Goal: Task Accomplishment & Management: Complete application form

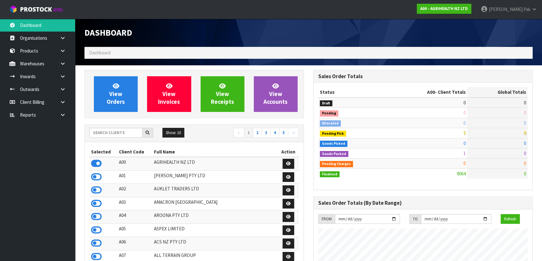
scroll to position [473, 228]
click at [122, 133] on input "text" at bounding box center [116, 133] width 53 height 10
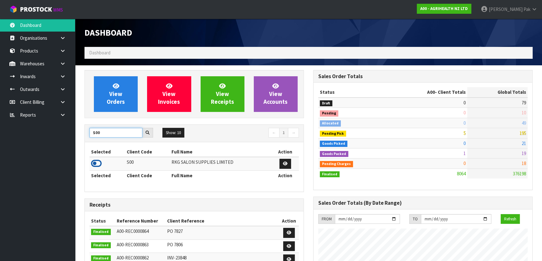
type input "S00"
click at [96, 162] on icon at bounding box center [96, 163] width 11 height 9
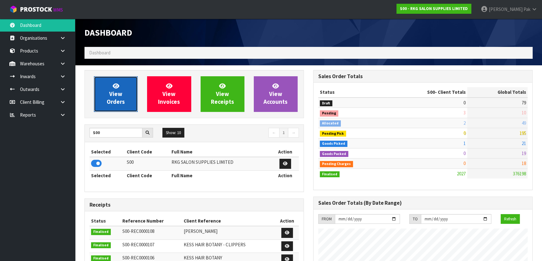
click at [119, 90] on span "View Orders" at bounding box center [116, 93] width 18 height 23
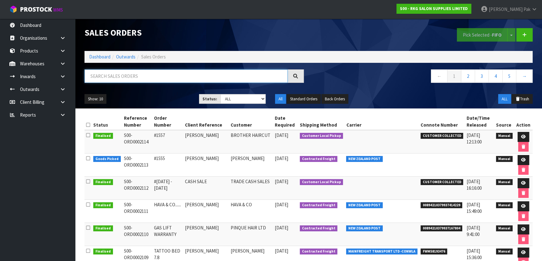
click at [190, 74] on input "text" at bounding box center [185, 75] width 203 height 13
type input "JOB-0407034"
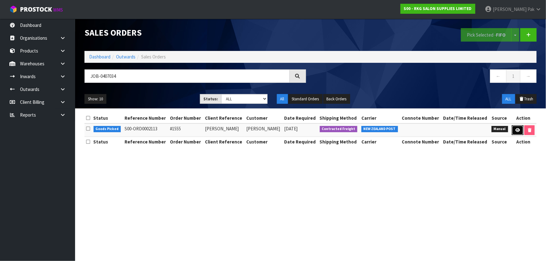
click at [517, 128] on icon at bounding box center [517, 130] width 5 height 4
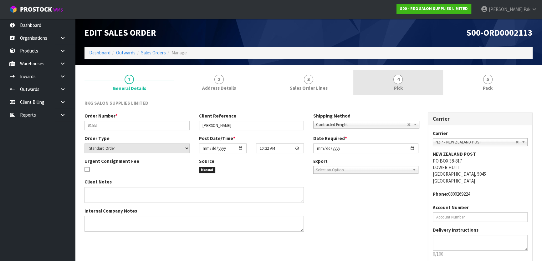
click at [384, 80] on div at bounding box center [398, 80] width 90 height 0
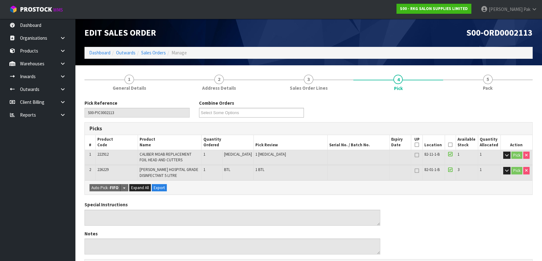
click at [448, 145] on icon at bounding box center [450, 145] width 4 height 0
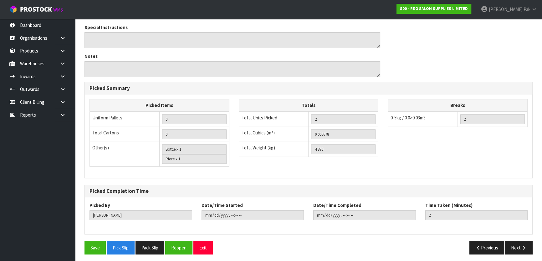
scroll to position [202, 0]
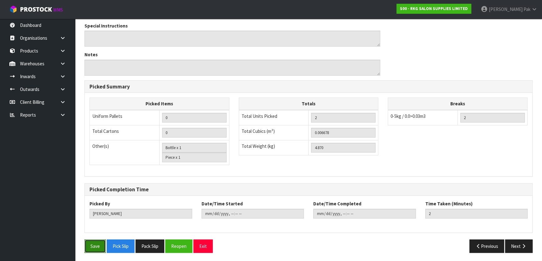
click at [97, 241] on button "Save" at bounding box center [94, 246] width 21 height 13
click at [525, 248] on button "Next" at bounding box center [519, 246] width 28 height 13
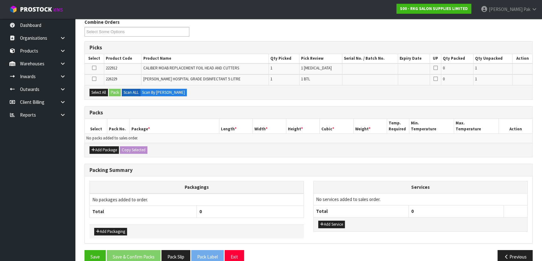
scroll to position [114, 0]
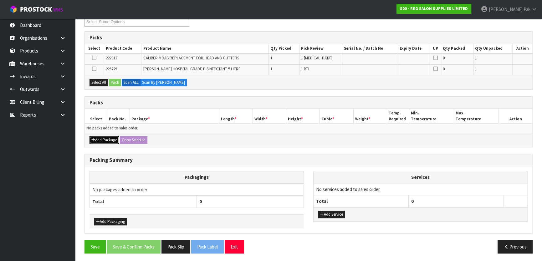
click at [106, 137] on button "Add Package" at bounding box center [104, 140] width 29 height 8
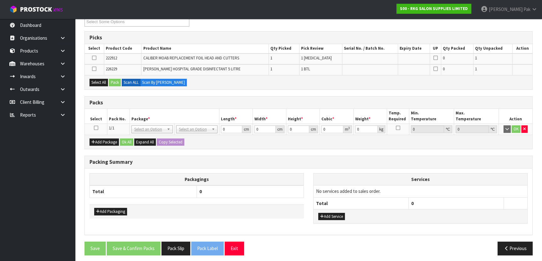
click at [96, 128] on icon at bounding box center [96, 128] width 4 height 0
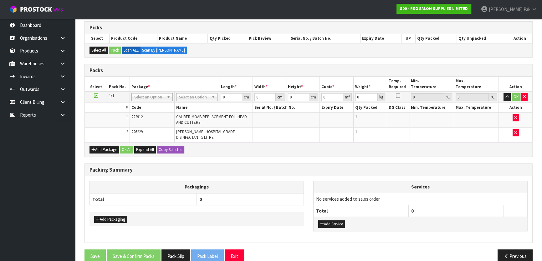
scroll to position [125, 0]
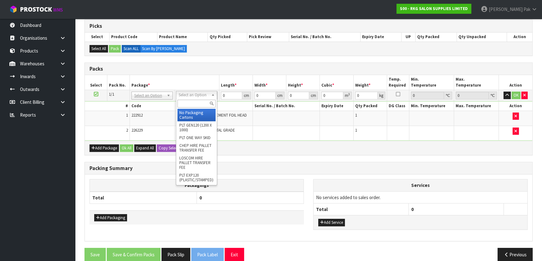
click at [199, 102] on input "text" at bounding box center [196, 104] width 38 height 8
type input "A4"
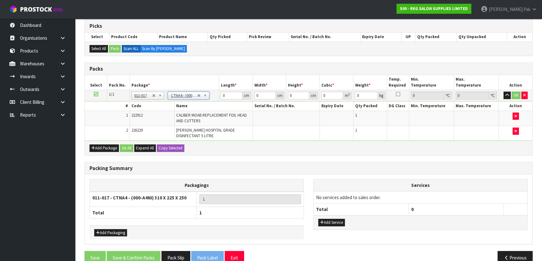
type input "31"
type input "22.5"
type input "25"
type input "0.017438"
type input "5.07"
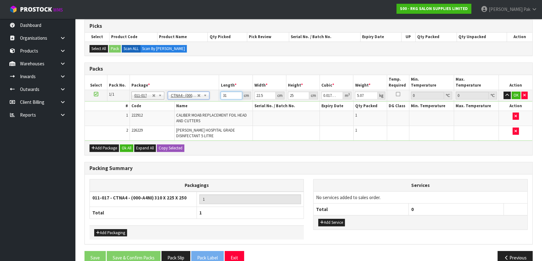
drag, startPoint x: 230, startPoint y: 95, endPoint x: 156, endPoint y: 91, distance: 74.3
click at [156, 91] on tr "1/1 NONE 007-001 007-002 007-004 007-009 007-013 007-014 007-015 007-017 007-01…" at bounding box center [309, 95] width 448 height 11
type input "2"
type input "0.001125"
type input "27"
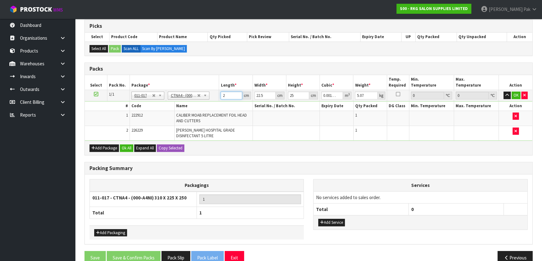
type input "0.015188"
type input "27"
type input "2"
type input "0.00135"
type input "24"
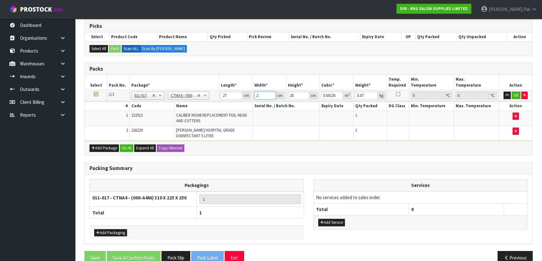
type input "0.0162"
type input "24"
type input "63"
type input "0.040824"
type input "632"
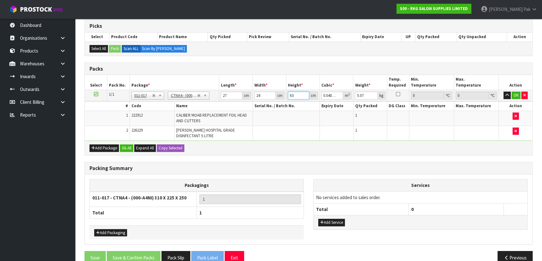
type input "0.409536"
click at [294, 92] on input "632" at bounding box center [298, 96] width 21 height 8
type input "3"
type input "0.001944"
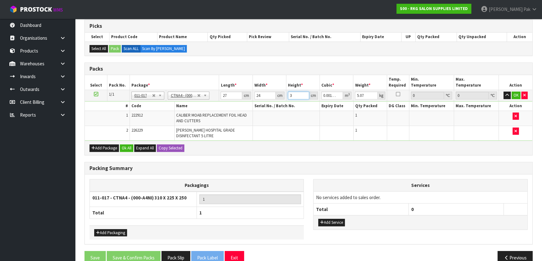
type input "32"
type input "0.020736"
type input "32"
drag, startPoint x: 365, startPoint y: 96, endPoint x: 319, endPoint y: 89, distance: 47.0
click at [313, 94] on tr "1/1 NONE 007-001 007-002 007-004 007-009 007-013 007-014 007-015 007-017 007-01…" at bounding box center [309, 95] width 448 height 11
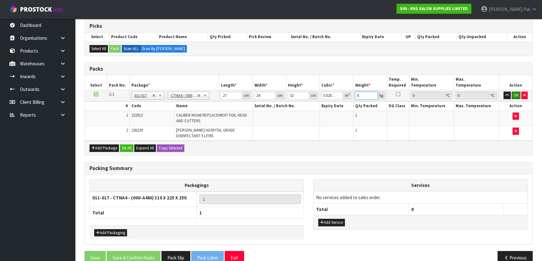
type input "6"
click at [512, 95] on button "OK" at bounding box center [516, 96] width 9 height 8
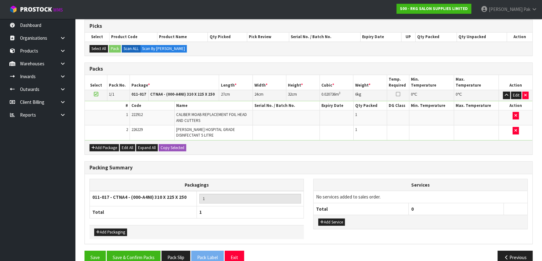
scroll to position [136, 0]
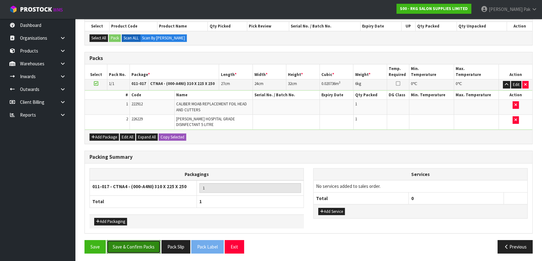
click at [122, 251] on button "Save & Confirm Packs" at bounding box center [134, 246] width 54 height 13
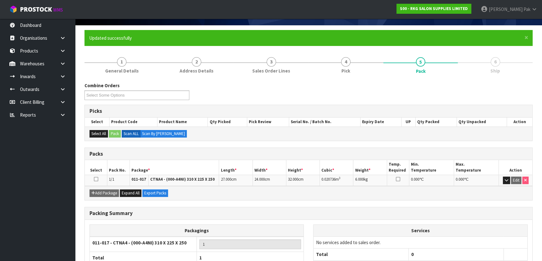
scroll to position [83, 0]
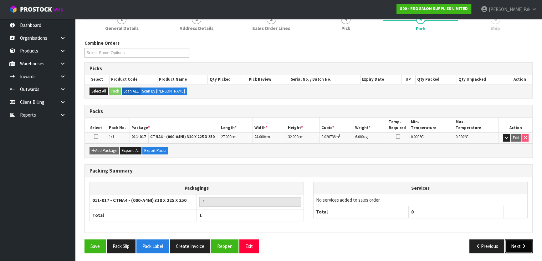
click at [513, 242] on button "Next" at bounding box center [519, 246] width 28 height 13
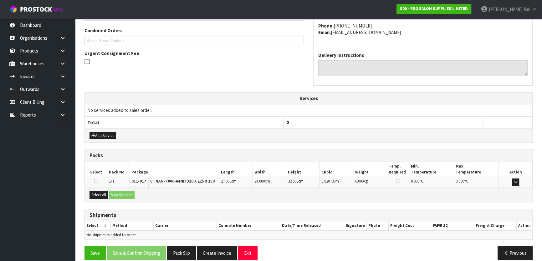
scroll to position [164, 0]
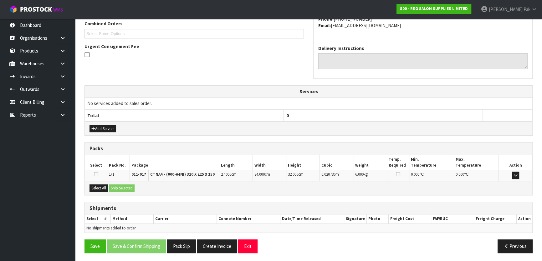
click at [97, 175] on icon at bounding box center [96, 174] width 4 height 5
click at [0, 0] on input "checkbox" at bounding box center [0, 0] width 0 height 0
click at [117, 186] on button "Ship Selected" at bounding box center [122, 189] width 26 height 8
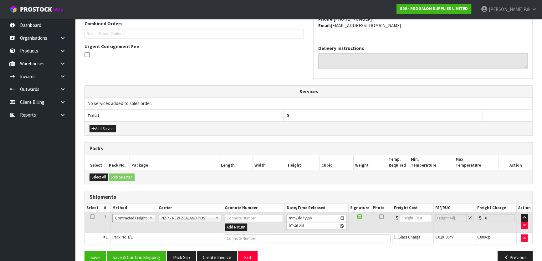
scroll to position [175, 0]
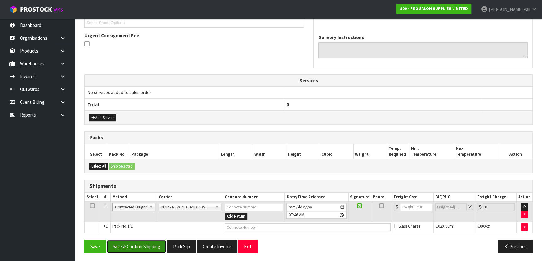
click at [146, 244] on button "Save & Confirm Shipping" at bounding box center [136, 246] width 59 height 13
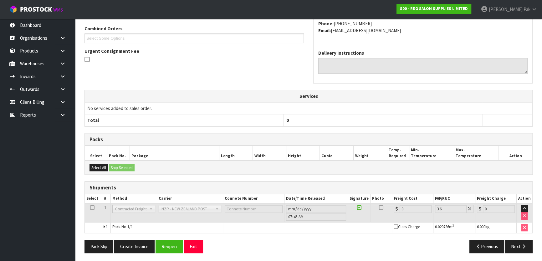
scroll to position [166, 0]
click at [164, 248] on button "Reopen" at bounding box center [169, 246] width 27 height 13
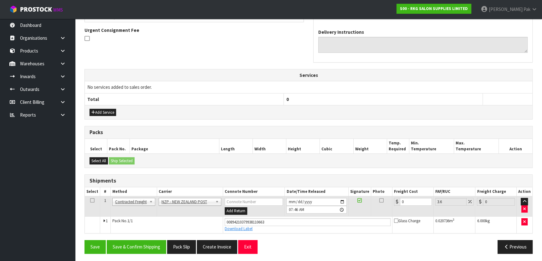
scroll to position [181, 0]
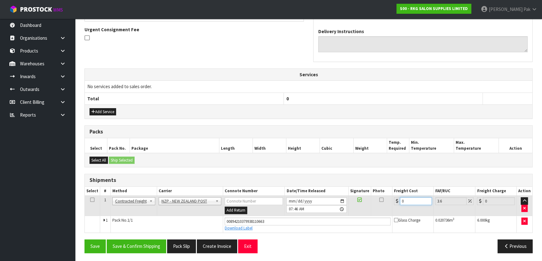
drag, startPoint x: 405, startPoint y: 202, endPoint x: 390, endPoint y: 201, distance: 15.1
click at [390, 201] on tr "1 Client Local Pickup Customer Local Pickup Company Freight Contracted Freight …" at bounding box center [309, 206] width 448 height 20
type input "1"
type input "1.04"
type input "11"
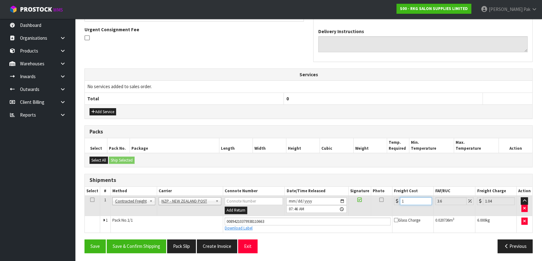
type input "11.4"
type input "11.6"
type input "12.02"
type input "11.61"
type input "12.03"
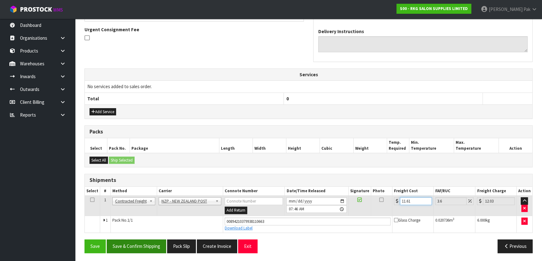
type input "11.61"
click at [137, 249] on button "Save & Confirm Shipping" at bounding box center [136, 246] width 59 height 13
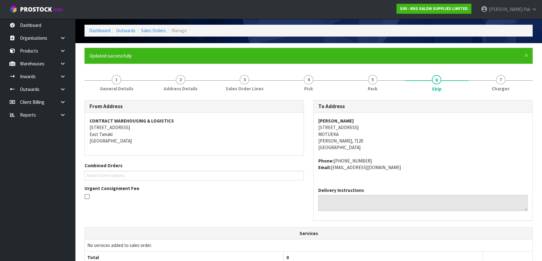
scroll to position [0, 0]
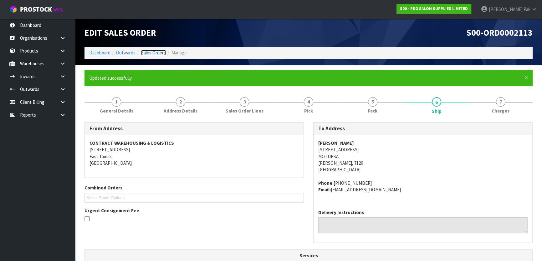
click at [149, 52] on link "Sales Orders" at bounding box center [153, 53] width 25 height 6
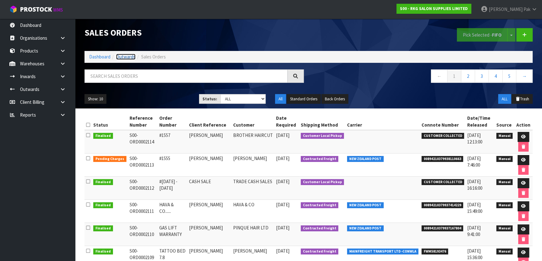
click at [130, 56] on link "Outwards" at bounding box center [125, 57] width 19 height 6
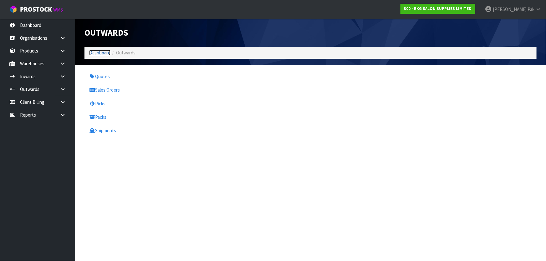
click at [102, 55] on link "Dashboard" at bounding box center [99, 53] width 21 height 6
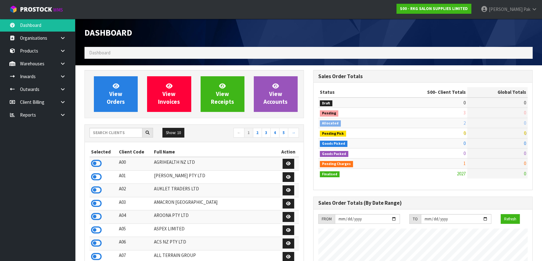
scroll to position [473, 228]
click at [115, 132] on input "text" at bounding box center [116, 133] width 53 height 10
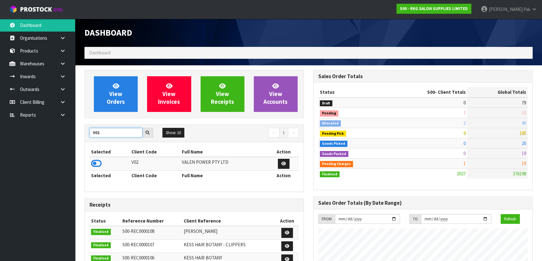
type input "V02"
click at [90, 165] on td at bounding box center [110, 163] width 40 height 13
click at [93, 163] on icon at bounding box center [96, 163] width 11 height 9
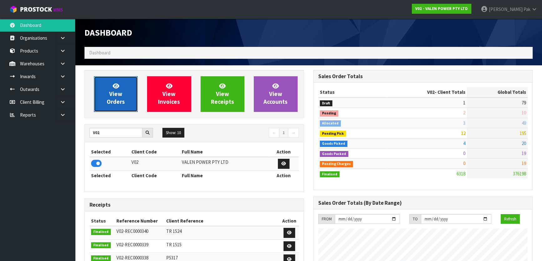
click at [119, 90] on link "View Orders" at bounding box center [116, 94] width 44 height 36
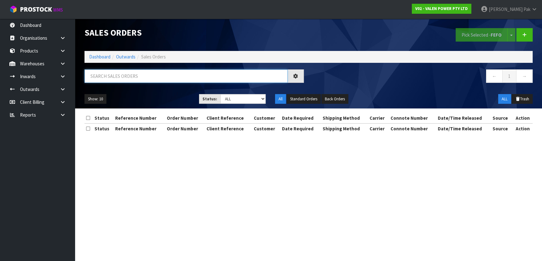
click at [151, 77] on input "text" at bounding box center [185, 75] width 203 height 13
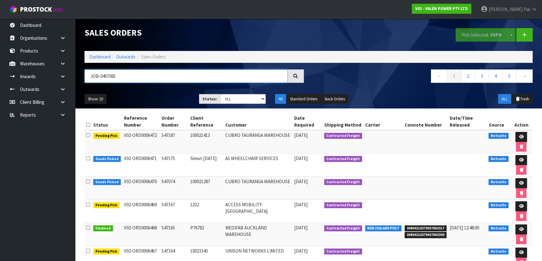
type input "JOB-0407081"
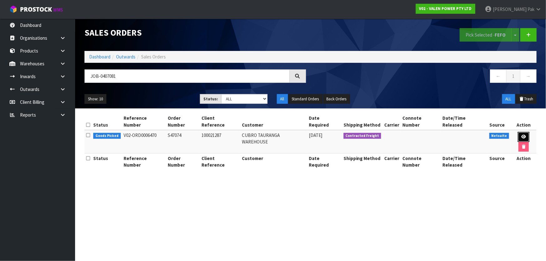
click at [518, 132] on link at bounding box center [524, 137] width 12 height 10
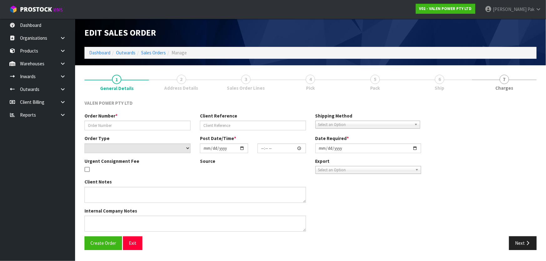
type input "S47074"
type input "100021287"
select select "number:0"
type input "2025-08-11"
type input "11:45:08.000"
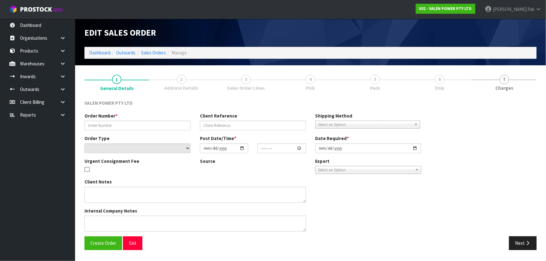
type input "2025-08-11"
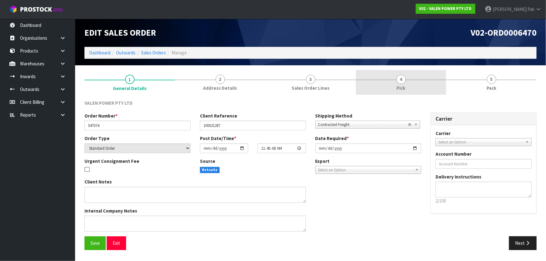
click at [408, 76] on link "4 Pick" at bounding box center [401, 82] width 90 height 25
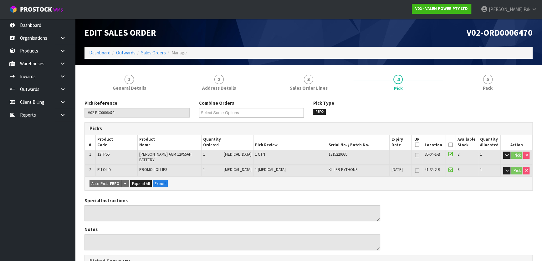
click at [449, 145] on icon at bounding box center [450, 145] width 4 height 0
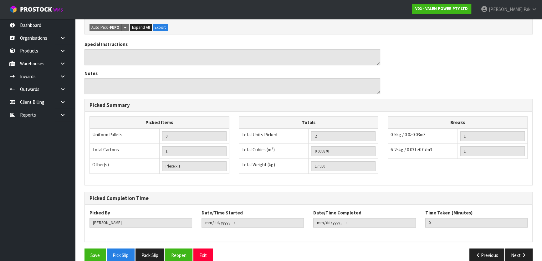
scroll to position [184, 0]
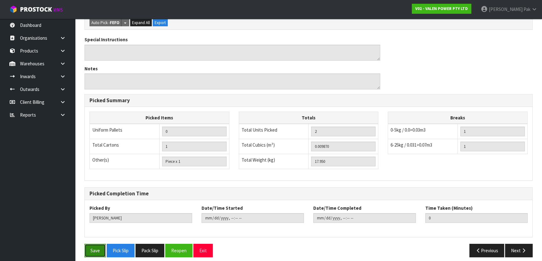
click at [99, 244] on button "Save" at bounding box center [94, 250] width 21 height 13
click at [516, 244] on button "Next" at bounding box center [519, 250] width 28 height 13
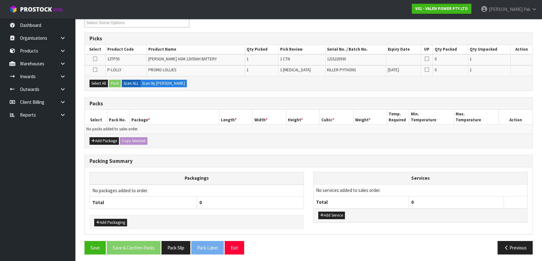
scroll to position [114, 0]
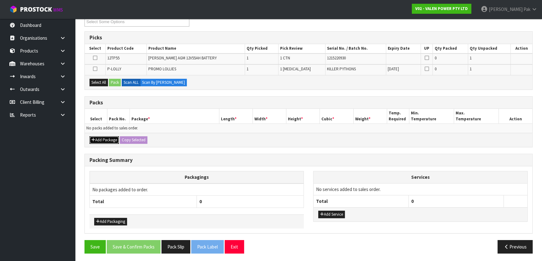
click at [110, 137] on button "Add Package" at bounding box center [104, 140] width 29 height 8
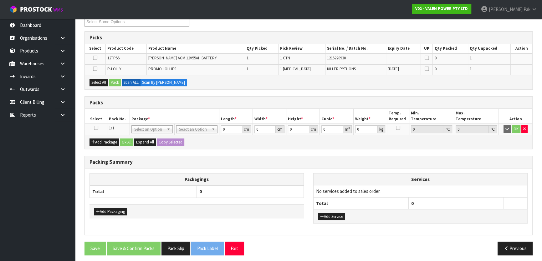
drag, startPoint x: 95, startPoint y: 124, endPoint x: 105, endPoint y: 132, distance: 12.5
click at [96, 125] on td at bounding box center [96, 129] width 23 height 11
click at [99, 129] on td at bounding box center [96, 129] width 23 height 11
click at [96, 128] on td at bounding box center [96, 129] width 23 height 11
click at [96, 128] on icon at bounding box center [96, 128] width 4 height 0
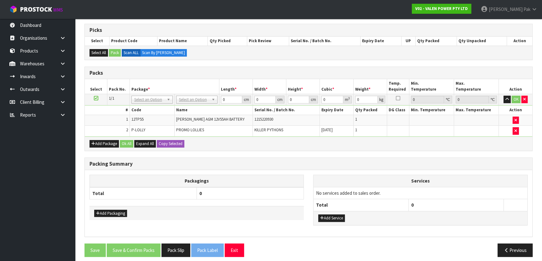
scroll to position [125, 0]
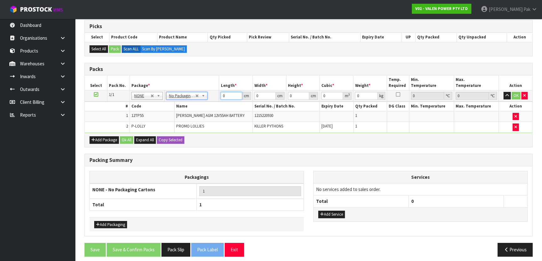
drag, startPoint x: 230, startPoint y: 95, endPoint x: 182, endPoint y: 92, distance: 48.9
click at [182, 92] on tr "1/1 NONE 007-001 007-002 007-004 007-009 007-013 007-014 007-015 007-017 007-01…" at bounding box center [309, 95] width 448 height 11
type input "25"
type input "16"
type input "2"
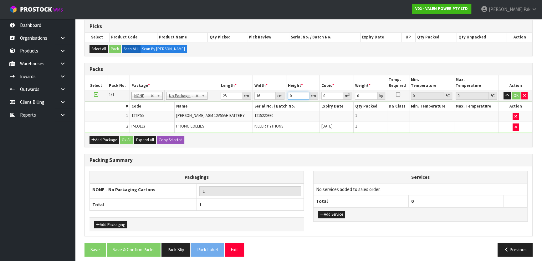
type input "0.0008"
type input "28"
type input "0.0112"
type input "28"
type input "18"
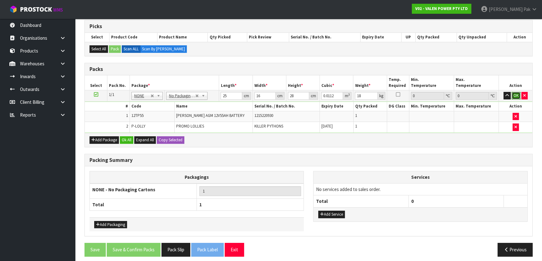
click at [517, 97] on button "OK" at bounding box center [516, 96] width 9 height 8
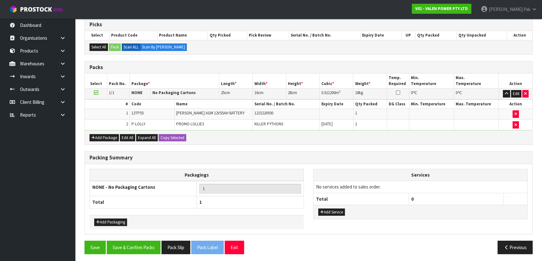
scroll to position [127, 0]
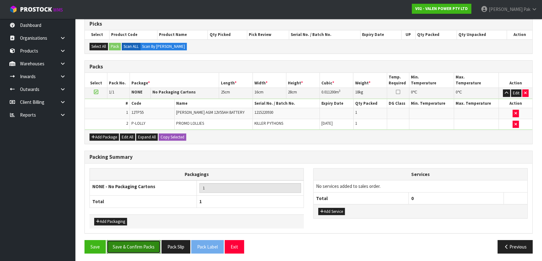
click at [140, 241] on button "Save & Confirm Packs" at bounding box center [134, 246] width 54 height 13
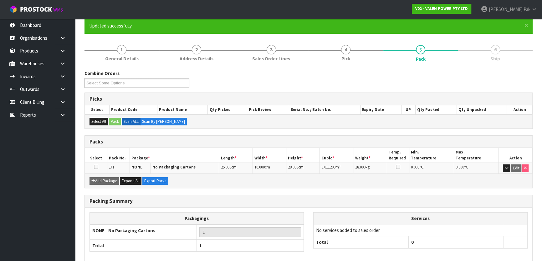
scroll to position [83, 0]
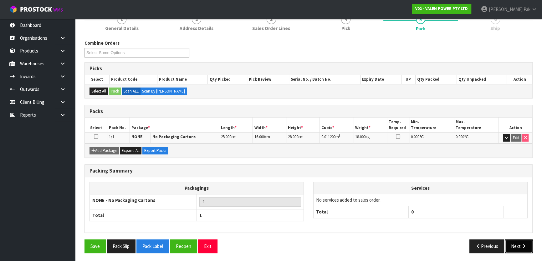
click at [517, 241] on button "Next" at bounding box center [519, 246] width 28 height 13
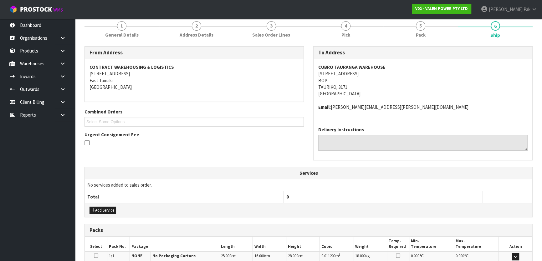
scroll to position [157, 0]
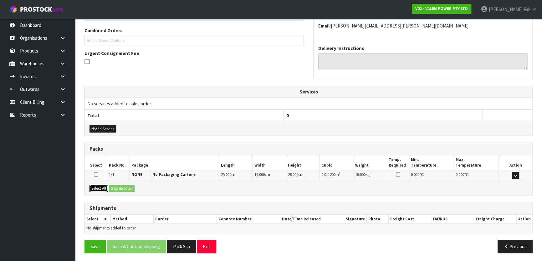
click at [100, 185] on button "Select All" at bounding box center [99, 189] width 18 height 8
click at [114, 186] on button "Ship Selected" at bounding box center [122, 189] width 26 height 8
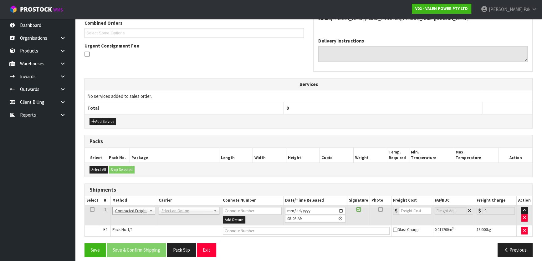
scroll to position [169, 0]
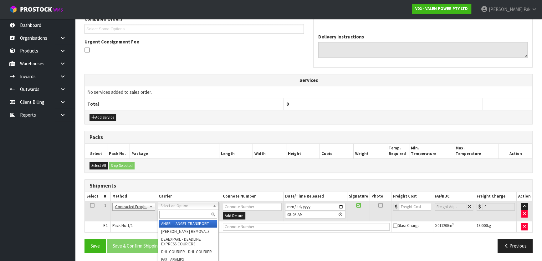
click at [176, 216] on input "text" at bounding box center [188, 215] width 58 height 8
type input "NZP"
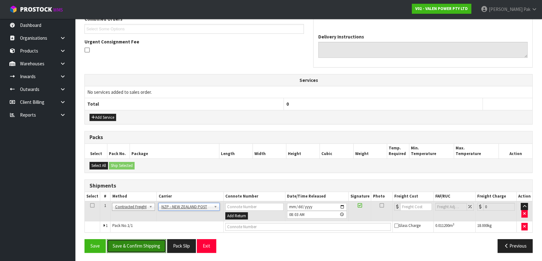
click at [156, 248] on button "Save & Confirm Shipping" at bounding box center [136, 245] width 59 height 13
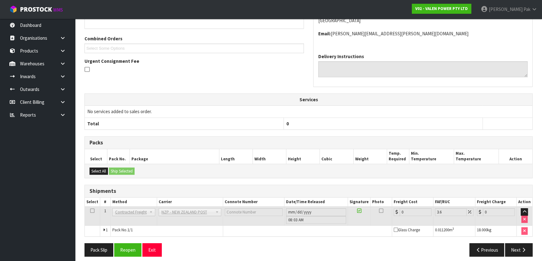
scroll to position [160, 0]
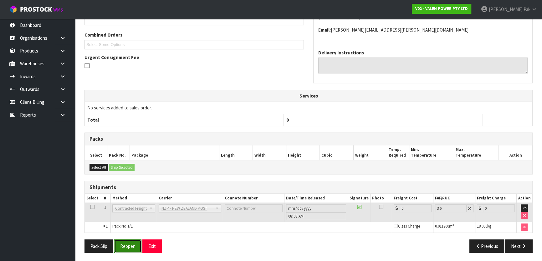
drag, startPoint x: 127, startPoint y: 242, endPoint x: 130, endPoint y: 246, distance: 5.5
click at [128, 241] on button "Reopen" at bounding box center [127, 246] width 27 height 13
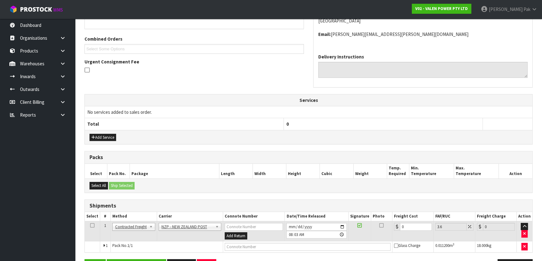
scroll to position [169, 0]
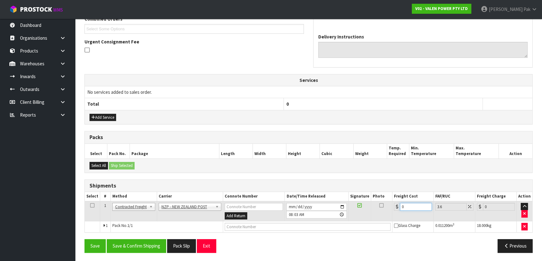
drag, startPoint x: 405, startPoint y: 204, endPoint x: 340, endPoint y: 199, distance: 64.7
click at [340, 199] on table "Select # Method Carrier Connote Number Date/Time Released Signature Photo Freig…" at bounding box center [309, 212] width 448 height 40
type input "1"
type input "1.04"
type input "19"
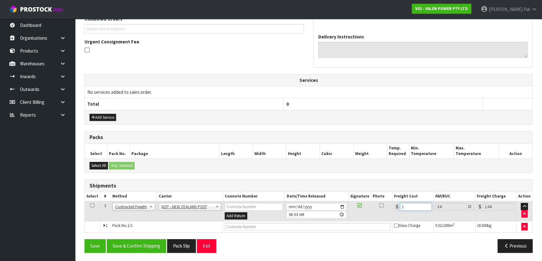
type input "19.68"
type input "19.4"
type input "20.1"
type input "19"
type input "19.68"
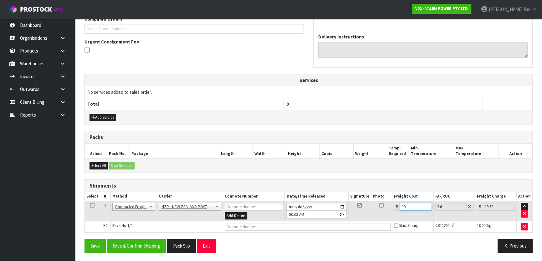
type input "19.5"
type input "20.2"
type input "19.54"
type input "20.24"
type input "19.54"
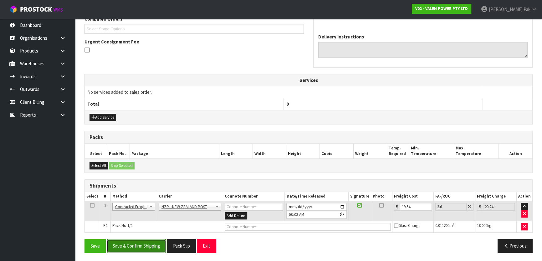
click at [152, 244] on button "Save & Confirm Shipping" at bounding box center [136, 245] width 59 height 13
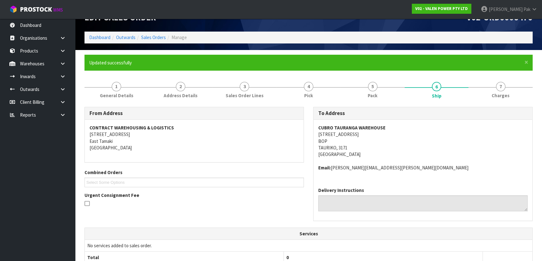
scroll to position [0, 0]
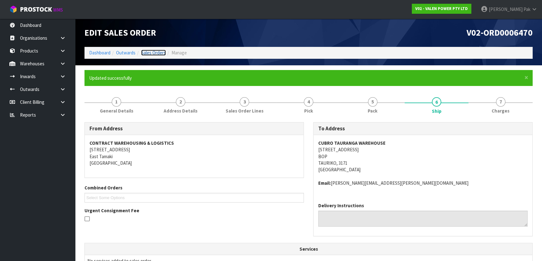
click at [156, 53] on link "Sales Orders" at bounding box center [153, 53] width 25 height 6
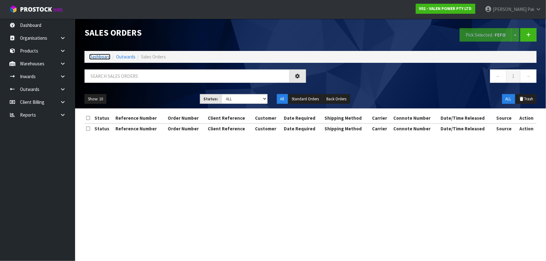
drag, startPoint x: 107, startPoint y: 57, endPoint x: 103, endPoint y: 64, distance: 8.5
click at [107, 57] on link "Dashboard" at bounding box center [99, 57] width 21 height 6
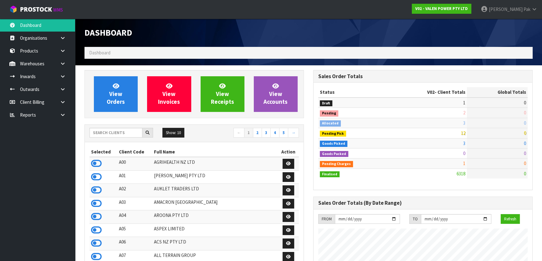
scroll to position [473, 228]
click at [122, 131] on input "text" at bounding box center [116, 133] width 53 height 10
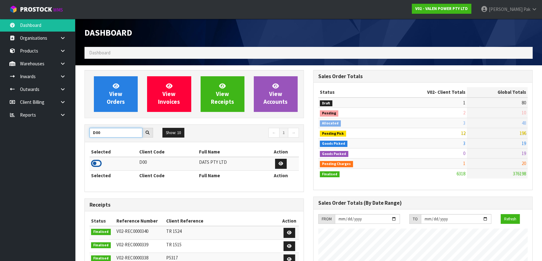
type input "D00"
click at [96, 164] on icon at bounding box center [96, 163] width 11 height 9
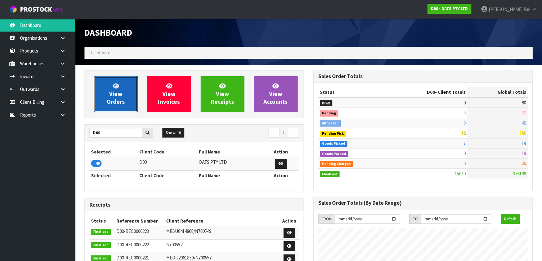
click at [107, 94] on link "View Orders" at bounding box center [116, 94] width 44 height 36
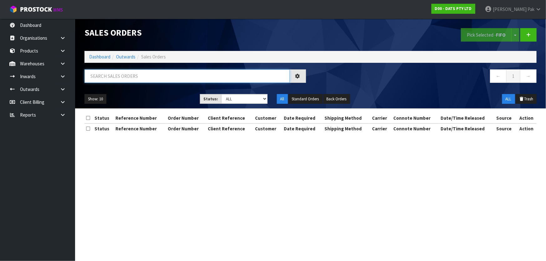
click at [164, 72] on input "text" at bounding box center [186, 75] width 205 height 13
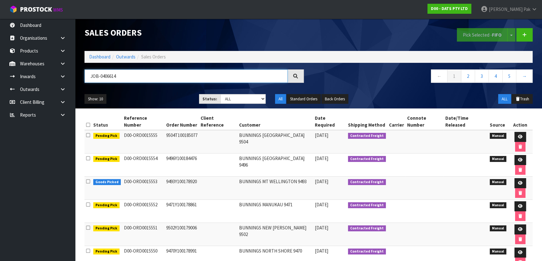
type input "JOB-0406614"
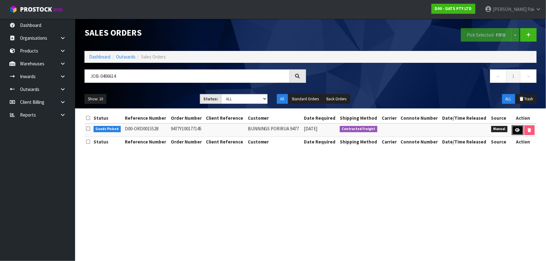
click at [515, 131] on icon at bounding box center [517, 130] width 5 height 4
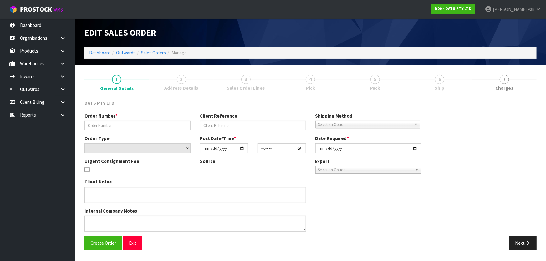
type input "9477Y100177145"
select select "number:0"
type input "2025-08-07"
type input "09:57:00.000"
type input "2025-08-07"
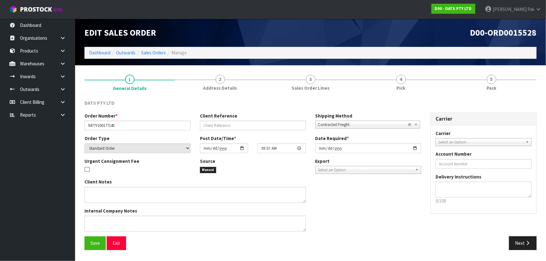
click at [394, 84] on link "4 Pick" at bounding box center [401, 82] width 90 height 25
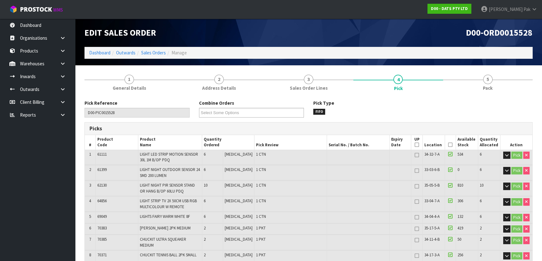
click at [448, 145] on icon at bounding box center [450, 145] width 4 height 0
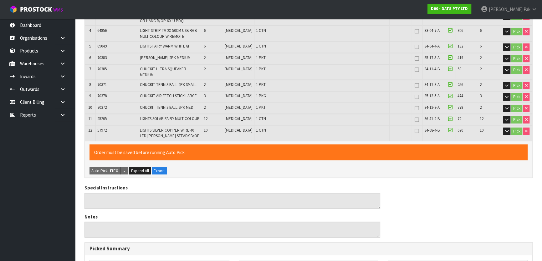
scroll to position [327, 0]
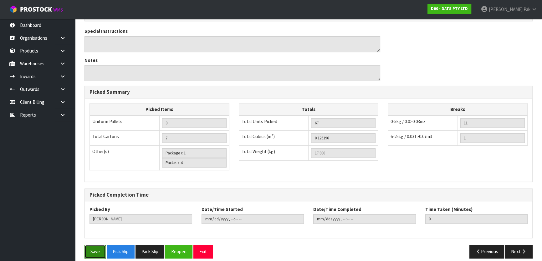
click at [91, 250] on button "Save" at bounding box center [94, 251] width 21 height 13
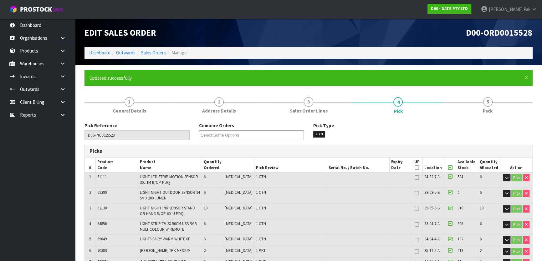
type input "[PERSON_NAME]"
type input "2025-08-12T08:10:05"
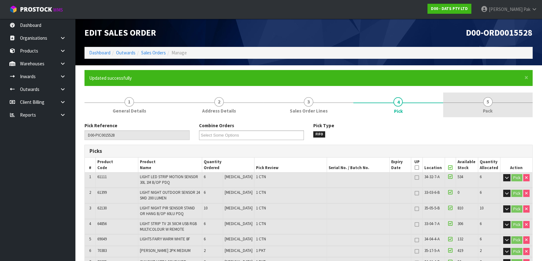
click at [484, 115] on link "5 Pack" at bounding box center [488, 105] width 90 height 25
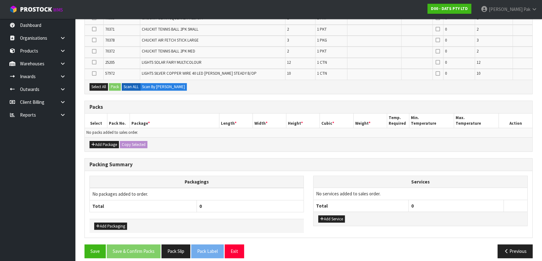
scroll to position [224, 0]
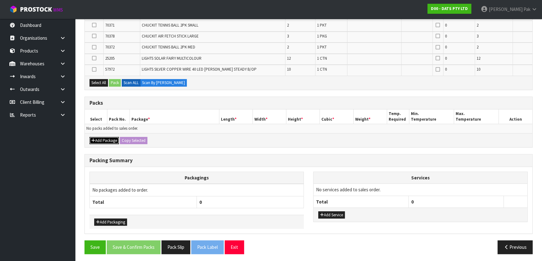
click at [108, 139] on button "Add Package" at bounding box center [104, 141] width 29 height 8
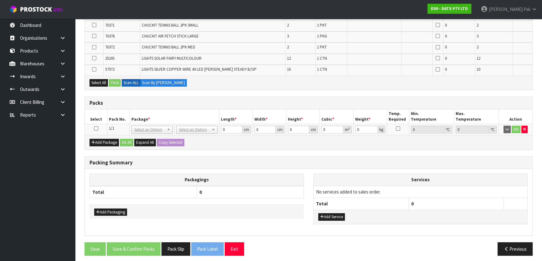
drag, startPoint x: 94, startPoint y: 126, endPoint x: 145, endPoint y: 141, distance: 52.6
click at [95, 129] on icon at bounding box center [96, 129] width 4 height 0
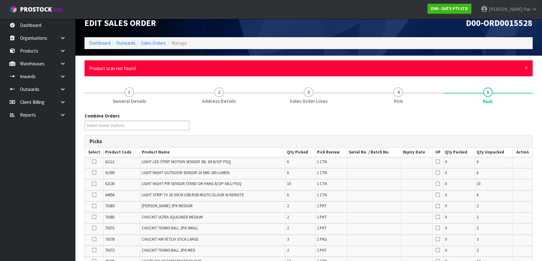
scroll to position [0, 0]
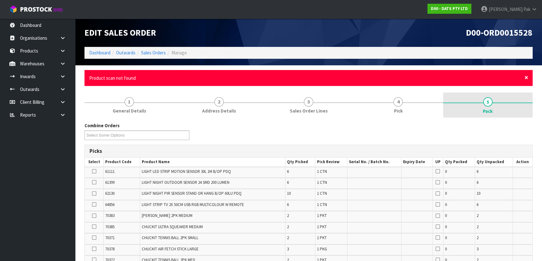
click at [527, 75] on span "×" at bounding box center [526, 77] width 4 height 9
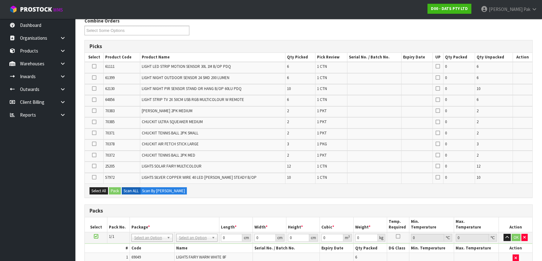
scroll to position [85, 0]
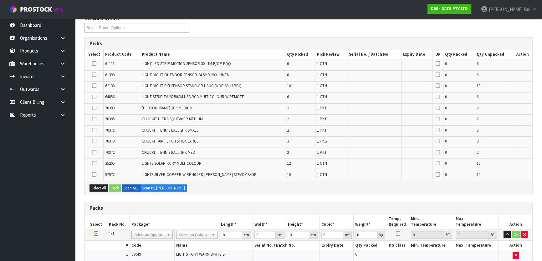
drag, startPoint x: 95, startPoint y: 162, endPoint x: 105, endPoint y: 156, distance: 12.6
click at [94, 163] on icon at bounding box center [94, 163] width 4 height 0
click at [0, 0] on input "checkbox" at bounding box center [0, 0] width 0 height 0
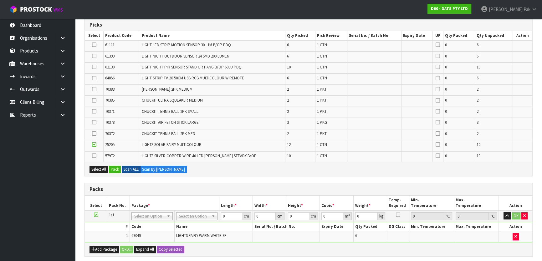
scroll to position [114, 0]
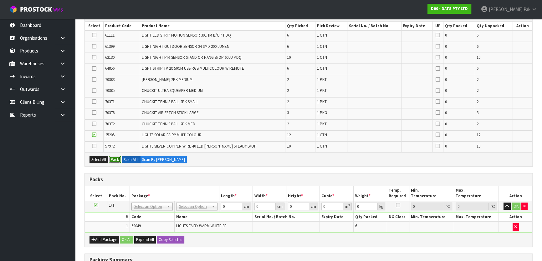
click at [117, 158] on button "Pack" at bounding box center [115, 160] width 12 height 8
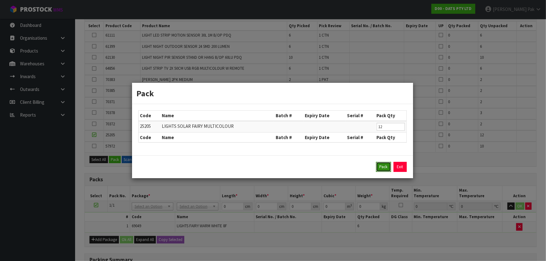
click at [383, 167] on button "Pack" at bounding box center [383, 167] width 15 height 10
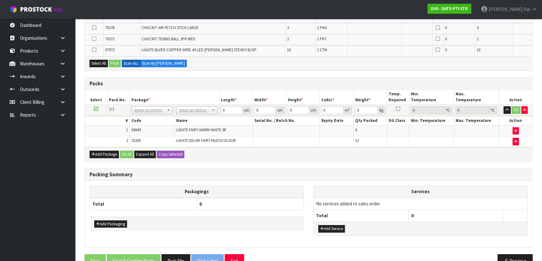
scroll to position [199, 0]
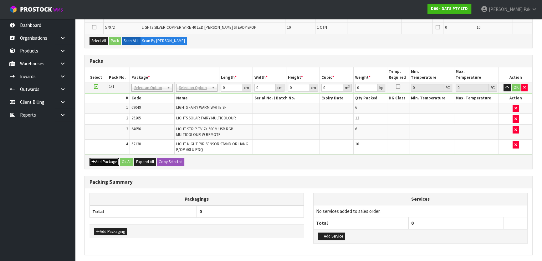
click at [103, 158] on button "Add Package" at bounding box center [104, 162] width 29 height 8
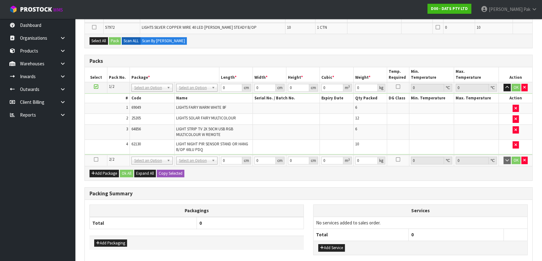
drag, startPoint x: 96, startPoint y: 158, endPoint x: 122, endPoint y: 165, distance: 27.3
click at [96, 160] on icon at bounding box center [96, 160] width 4 height 0
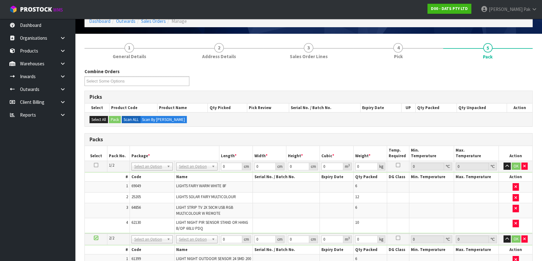
scroll to position [28, 0]
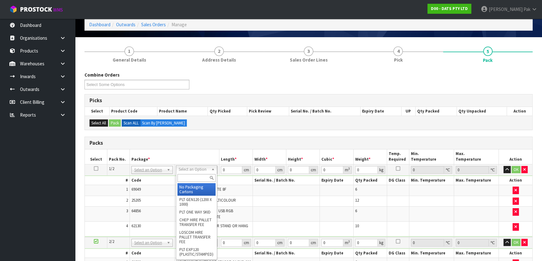
click at [189, 178] on input "text" at bounding box center [196, 178] width 38 height 8
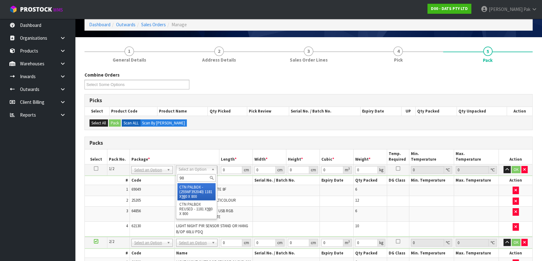
type input "9"
type input "CTN9"
type input "51"
type input "38"
type input "58.5"
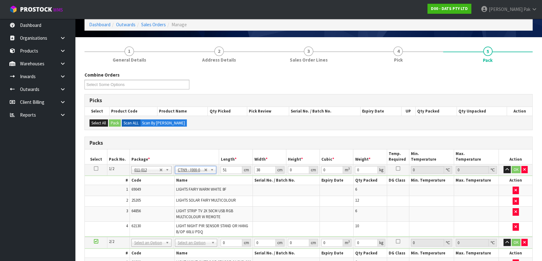
type input "0.113373"
type input "11.37"
type input "51.001"
type input "0.113375"
click at [235, 169] on input "51.001" at bounding box center [231, 170] width 21 height 8
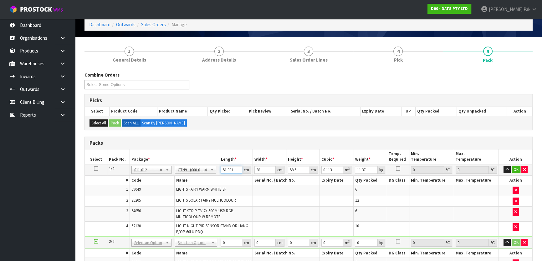
drag, startPoint x: 232, startPoint y: 167, endPoint x: 203, endPoint y: 152, distance: 32.5
click at [201, 166] on tr "1/2 NONE 007-001 007-002 007-004 007-009 007-013 007-014 007-015 007-017 007-01…" at bounding box center [309, 169] width 448 height 11
type input "5"
type input "0.011115"
type input "52"
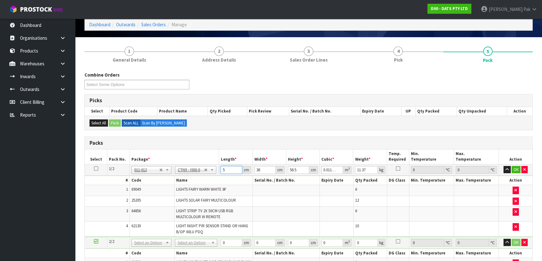
type input "0.115596"
type input "52"
type input "4"
type input "0.012168"
type input "40"
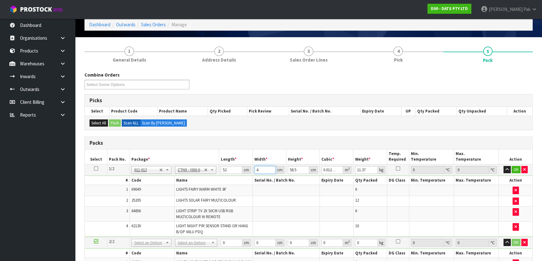
type input "0.12168"
type input "40"
type input "5"
type input "0.0104"
type input "52"
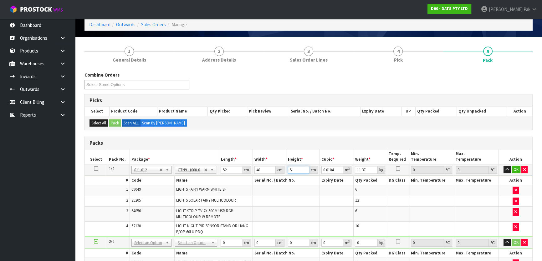
type input "0.10816"
type input "52"
type input "12"
click at [513, 167] on button "OK" at bounding box center [516, 170] width 9 height 8
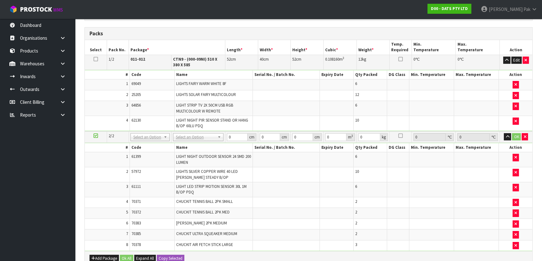
scroll to position [142, 0]
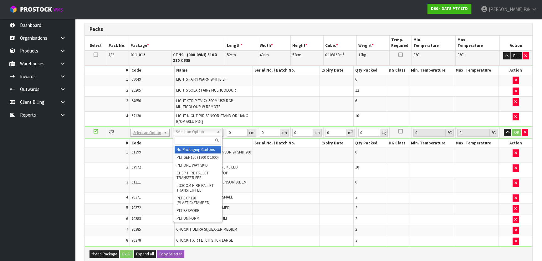
click at [184, 139] on input "text" at bounding box center [198, 141] width 46 height 8
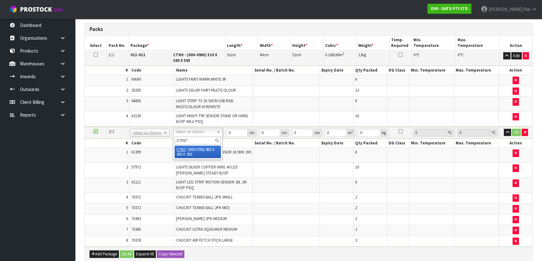
type input "CTN7"
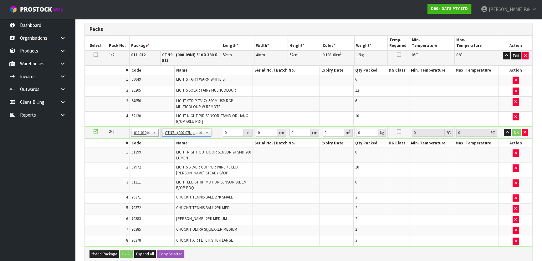
type input "45.5"
type input "35"
type input "0.072459"
type input "6.91"
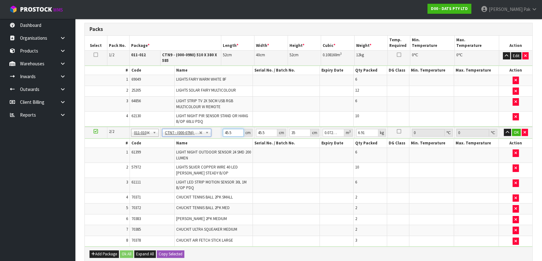
drag, startPoint x: 233, startPoint y: 133, endPoint x: 192, endPoint y: 106, distance: 48.9
click at [184, 118] on table "Select Pack No. Package * Length * Width * Height * Cubic * Weight * Temp. Requ…" at bounding box center [309, 142] width 448 height 212
type input "4"
type input "0.00637"
type input "47"
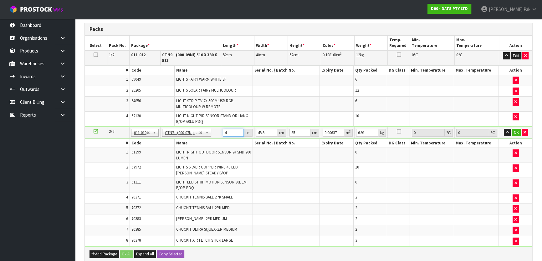
type input "0.074847"
type input "47"
type input "4"
type input "0.00658"
type input "47"
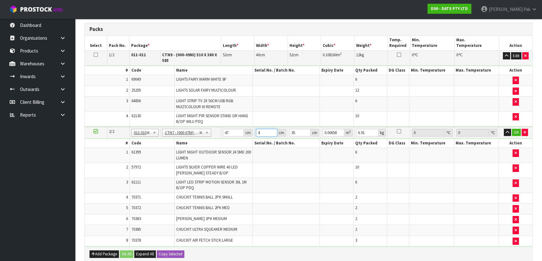
type input "0.077315"
type input "47"
type input "3"
type input "0.006627"
type input "30"
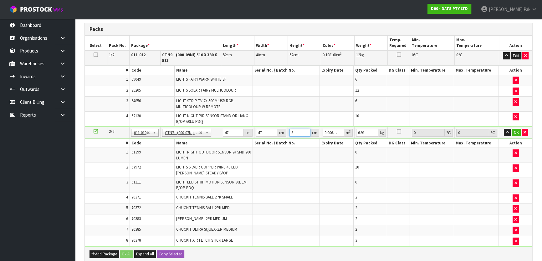
type input "0.06627"
type input "30"
type input "7"
click at [513, 132] on button "OK" at bounding box center [516, 133] width 9 height 8
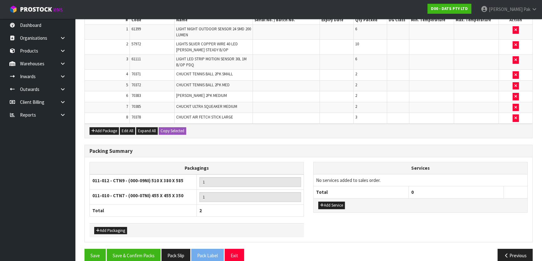
scroll to position [269, 0]
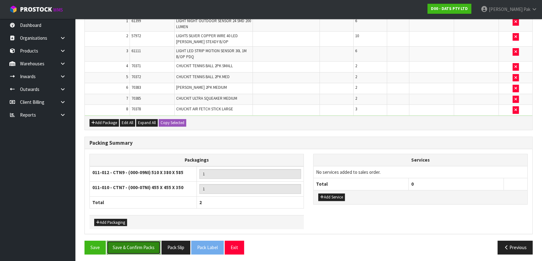
click at [120, 248] on button "Save & Confirm Packs" at bounding box center [134, 247] width 54 height 13
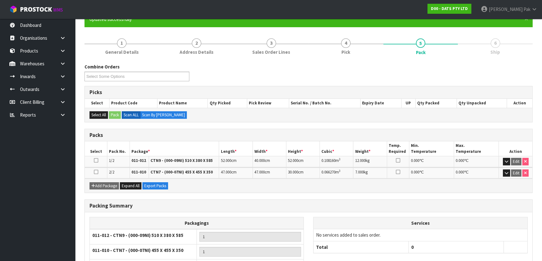
scroll to position [109, 0]
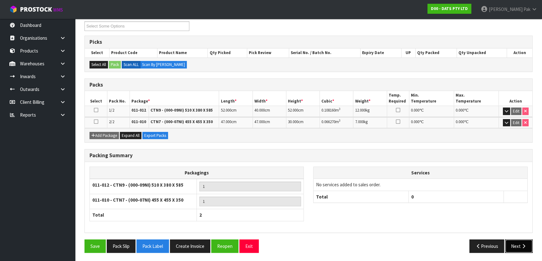
click at [520, 247] on button "Next" at bounding box center [519, 246] width 28 height 13
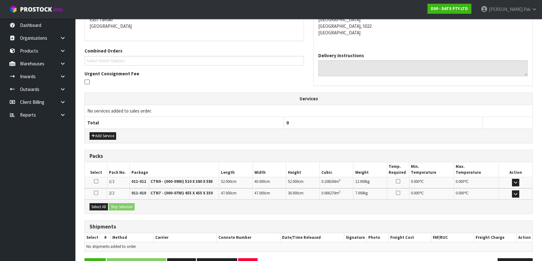
scroll to position [156, 0]
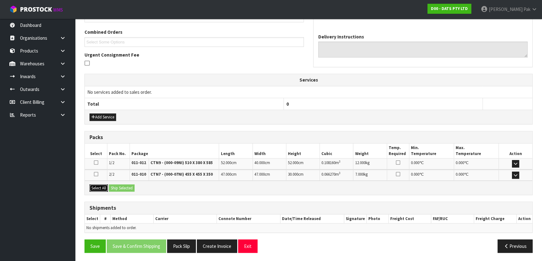
click at [103, 186] on button "Select All" at bounding box center [99, 189] width 18 height 8
click at [122, 185] on button "Ship Selected" at bounding box center [122, 189] width 26 height 8
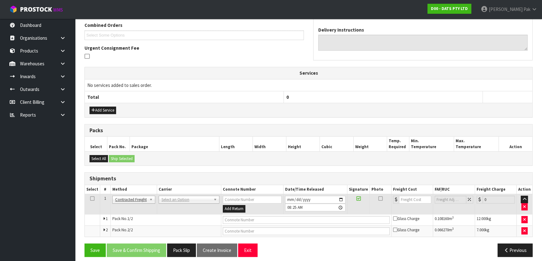
scroll to position [166, 0]
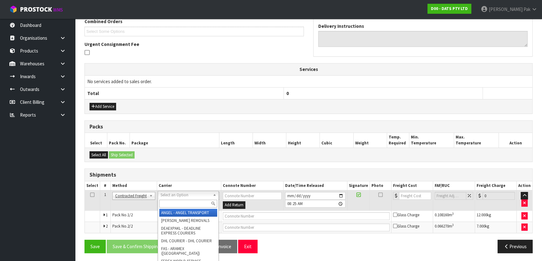
click at [177, 201] on input "text" at bounding box center [188, 204] width 58 height 8
type input "NZP"
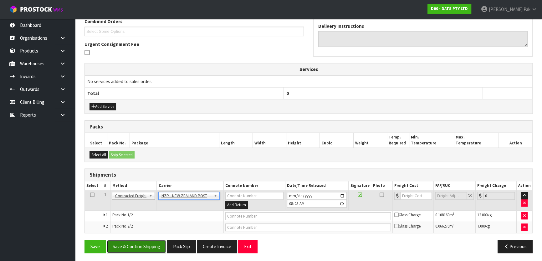
click at [142, 244] on button "Save & Confirm Shipping" at bounding box center [136, 246] width 59 height 13
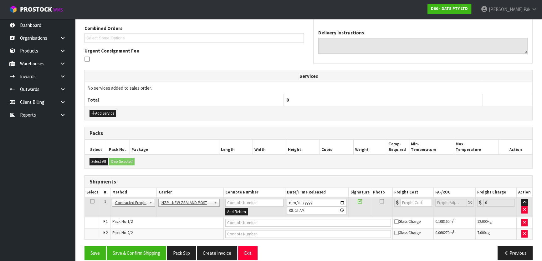
scroll to position [0, 0]
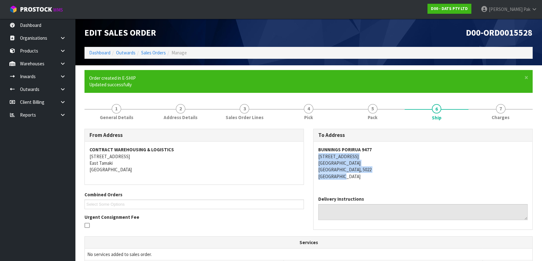
drag, startPoint x: 350, startPoint y: 178, endPoint x: 308, endPoint y: 153, distance: 49.5
click at [314, 153] on div "BUNNINGS PORIRUA 9477 9 HERIOT DRIVE PORIRUA PORIRUA, 5022 New Zealand" at bounding box center [423, 166] width 219 height 49
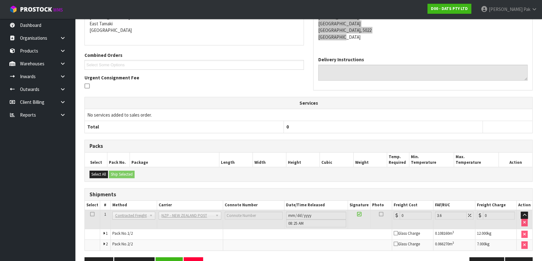
scroll to position [157, 0]
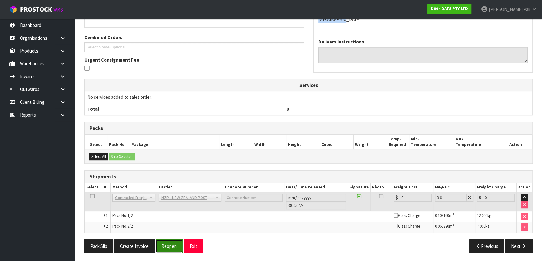
click at [171, 247] on button "Reopen" at bounding box center [169, 246] width 27 height 13
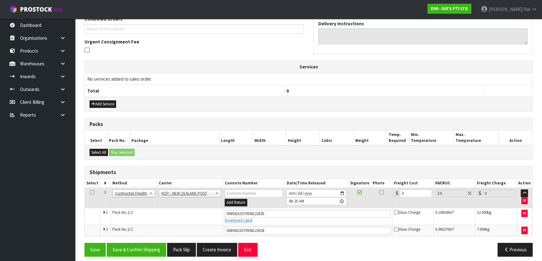
scroll to position [172, 0]
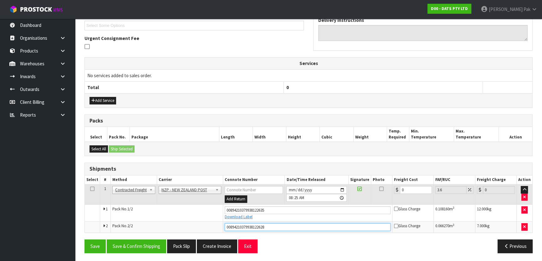
drag, startPoint x: 267, startPoint y: 228, endPoint x: 269, endPoint y: 217, distance: 10.6
click at [267, 225] on input "00894210379938122628" at bounding box center [308, 227] width 166 height 8
click at [269, 210] on input "00894210379938122635" at bounding box center [308, 211] width 166 height 8
click at [270, 227] on input "00894210379938122628" at bounding box center [308, 227] width 166 height 8
click at [277, 209] on input "00894210379938122635" at bounding box center [308, 211] width 166 height 8
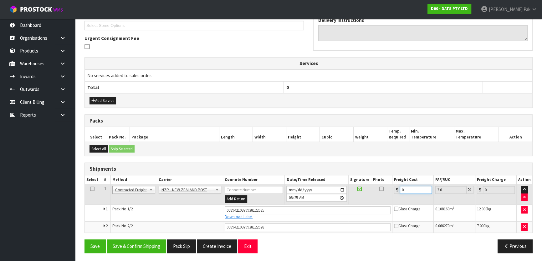
drag, startPoint x: 411, startPoint y: 190, endPoint x: 357, endPoint y: 188, distance: 53.9
click at [357, 188] on tr "1 Client Local Pickup Customer Local Pickup Company Freight Contracted Freight …" at bounding box center [309, 195] width 448 height 20
type input "2"
type input "2.07"
type input "29"
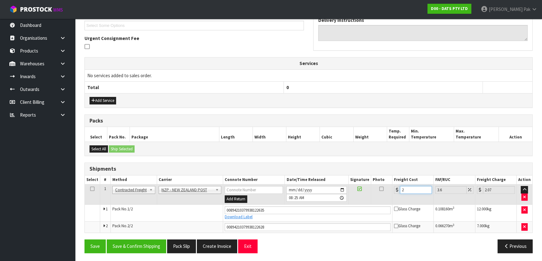
type input "30.04"
type input "29.9"
type input "30.98"
type input "29.90"
click at [135, 240] on button "Save & Confirm Shipping" at bounding box center [136, 246] width 59 height 13
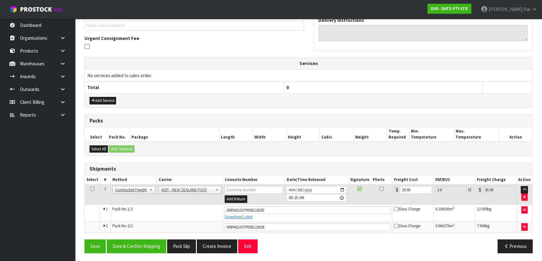
scroll to position [0, 0]
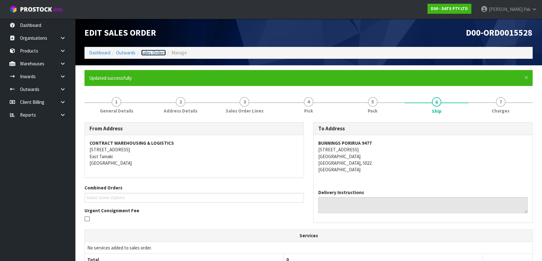
click at [163, 52] on link "Sales Orders" at bounding box center [153, 53] width 25 height 6
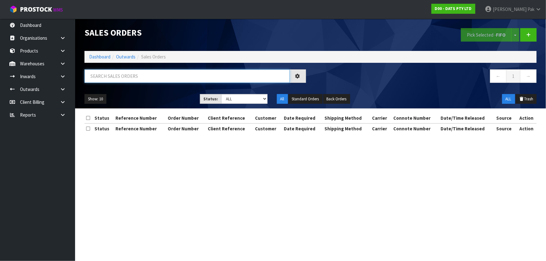
click at [141, 77] on input "text" at bounding box center [186, 75] width 205 height 13
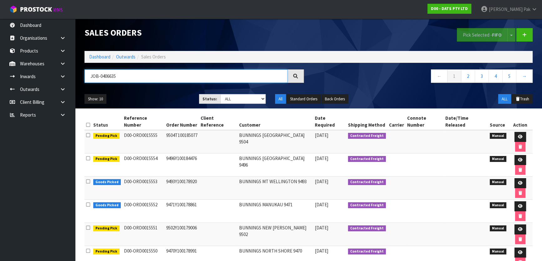
type input "JOB-0406635"
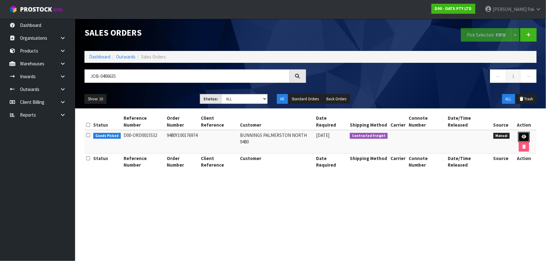
click at [522, 135] on icon at bounding box center [524, 137] width 5 height 4
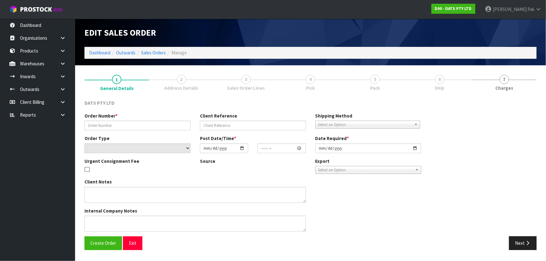
type input "9480Y100176974"
select select "number:0"
type input "2025-08-07"
type input "10:25:00.000"
type input "2025-08-07"
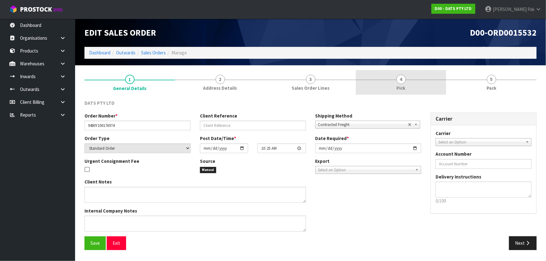
drag, startPoint x: 391, startPoint y: 81, endPoint x: 405, endPoint y: 86, distance: 14.7
click at [392, 81] on link "4 Pick" at bounding box center [401, 82] width 90 height 25
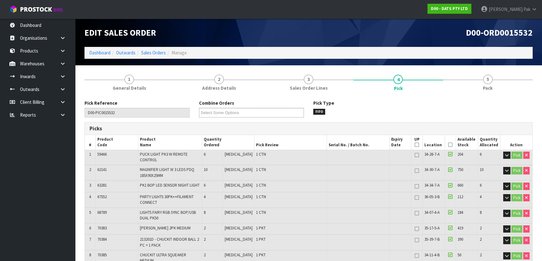
click at [448, 141] on th "Picked" at bounding box center [450, 142] width 11 height 15
click at [448, 145] on icon at bounding box center [450, 145] width 4 height 0
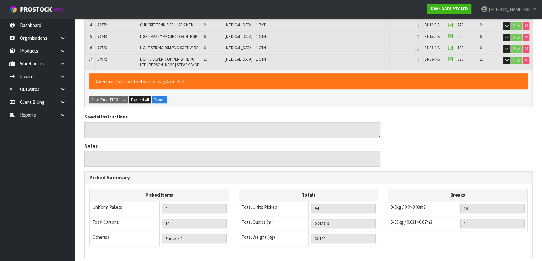
scroll to position [378, 0]
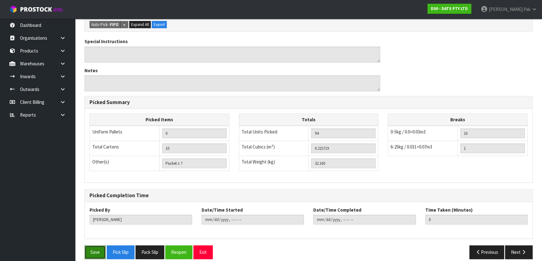
click at [98, 246] on button "Save" at bounding box center [94, 252] width 21 height 13
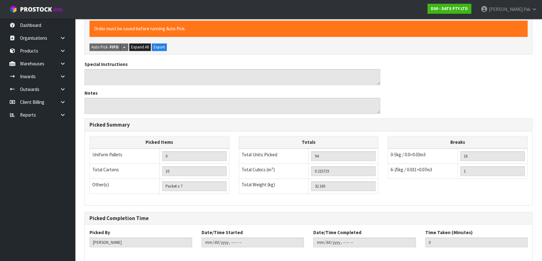
scroll to position [0, 0]
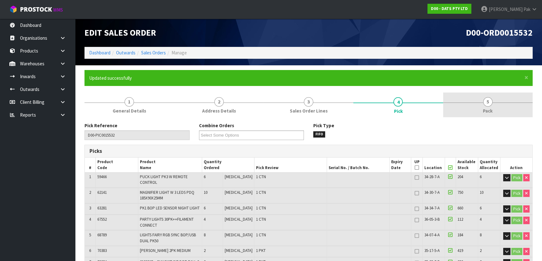
type input "[PERSON_NAME]"
type input "2025-08-12T08:30:29"
click at [476, 108] on link "5 Pack" at bounding box center [488, 105] width 90 height 25
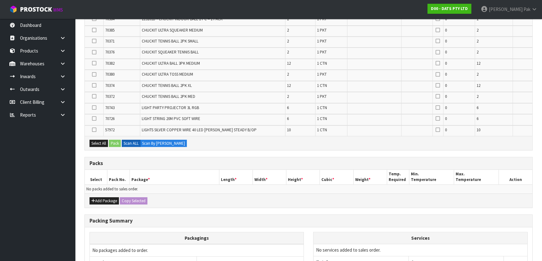
scroll to position [279, 0]
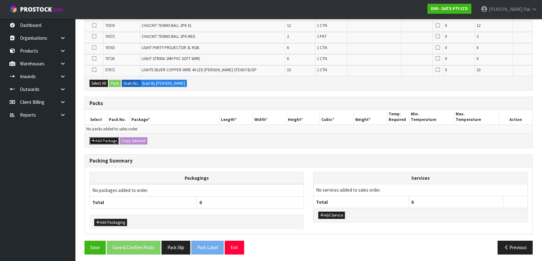
click at [112, 137] on button "Add Package" at bounding box center [104, 141] width 29 height 8
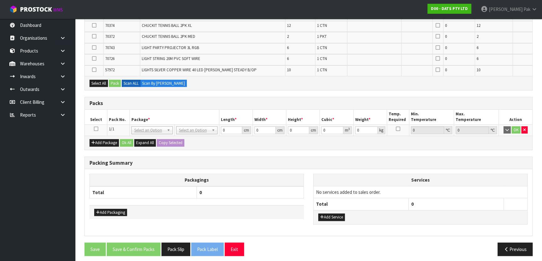
drag, startPoint x: 94, startPoint y: 126, endPoint x: 162, endPoint y: 147, distance: 71.1
click at [96, 129] on icon at bounding box center [96, 129] width 4 height 0
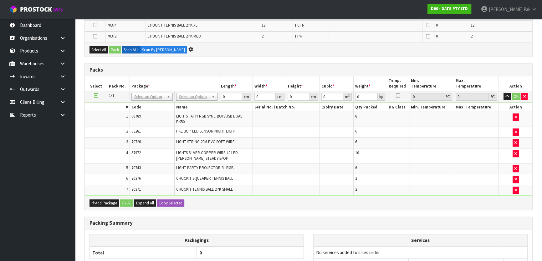
scroll to position [224, 0]
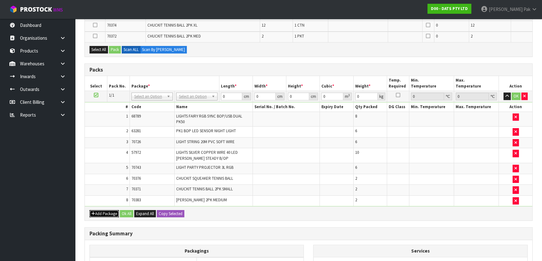
click at [112, 213] on button "Add Package" at bounding box center [104, 214] width 29 height 8
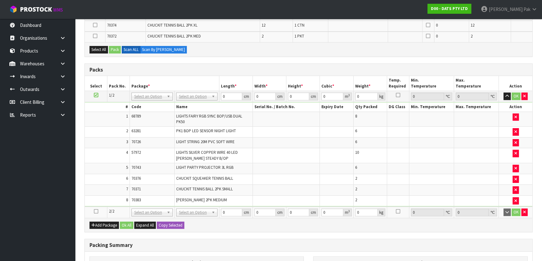
drag, startPoint x: 92, startPoint y: 211, endPoint x: 101, endPoint y: 205, distance: 10.6
click at [96, 208] on td at bounding box center [96, 212] width 23 height 11
click at [96, 212] on icon at bounding box center [96, 212] width 4 height 0
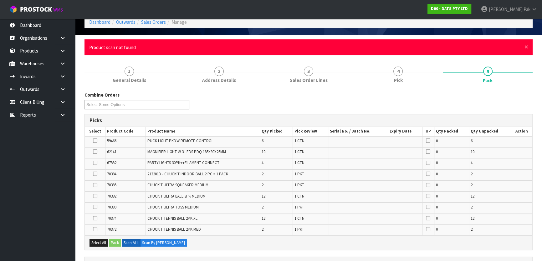
scroll to position [28, 0]
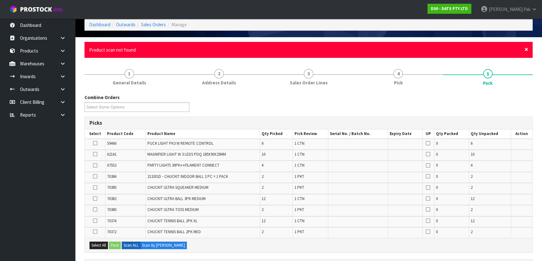
click at [527, 49] on span "×" at bounding box center [526, 49] width 4 height 9
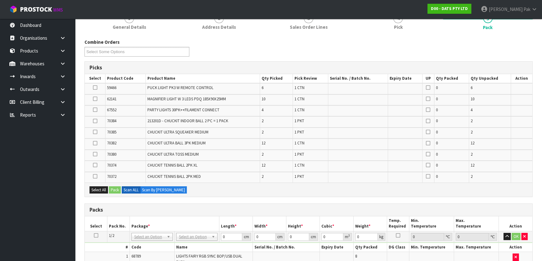
scroll to position [57, 0]
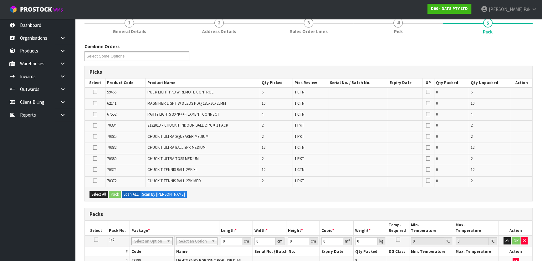
click at [95, 148] on icon at bounding box center [95, 148] width 4 height 0
click at [0, 0] on input "checkbox" at bounding box center [0, 0] width 0 height 0
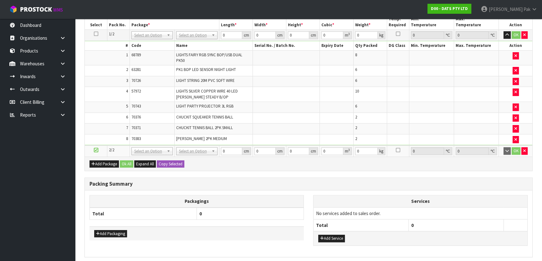
scroll to position [0, 0]
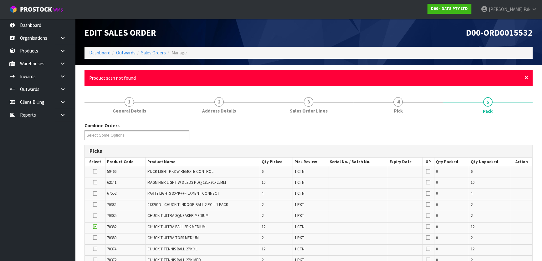
click at [526, 78] on span "×" at bounding box center [526, 77] width 4 height 9
click at [525, 78] on span "×" at bounding box center [526, 77] width 4 height 9
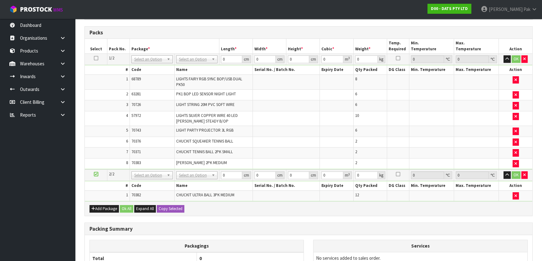
scroll to position [282, 0]
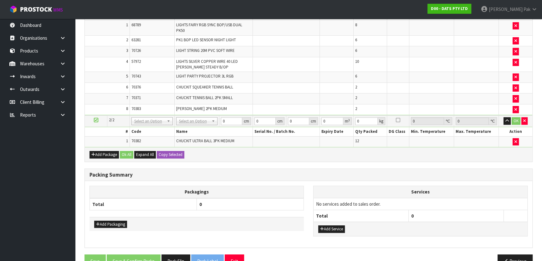
click at [305, 152] on div "Add Package Ok All Expand All Copy Selected" at bounding box center [309, 154] width 448 height 14
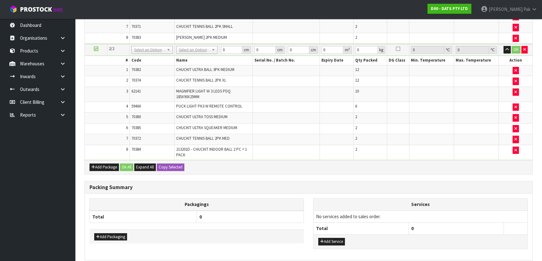
scroll to position [301, 0]
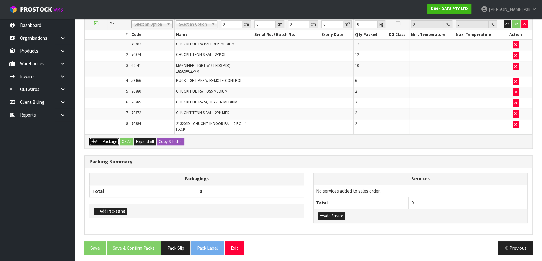
click at [103, 141] on button "Add Package" at bounding box center [104, 142] width 29 height 8
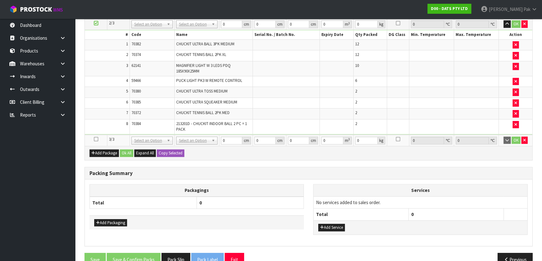
click at [97, 139] on icon at bounding box center [96, 139] width 4 height 0
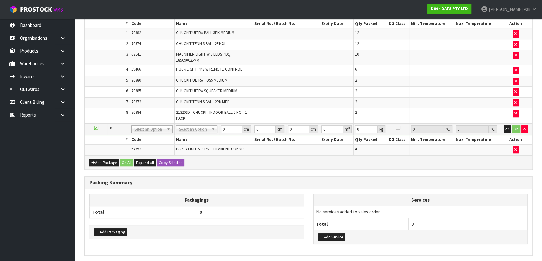
scroll to position [290, 0]
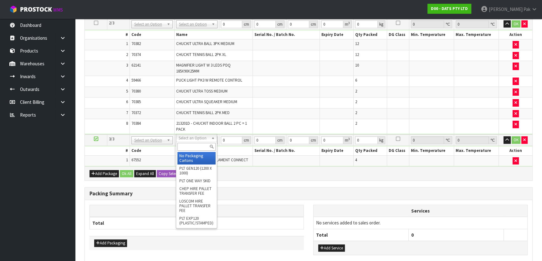
click at [185, 147] on input "text" at bounding box center [196, 147] width 38 height 8
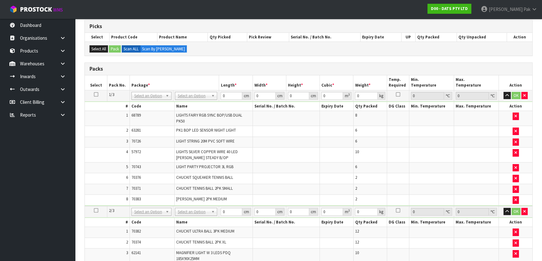
scroll to position [63, 0]
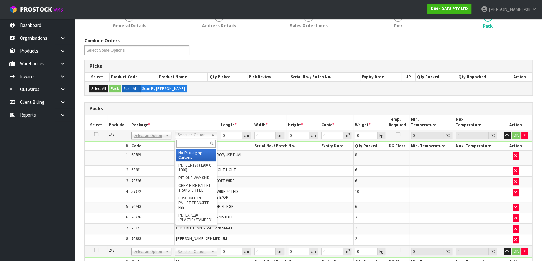
click at [184, 144] on input "text" at bounding box center [195, 144] width 39 height 8
type input "CTN9"
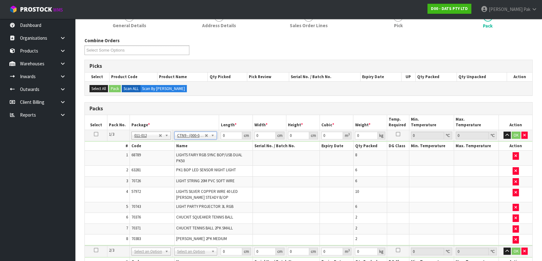
type input "51"
type input "38"
type input "58.5"
type input "0.113373"
type input "10.5"
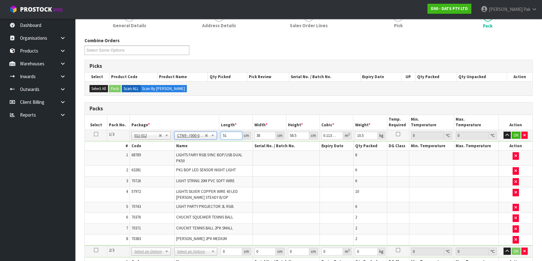
drag, startPoint x: 230, startPoint y: 133, endPoint x: 199, endPoint y: 135, distance: 31.0
click at [199, 135] on tr "1/3 NONE 007-001 007-002 007-004 007-009 007-013 007-014 007-015 007-017 007-01…" at bounding box center [309, 135] width 448 height 11
type input "5"
type input "0.011115"
type input "52"
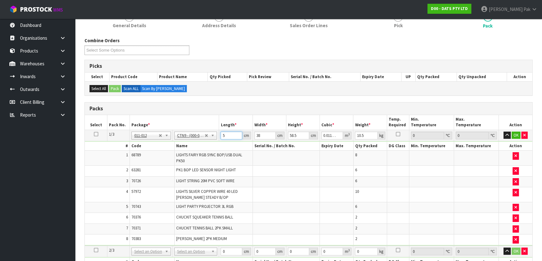
type input "0.115596"
type input "52"
type input "4"
type input "0.012168"
type input "40"
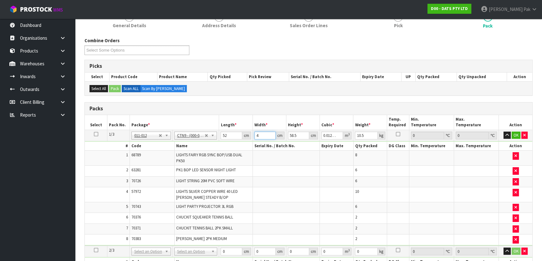
type input "0.12168"
type input "40"
type input "4"
type input "0.00832"
type input "41"
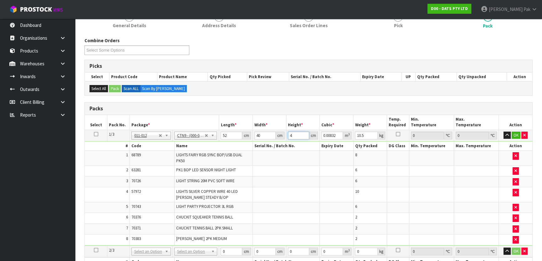
type input "0.08528"
type input "41"
type input "11"
click at [515, 133] on button "OK" at bounding box center [516, 136] width 9 height 8
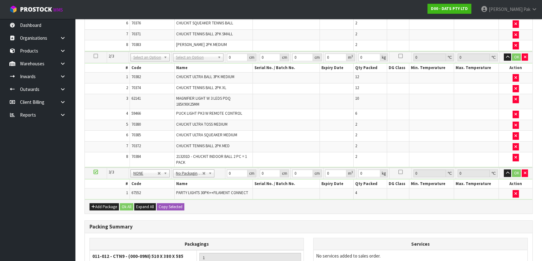
scroll to position [233, 0]
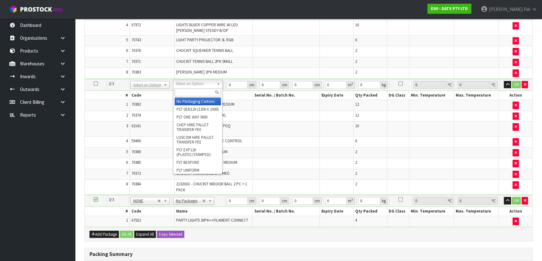
drag, startPoint x: 207, startPoint y: 84, endPoint x: 174, endPoint y: 97, distance: 35.2
click at [182, 94] on input "text" at bounding box center [198, 93] width 46 height 8
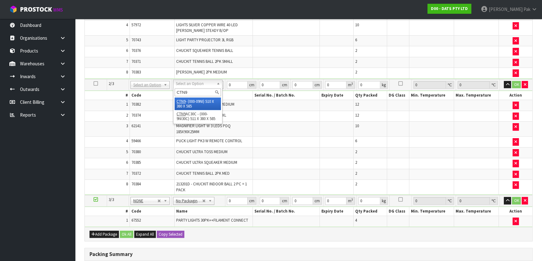
type input "CTN9"
drag, startPoint x: 193, startPoint y: 99, endPoint x: 261, endPoint y: 85, distance: 68.9
type input "2"
type input "51"
type input "38"
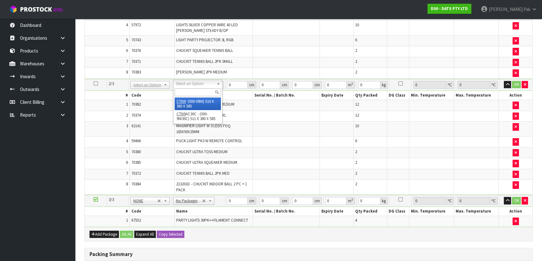
type input "58.5"
type input "0.113373"
type input "13.56"
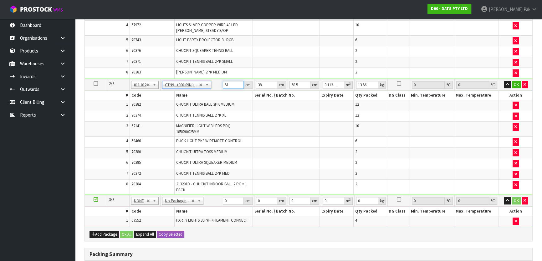
drag, startPoint x: 233, startPoint y: 83, endPoint x: 159, endPoint y: 81, distance: 73.9
click at [159, 81] on tr "2/3 NONE 007-001 007-002 007-004 007-009 007-013 007-014 007-015 007-017 007-01…" at bounding box center [309, 85] width 448 height 12
type input "5"
type input "0.011115"
type input "52"
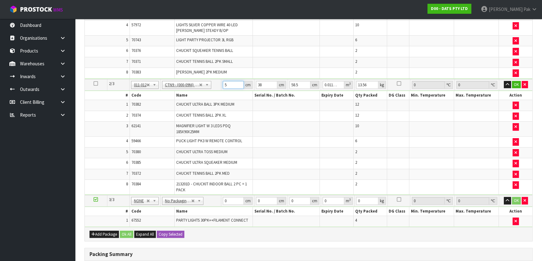
type input "0.115596"
type input "52"
type input "4"
type input "0.012168"
type input "42"
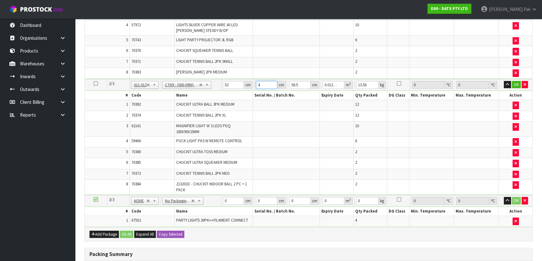
type input "0.127764"
type input "42"
type input "5"
type input "0.01092"
type input "56"
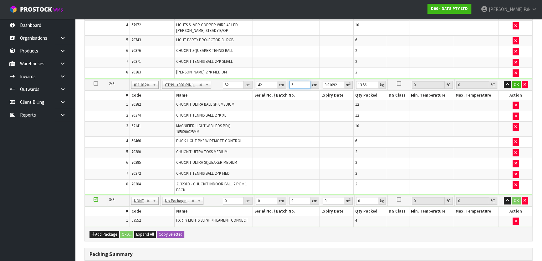
type input "0.122304"
type input "56"
type input "15"
click at [513, 82] on button "OK" at bounding box center [516, 85] width 9 height 8
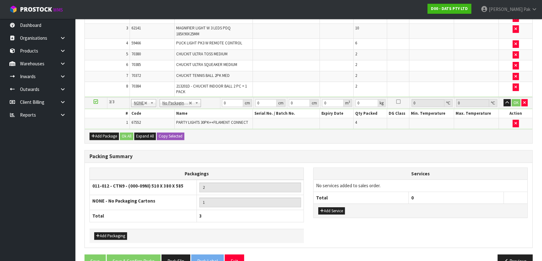
scroll to position [348, 0]
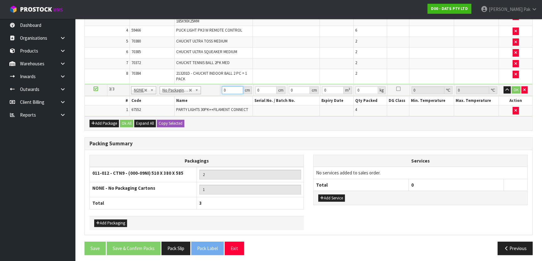
drag, startPoint x: 231, startPoint y: 89, endPoint x: 166, endPoint y: 87, distance: 65.1
click at [166, 87] on tr "3/3 NONE 007-001 007-002 007-004 007-009 007-013 007-014 007-015 007-017 007-01…" at bounding box center [309, 90] width 448 height 12
type input "54"
type input "38"
type input "3"
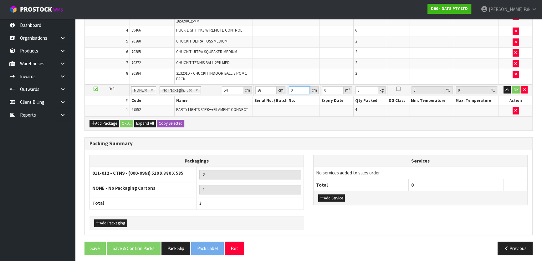
type input "0.006156"
type input "37"
type input "0.075924"
type input "37"
type input "9"
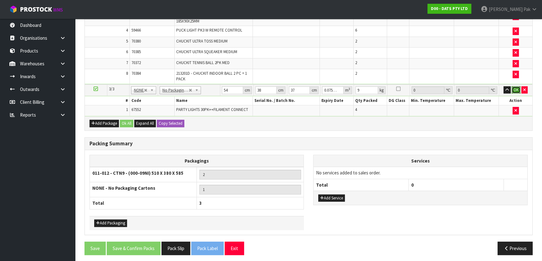
click at [516, 87] on button "OK" at bounding box center [516, 90] width 9 height 8
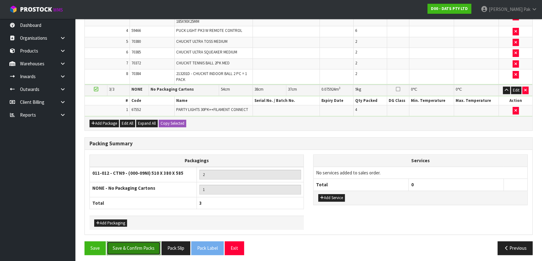
click at [143, 250] on button "Save & Confirm Packs" at bounding box center [134, 248] width 54 height 13
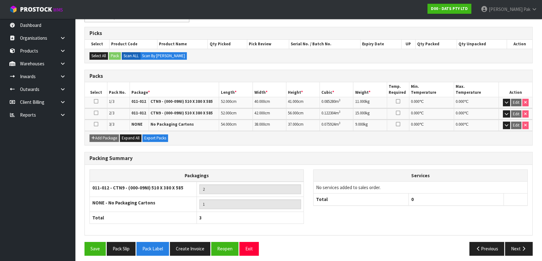
scroll to position [120, 0]
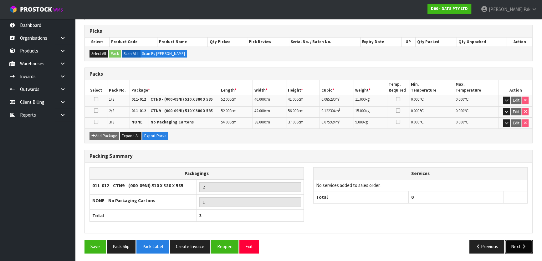
click at [524, 247] on icon "button" at bounding box center [524, 246] width 6 height 5
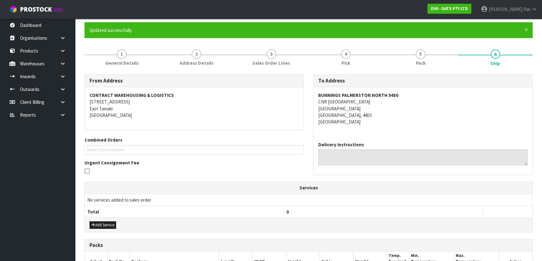
scroll to position [142, 0]
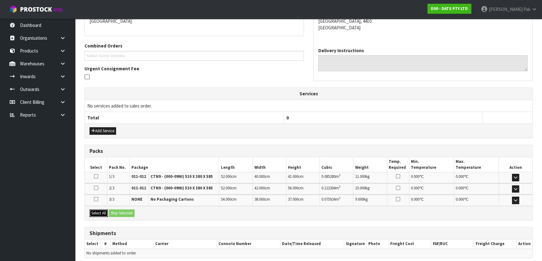
drag, startPoint x: 103, startPoint y: 209, endPoint x: 113, endPoint y: 212, distance: 10.4
click at [103, 210] on button "Select All" at bounding box center [99, 214] width 18 height 8
drag, startPoint x: 117, startPoint y: 211, endPoint x: 121, endPoint y: 213, distance: 3.9
click at [118, 211] on button "Ship Selected" at bounding box center [122, 214] width 26 height 8
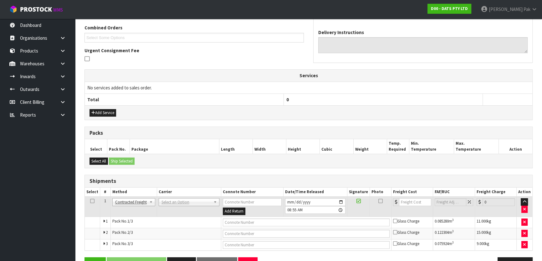
scroll to position [178, 0]
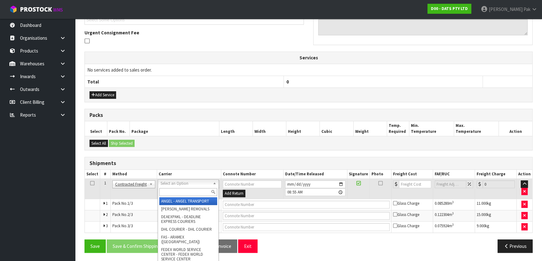
click at [183, 194] on input "text" at bounding box center [188, 192] width 58 height 8
type input "NZP"
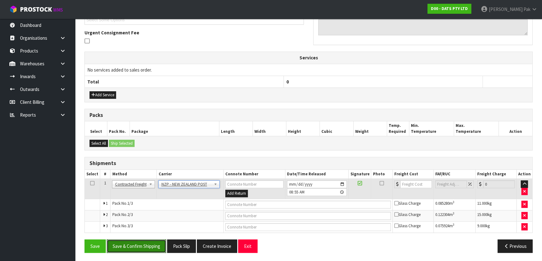
drag, startPoint x: 154, startPoint y: 241, endPoint x: 163, endPoint y: 236, distance: 10.3
click at [154, 241] on button "Save & Confirm Shipping" at bounding box center [136, 246] width 59 height 13
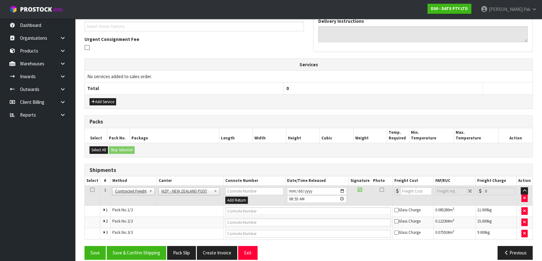
scroll to position [0, 0]
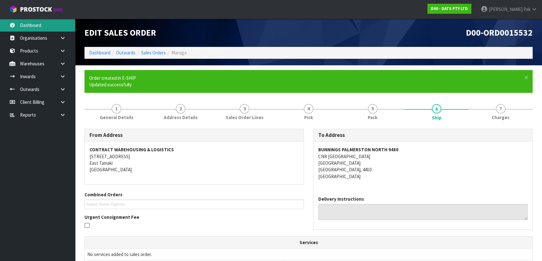
click at [55, 22] on link "Dashboard" at bounding box center [37, 25] width 75 height 13
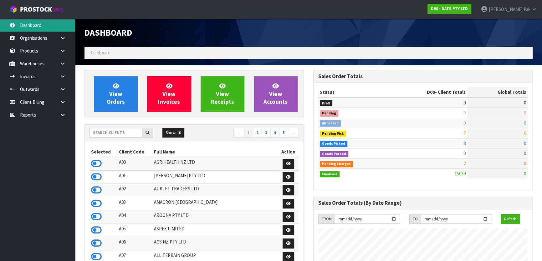
scroll to position [473, 228]
click at [131, 130] on input "text" at bounding box center [116, 133] width 53 height 10
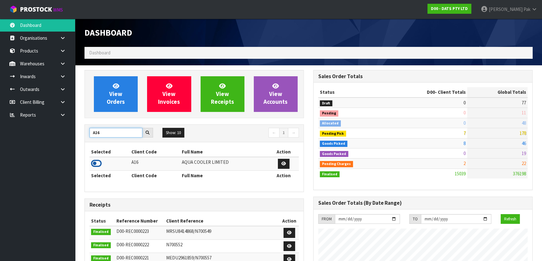
type input "A16"
click at [95, 162] on icon at bounding box center [96, 163] width 11 height 9
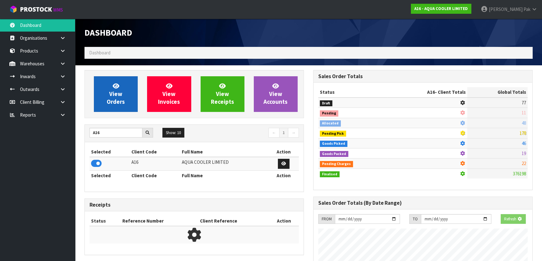
scroll to position [406, 228]
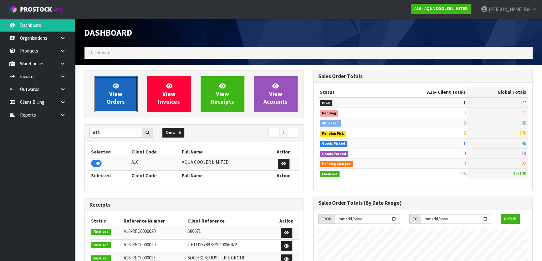
click at [107, 95] on link "View Orders" at bounding box center [116, 94] width 44 height 36
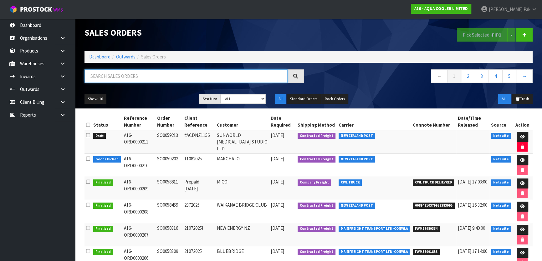
click at [127, 75] on input "text" at bounding box center [185, 75] width 203 height 13
click at [69, 86] on link at bounding box center [65, 89] width 20 height 13
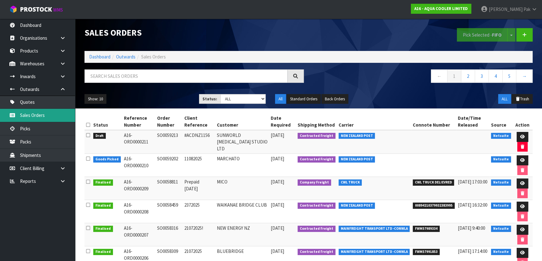
click at [59, 113] on link "Sales Orders" at bounding box center [37, 115] width 75 height 13
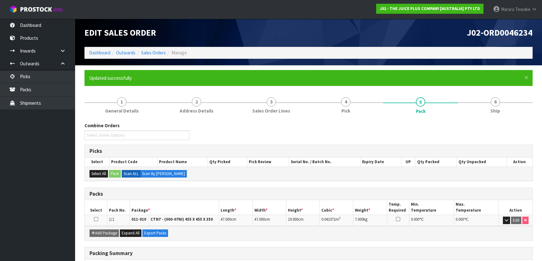
scroll to position [22, 0]
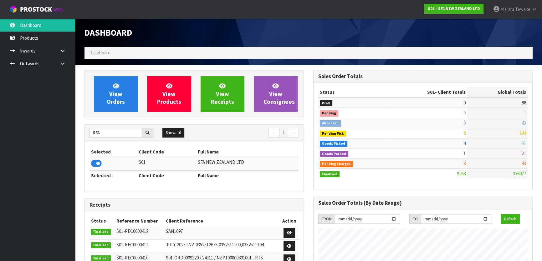
scroll to position [473, 228]
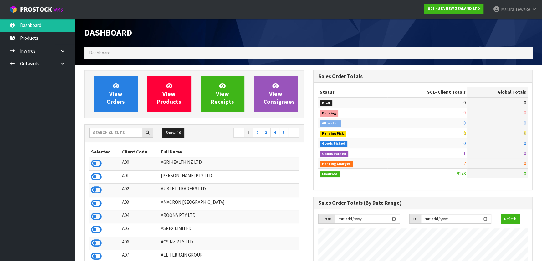
scroll to position [473, 228]
click at [124, 134] on input "text" at bounding box center [116, 133] width 53 height 10
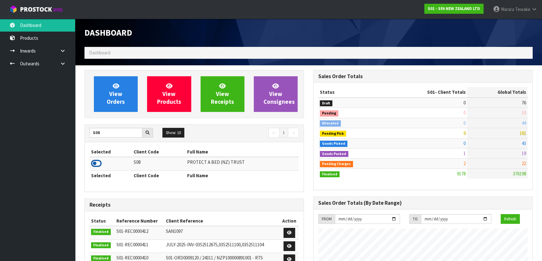
click at [100, 164] on icon at bounding box center [96, 163] width 11 height 9
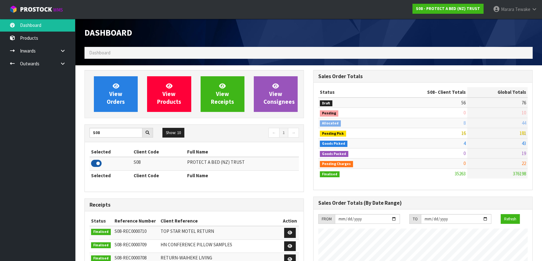
scroll to position [493, 228]
drag, startPoint x: 102, startPoint y: 132, endPoint x: 77, endPoint y: 124, distance: 26.2
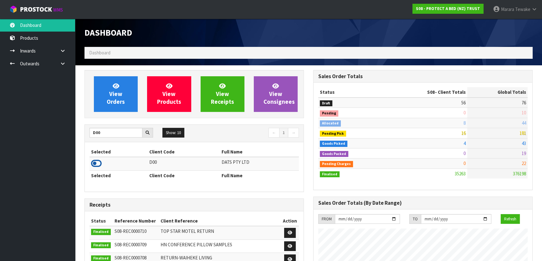
click at [99, 162] on icon at bounding box center [96, 163] width 11 height 9
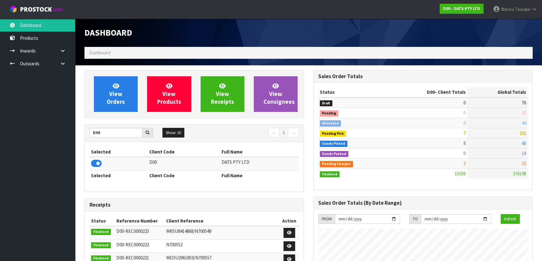
scroll to position [473, 228]
drag, startPoint x: 107, startPoint y: 130, endPoint x: 88, endPoint y: 122, distance: 21.0
click at [84, 123] on div "View Orders View Products View Receipts View Consignees D00 Show: 10 5 10 25 50…" at bounding box center [194, 251] width 229 height 363
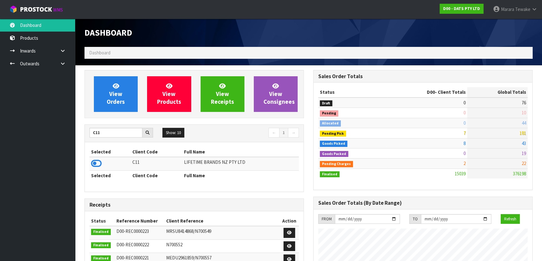
click at [90, 165] on td at bounding box center [110, 163] width 41 height 13
click at [93, 165] on icon at bounding box center [96, 163] width 11 height 9
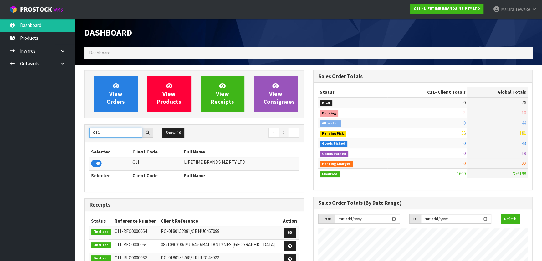
drag, startPoint x: 104, startPoint y: 134, endPoint x: 87, endPoint y: 126, distance: 19.2
click at [88, 128] on div "C11" at bounding box center [121, 133] width 73 height 10
type input "K01"
click at [98, 164] on icon at bounding box center [96, 163] width 11 height 9
drag, startPoint x: 102, startPoint y: 133, endPoint x: 85, endPoint y: 105, distance: 32.5
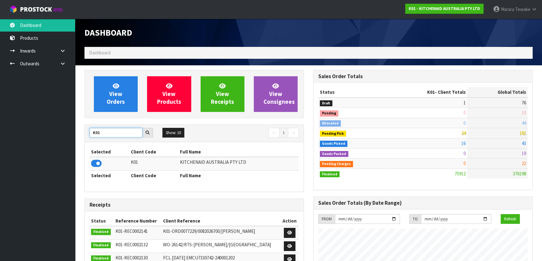
click at [80, 123] on div "View Orders View Products View Receipts View Consignees K01 Show: 10 5 10 25 50…" at bounding box center [194, 253] width 229 height 366
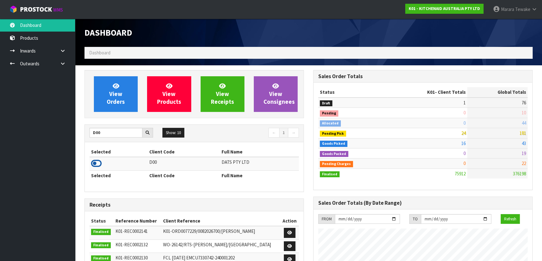
click at [94, 165] on icon at bounding box center [96, 163] width 11 height 9
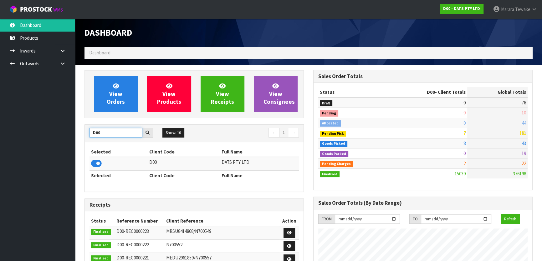
drag, startPoint x: 103, startPoint y: 133, endPoint x: 76, endPoint y: 120, distance: 29.8
click at [85, 128] on div "D00" at bounding box center [121, 133] width 73 height 10
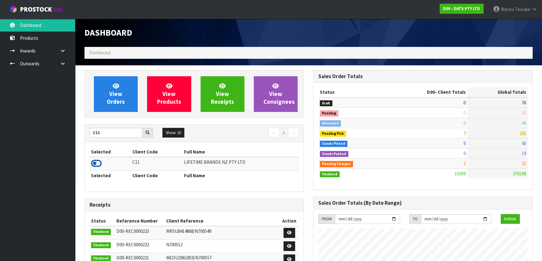
click at [98, 163] on icon at bounding box center [96, 163] width 11 height 9
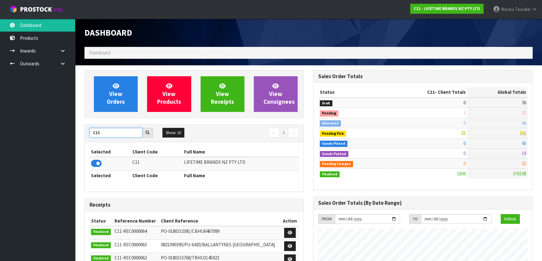
click at [74, 122] on body "Toggle navigation ProStock WMS C11 - LIFETIME BRANDS NZ PTY LTD Marara Tewake L…" at bounding box center [271, 130] width 542 height 261
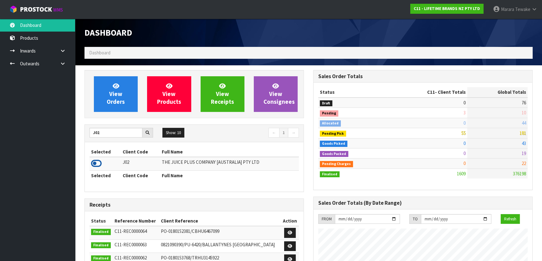
click at [94, 164] on icon at bounding box center [96, 163] width 11 height 9
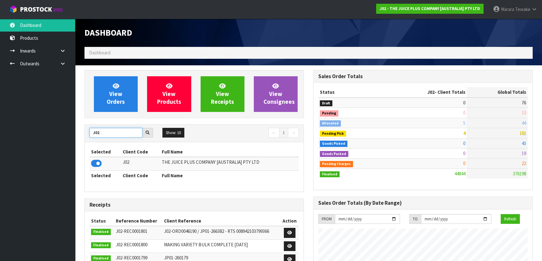
drag, startPoint x: 100, startPoint y: 132, endPoint x: 66, endPoint y: 111, distance: 40.2
click at [74, 122] on body "Toggle navigation ProStock WMS J02 - THE JUICE PLUS COMPANY [AUSTRALIA] PTY LTD…" at bounding box center [271, 130] width 542 height 261
click at [105, 133] on input "J02" at bounding box center [116, 133] width 53 height 10
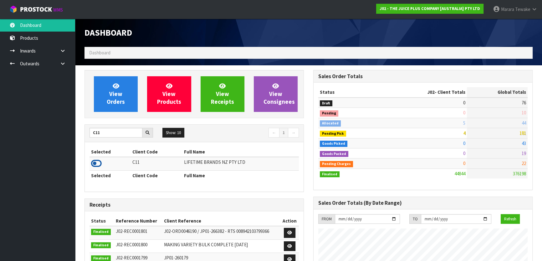
click at [96, 162] on icon at bounding box center [96, 163] width 11 height 9
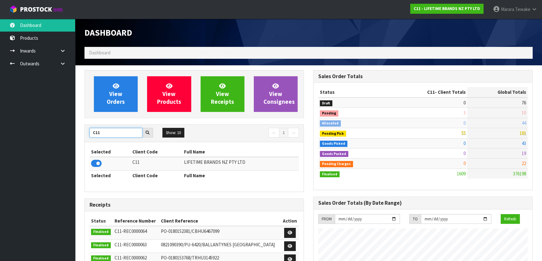
drag, startPoint x: 110, startPoint y: 133, endPoint x: 88, endPoint y: 133, distance: 21.9
click at [88, 133] on div "C11" at bounding box center [121, 133] width 73 height 10
click at [120, 132] on input "C11" at bounding box center [116, 133] width 53 height 10
drag, startPoint x: 100, startPoint y: 134, endPoint x: 97, endPoint y: 135, distance: 3.5
click at [97, 135] on input "C11" at bounding box center [116, 133] width 53 height 10
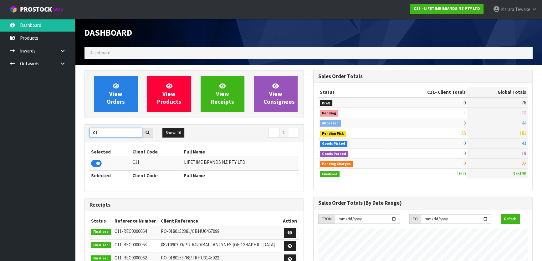
type input "C"
click at [98, 168] on icon at bounding box center [96, 163] width 11 height 9
drag, startPoint x: 459, startPoint y: 141, endPoint x: 469, endPoint y: 141, distance: 9.7
click at [469, 141] on tr "Goods Picked 4 43" at bounding box center [422, 143] width 209 height 10
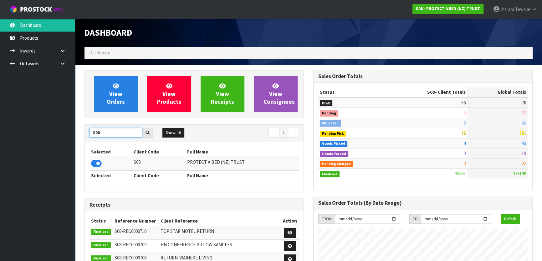
drag, startPoint x: 105, startPoint y: 134, endPoint x: 85, endPoint y: 131, distance: 19.6
click at [90, 133] on input "S08" at bounding box center [116, 133] width 53 height 10
type input "NEOGEN"
click at [100, 164] on icon at bounding box center [96, 163] width 11 height 9
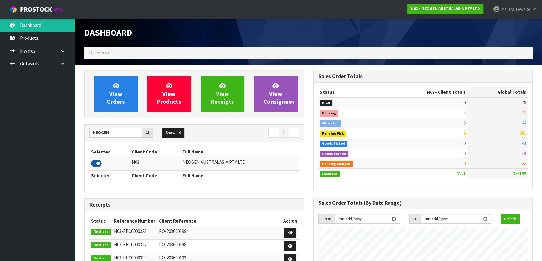
scroll to position [473, 228]
drag, startPoint x: 109, startPoint y: 133, endPoint x: 68, endPoint y: 133, distance: 41.0
click at [69, 133] on body "Toggle navigation ProStock WMS N03 - NEOGEN AUSTRALASIA PTY LTD Marara Tewake L…" at bounding box center [271, 130] width 542 height 261
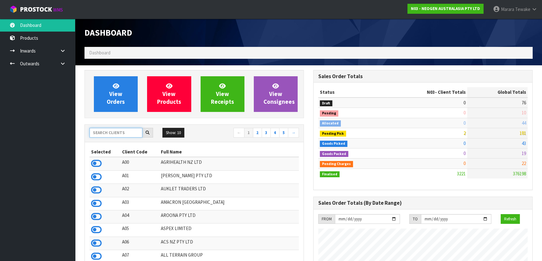
click at [120, 137] on input "text" at bounding box center [116, 133] width 53 height 10
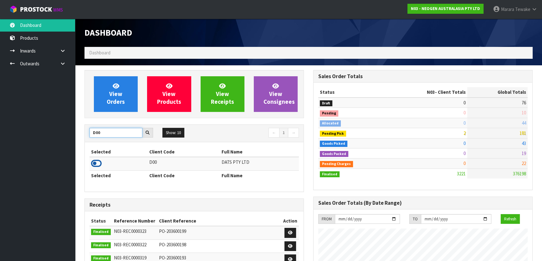
type input "D00"
click at [96, 162] on icon at bounding box center [96, 163] width 11 height 9
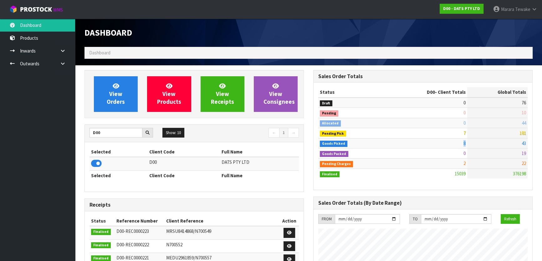
drag, startPoint x: 463, startPoint y: 145, endPoint x: 475, endPoint y: 142, distance: 12.2
click at [475, 142] on tr "Goods Picked 8 43" at bounding box center [422, 143] width 209 height 10
click at [478, 141] on td "43" at bounding box center [497, 143] width 60 height 10
click at [116, 99] on span "View Orders" at bounding box center [116, 93] width 18 height 23
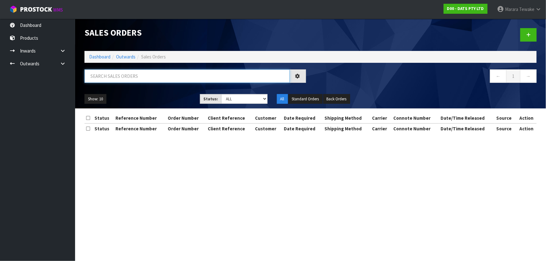
click at [134, 74] on input "text" at bounding box center [186, 75] width 205 height 13
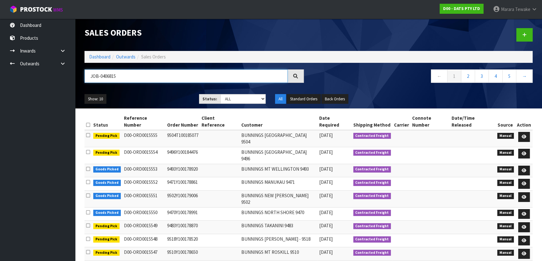
type input "JOB-0406815"
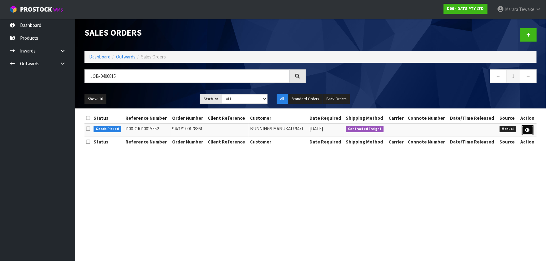
click at [525, 126] on link at bounding box center [528, 130] width 12 height 10
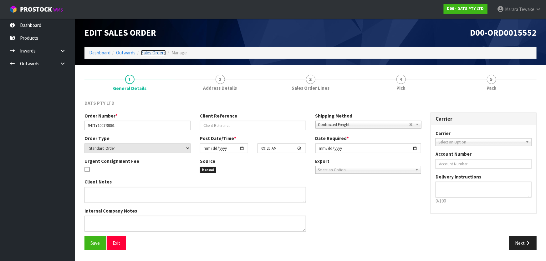
click at [143, 53] on link "Sales Orders" at bounding box center [153, 53] width 25 height 6
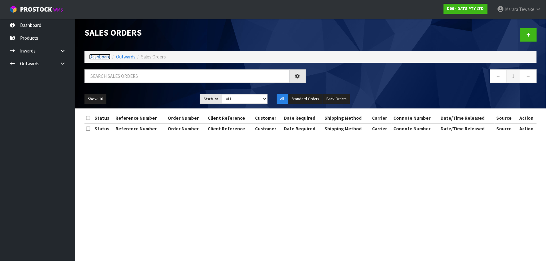
click at [96, 56] on link "Dashboard" at bounding box center [99, 57] width 21 height 6
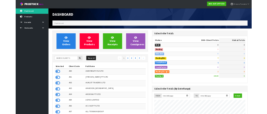
scroll to position [473, 228]
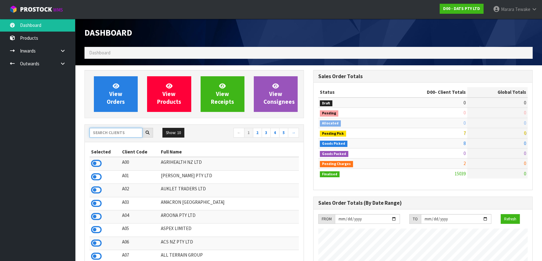
click at [122, 135] on input "text" at bounding box center [116, 133] width 53 height 10
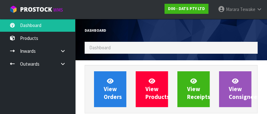
scroll to position [529, 182]
type input "A16"
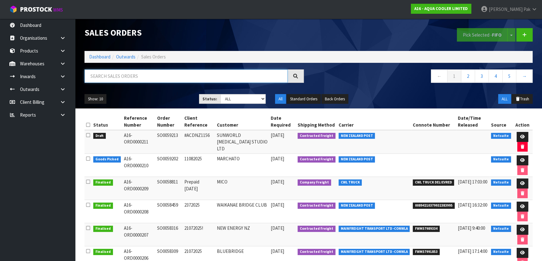
click at [169, 72] on input "text" at bounding box center [185, 75] width 203 height 13
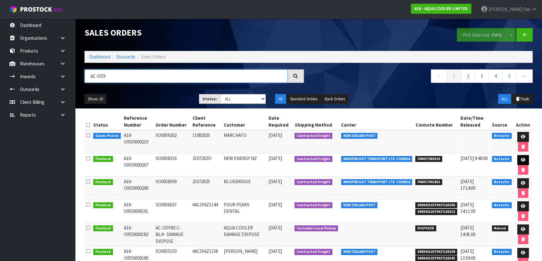
type input "AC-ODY"
drag, startPoint x: 523, startPoint y: 159, endPoint x: 505, endPoint y: 158, distance: 17.2
click at [523, 159] on icon at bounding box center [523, 160] width 5 height 4
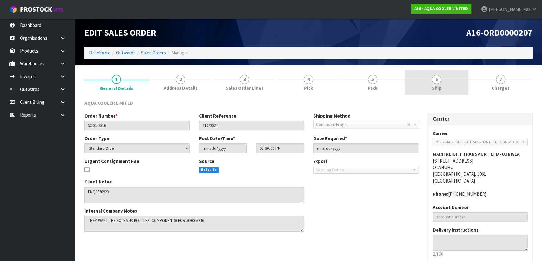
click at [433, 91] on span "Ship" at bounding box center [437, 88] width 10 height 7
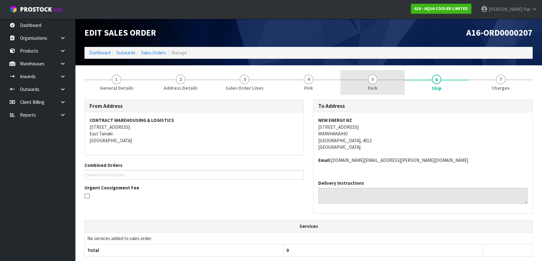
click at [380, 85] on link "5 Pack" at bounding box center [372, 82] width 64 height 25
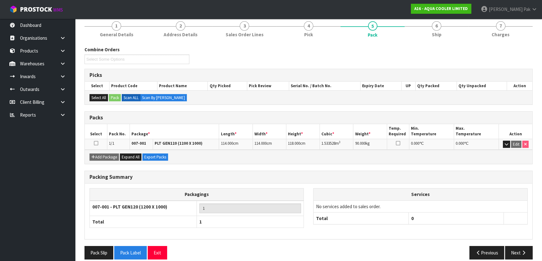
scroll to position [60, 0]
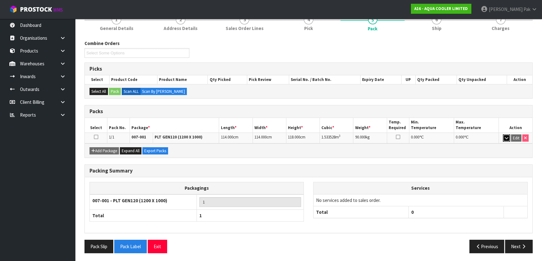
drag, startPoint x: 505, startPoint y: 137, endPoint x: 476, endPoint y: 138, distance: 29.4
click at [503, 138] on button "button" at bounding box center [506, 139] width 7 height 8
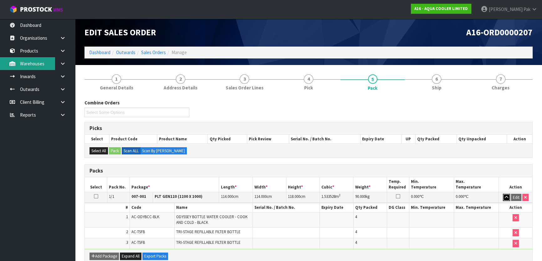
scroll to position [0, 0]
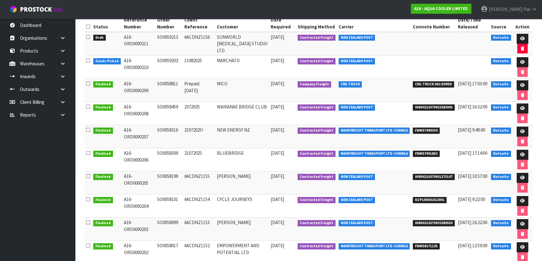
scroll to position [127, 0]
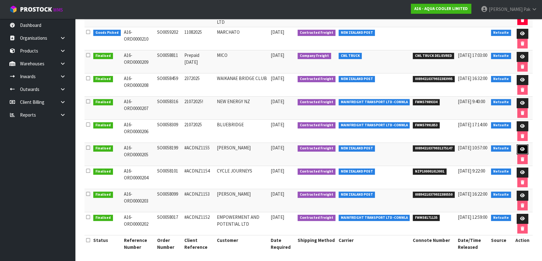
click at [524, 148] on icon at bounding box center [522, 149] width 5 height 4
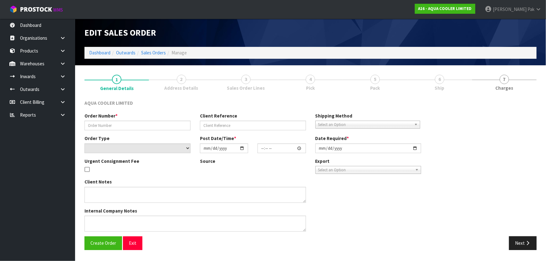
type input "SO0058199"
type input "#ACDNZ1155"
select select "number:0"
type input "2025-07-18"
type input "06:00:13.000"
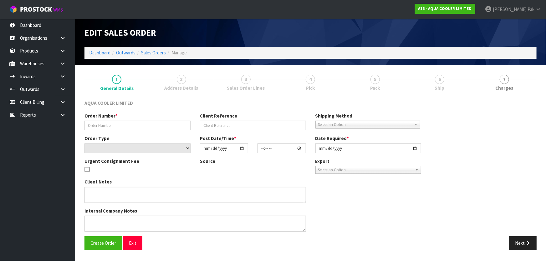
type input "2025-07-18"
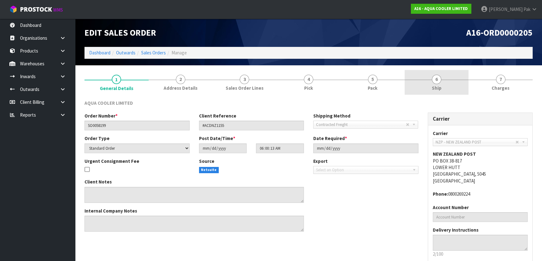
click at [437, 84] on link "6 Ship" at bounding box center [437, 82] width 64 height 25
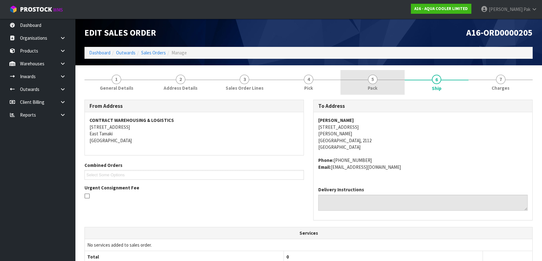
click at [366, 79] on link "5 Pack" at bounding box center [372, 82] width 64 height 25
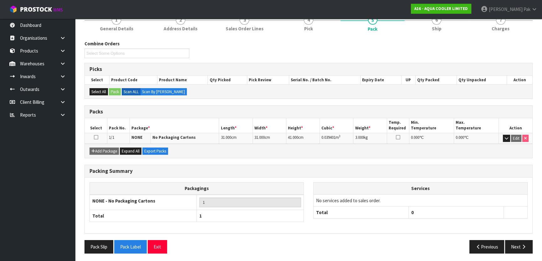
scroll to position [60, 0]
click at [506, 135] on button "button" at bounding box center [506, 139] width 7 height 8
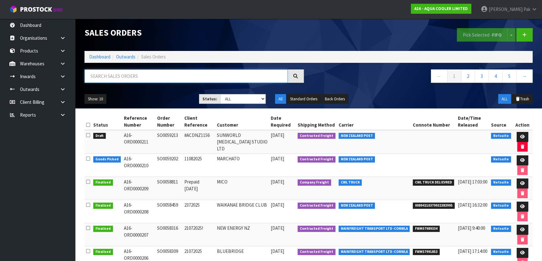
click at [116, 77] on input "text" at bounding box center [185, 75] width 203 height 13
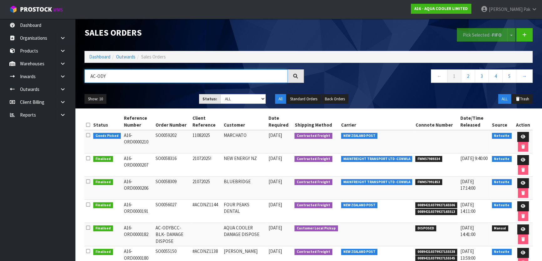
type input "AC-ODY"
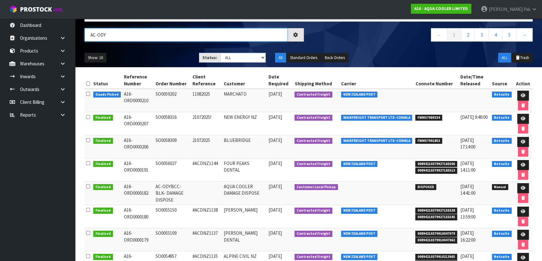
scroll to position [70, 0]
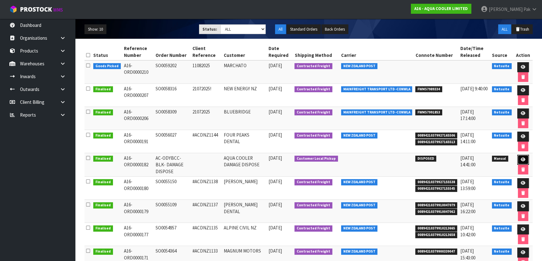
click at [524, 158] on icon at bounding box center [523, 160] width 5 height 4
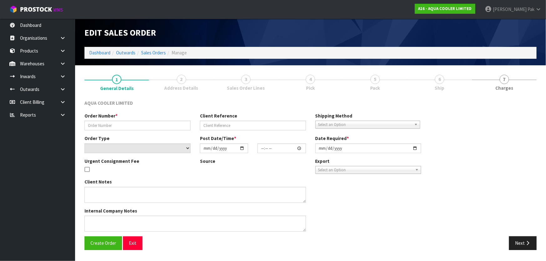
type input "AC-ODYBCC-BLK- DAMAGE DISPOSE"
select select "number:0"
type input "2025-05-19"
type input "08:26:00.000"
type input "2025-05-19"
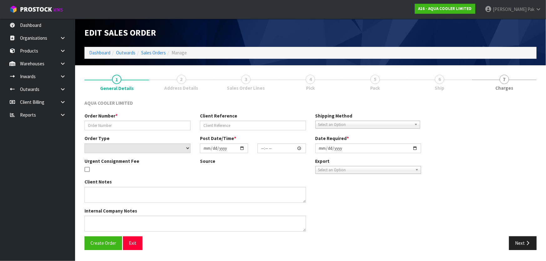
type textarea "DAMAGE IN ITRANSIT IN INWARDS ENTRY"
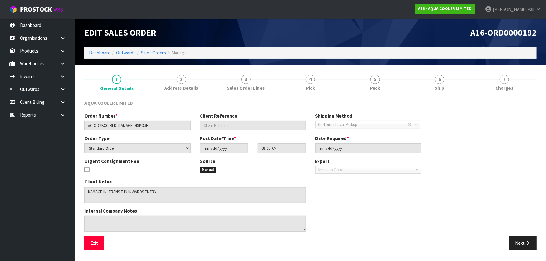
drag, startPoint x: 429, startPoint y: 102, endPoint x: 435, endPoint y: 95, distance: 9.7
click at [429, 101] on div "AQUA COOLER LIMITED" at bounding box center [311, 106] width 462 height 13
click at [453, 80] on link "6 Ship" at bounding box center [439, 82] width 64 height 25
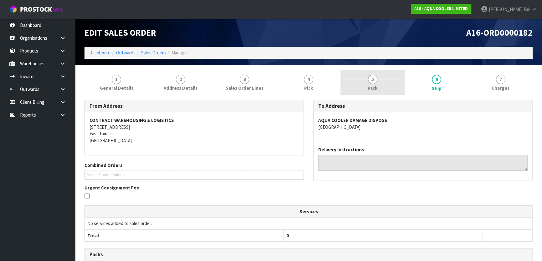
click at [386, 78] on link "5 Pack" at bounding box center [372, 82] width 64 height 25
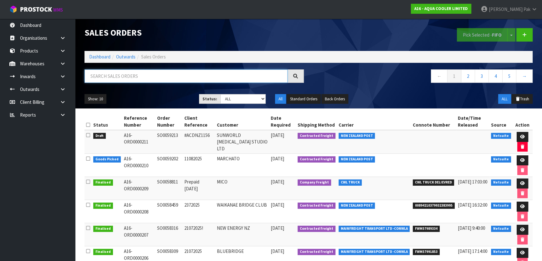
click at [128, 76] on input "text" at bounding box center [185, 75] width 203 height 13
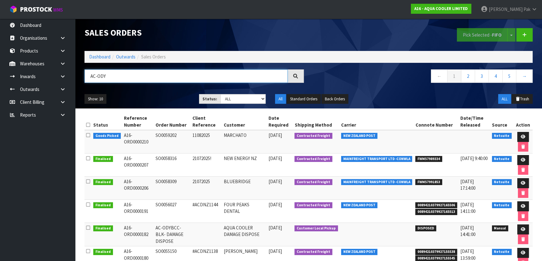
type input "AC-ODY"
click at [296, 78] on icon at bounding box center [295, 76] width 5 height 5
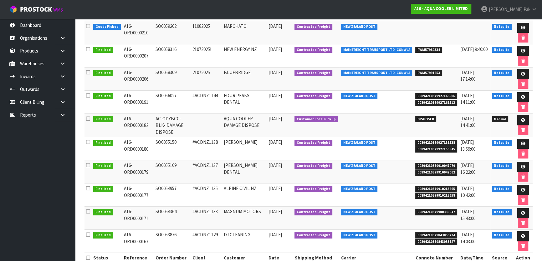
scroll to position [114, 0]
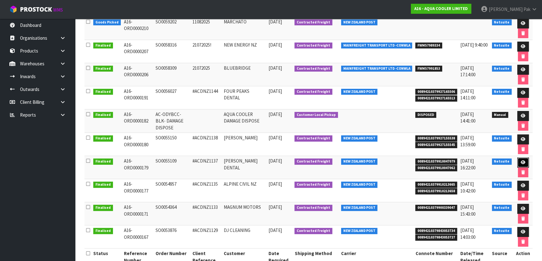
click at [525, 159] on link at bounding box center [523, 163] width 12 height 10
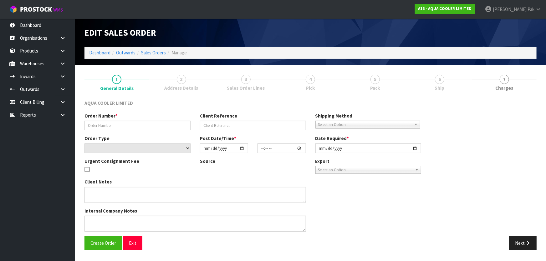
type input "SO0055109"
type input "#ACDNZ1137"
select select "number:0"
type input "2025-05-07"
type input "09:00:13.000"
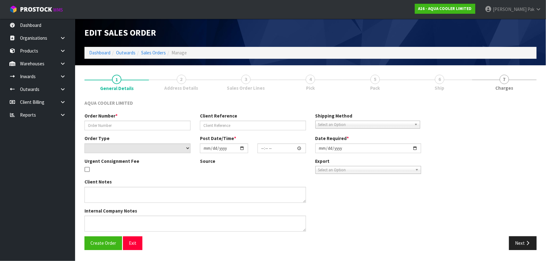
type input "2025-05-19"
type textarea "OUTER PACKAGE DAMAGE"
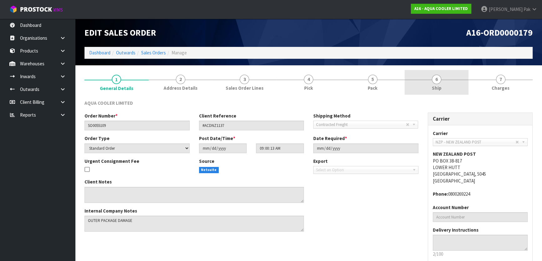
click at [442, 86] on link "6 Ship" at bounding box center [437, 82] width 64 height 25
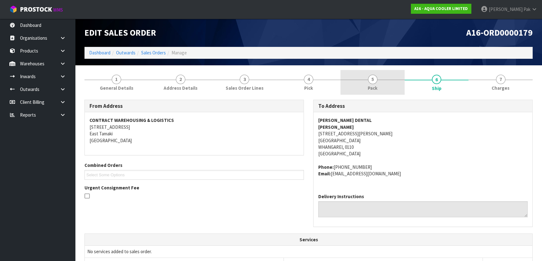
click at [361, 82] on link "5 Pack" at bounding box center [372, 82] width 64 height 25
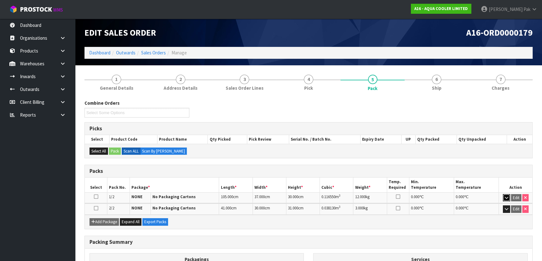
click at [505, 196] on icon "button" at bounding box center [506, 198] width 3 height 4
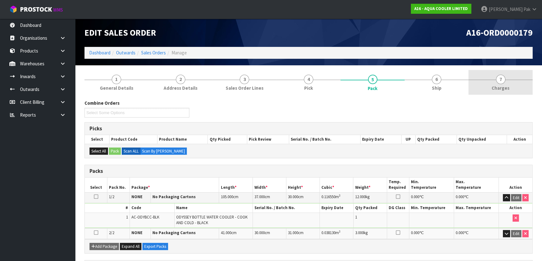
click at [514, 72] on link "7 Charges" at bounding box center [500, 82] width 64 height 25
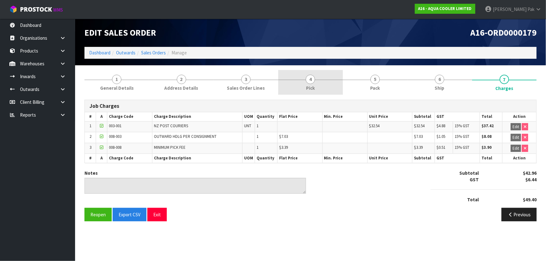
click at [318, 75] on link "4 Pick" at bounding box center [310, 82] width 64 height 25
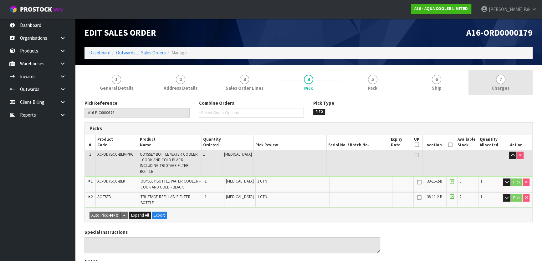
click at [482, 89] on link "7 Charges" at bounding box center [500, 82] width 64 height 25
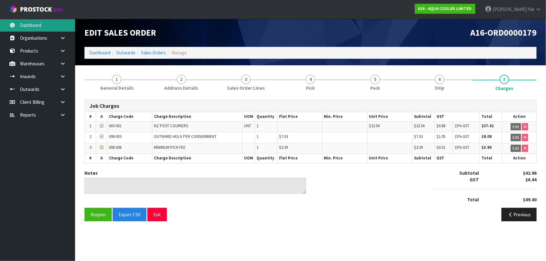
click at [45, 20] on link "Dashboard" at bounding box center [37, 25] width 75 height 13
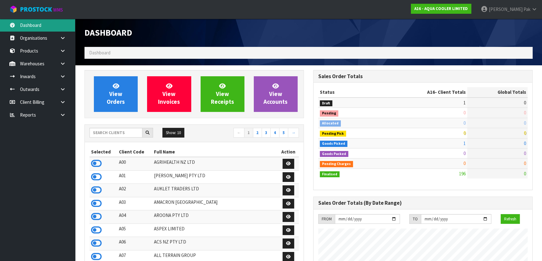
scroll to position [406, 228]
click at [41, 8] on span "ProStock" at bounding box center [36, 9] width 32 height 8
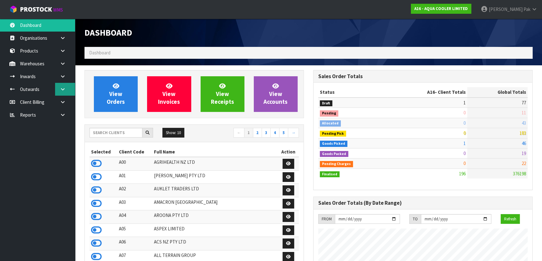
click at [60, 89] on icon at bounding box center [63, 89] width 6 height 5
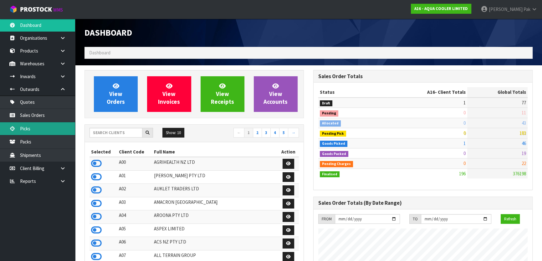
click at [52, 131] on link "Picks" at bounding box center [37, 128] width 75 height 13
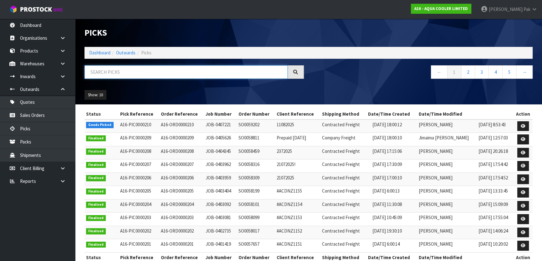
click at [137, 70] on input "text" at bounding box center [185, 71] width 203 height 13
type input "JOB-0407221"
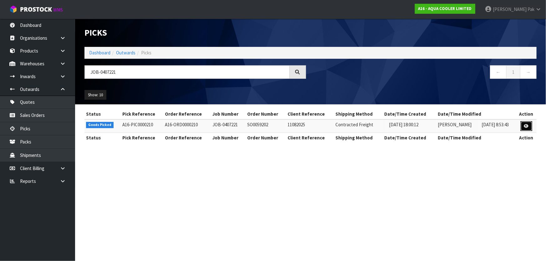
click at [527, 126] on icon at bounding box center [526, 126] width 5 height 4
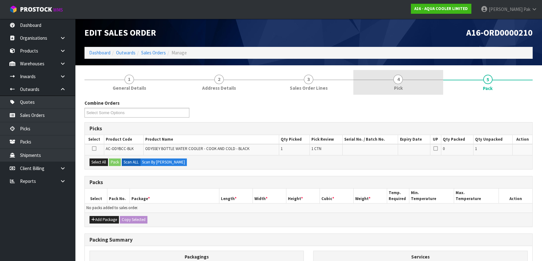
click at [405, 85] on link "4 Pick" at bounding box center [398, 82] width 90 height 25
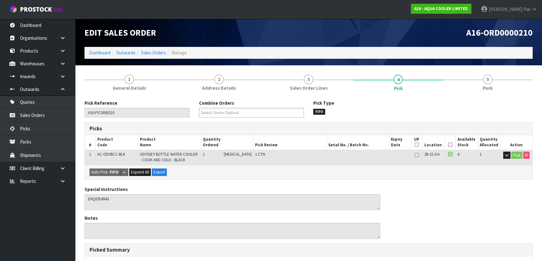
drag, startPoint x: 450, startPoint y: 145, endPoint x: 401, endPoint y: 150, distance: 48.5
click at [448, 145] on icon at bounding box center [450, 145] width 4 height 0
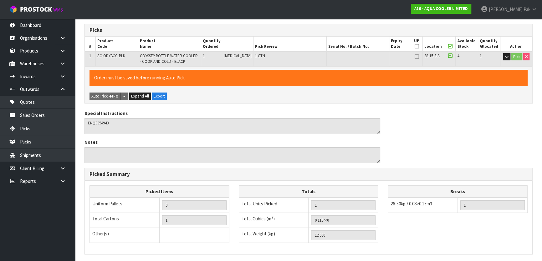
scroll to position [176, 0]
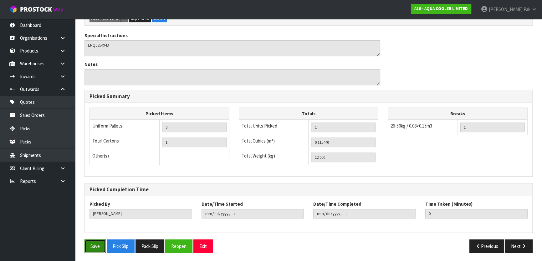
click at [94, 248] on button "Save" at bounding box center [94, 246] width 21 height 13
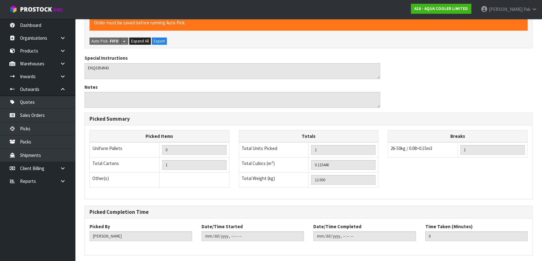
scroll to position [0, 0]
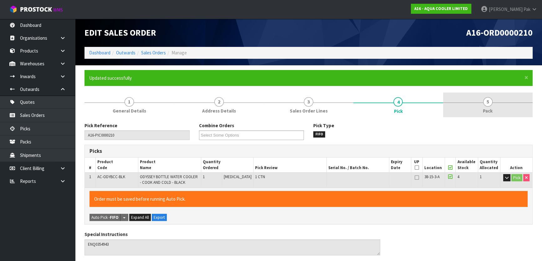
type input "[PERSON_NAME]"
type input "2025-08-12T09:10:04"
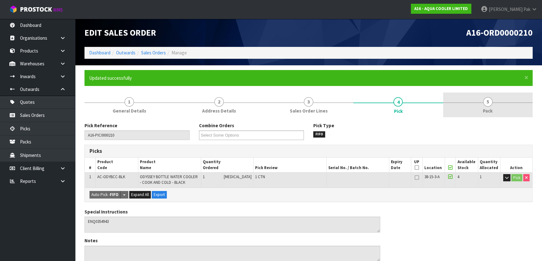
click at [486, 106] on span "5" at bounding box center [487, 101] width 9 height 9
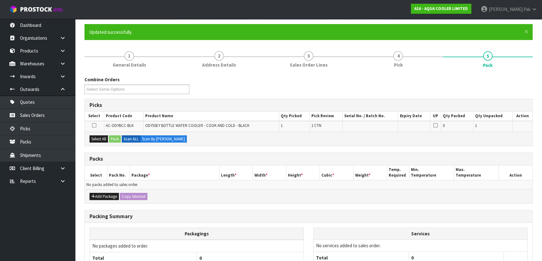
scroll to position [103, 0]
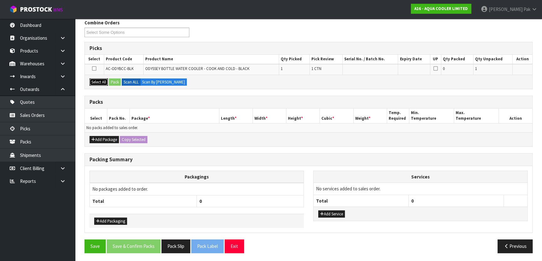
drag, startPoint x: 104, startPoint y: 81, endPoint x: 115, endPoint y: 83, distance: 10.8
click at [105, 81] on button "Select All" at bounding box center [99, 83] width 18 height 8
drag, startPoint x: 115, startPoint y: 83, endPoint x: 157, endPoint y: 88, distance: 43.2
click at [115, 83] on button "Pack" at bounding box center [115, 83] width 12 height 8
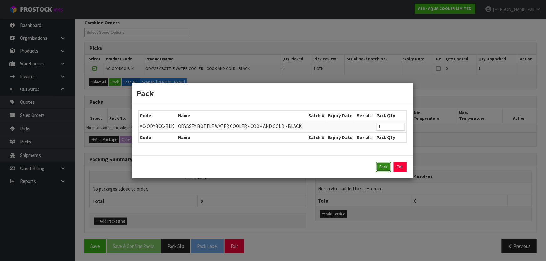
click at [381, 166] on button "Pack" at bounding box center [383, 167] width 15 height 10
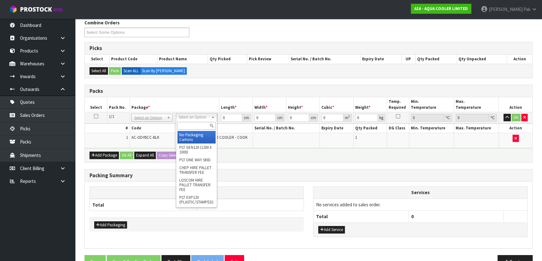
click at [193, 124] on input "text" at bounding box center [196, 126] width 38 height 8
drag, startPoint x: 194, startPoint y: 137, endPoint x: 199, endPoint y: 135, distance: 5.2
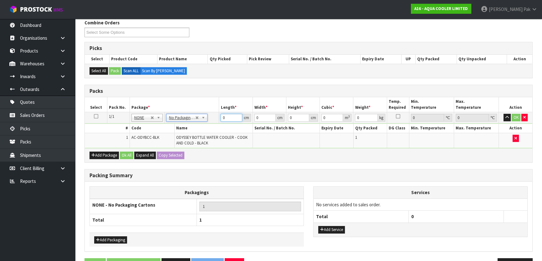
drag, startPoint x: 234, startPoint y: 116, endPoint x: 225, endPoint y: 113, distance: 9.6
click at [225, 113] on td "0 cm" at bounding box center [235, 117] width 33 height 11
drag, startPoint x: 228, startPoint y: 116, endPoint x: 214, endPoint y: 106, distance: 17.8
click at [216, 109] on table "Select Pack No. Package * Length * Width * Height * Cubic * Weight * Temp. Requ…" at bounding box center [309, 122] width 448 height 51
type input "105"
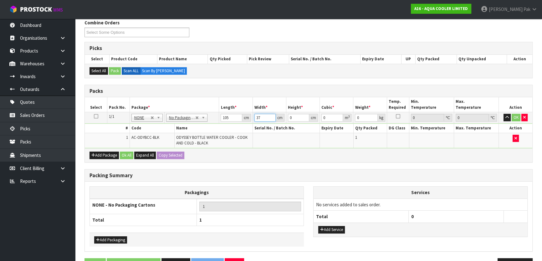
type input "37"
type input "3"
type input "0.011655"
type input "30"
type input "0.11655"
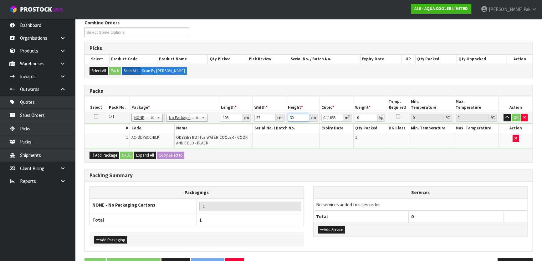
type input "30"
type input "12"
click at [519, 116] on button "OK" at bounding box center [516, 118] width 9 height 8
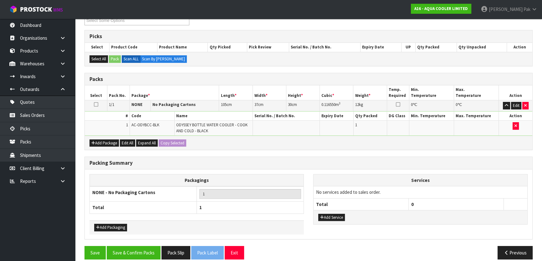
scroll to position [121, 0]
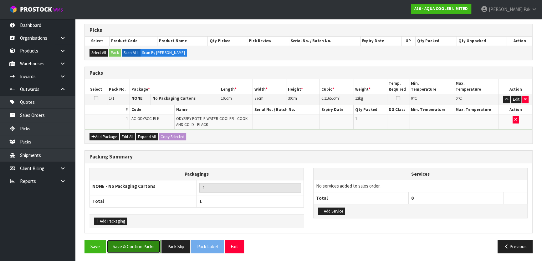
drag, startPoint x: 137, startPoint y: 247, endPoint x: 141, endPoint y: 245, distance: 4.1
click at [137, 247] on button "Save & Confirm Packs" at bounding box center [134, 246] width 54 height 13
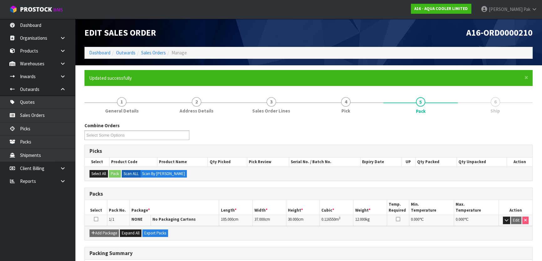
scroll to position [83, 0]
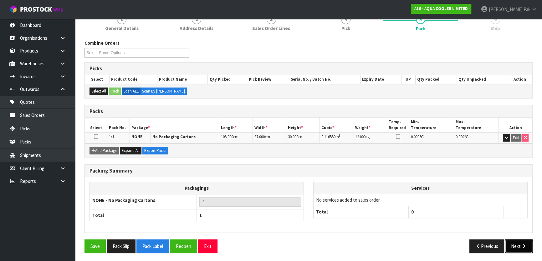
click at [526, 247] on button "Next" at bounding box center [519, 246] width 28 height 13
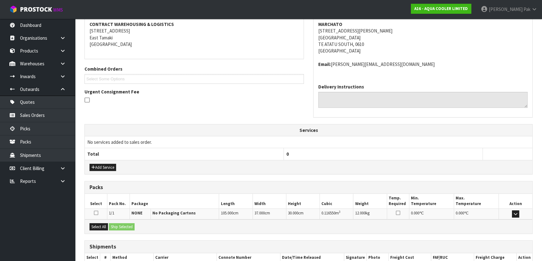
scroll to position [157, 0]
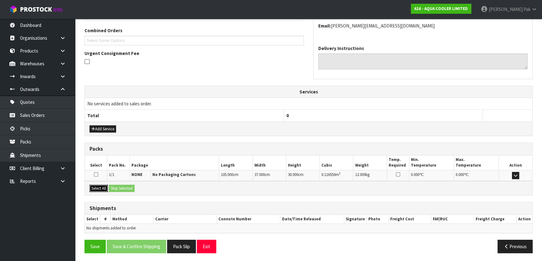
drag, startPoint x: 97, startPoint y: 189, endPoint x: 119, endPoint y: 188, distance: 22.2
click at [100, 188] on button "Select All" at bounding box center [99, 189] width 18 height 8
click at [132, 188] on button "Ship Selected" at bounding box center [122, 189] width 26 height 8
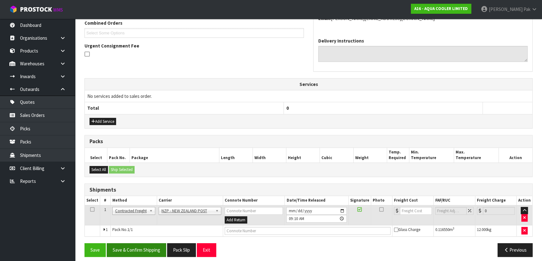
scroll to position [169, 0]
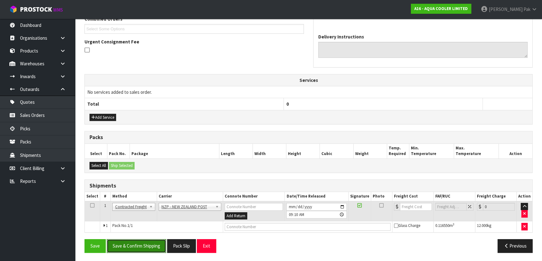
click at [148, 250] on button "Save & Confirm Shipping" at bounding box center [136, 245] width 59 height 13
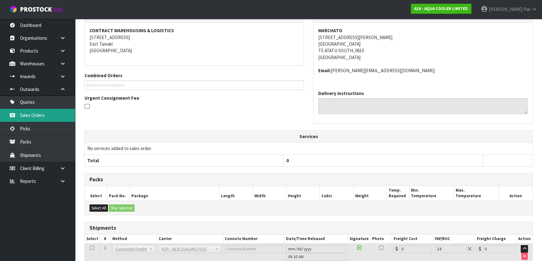
scroll to position [160, 0]
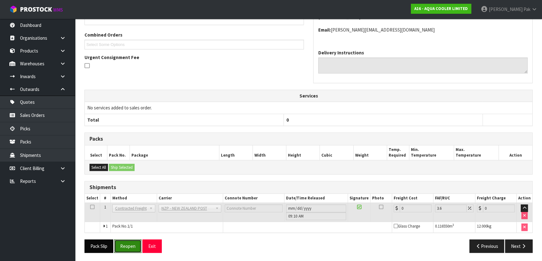
drag, startPoint x: 131, startPoint y: 247, endPoint x: 101, endPoint y: 247, distance: 29.7
click at [131, 247] on button "Reopen" at bounding box center [127, 246] width 27 height 13
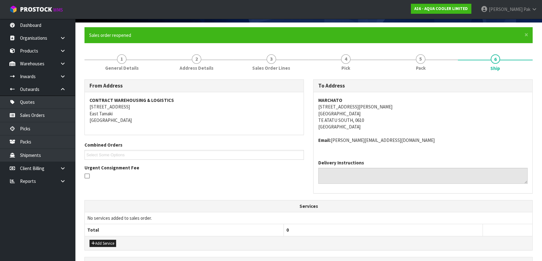
scroll to position [169, 0]
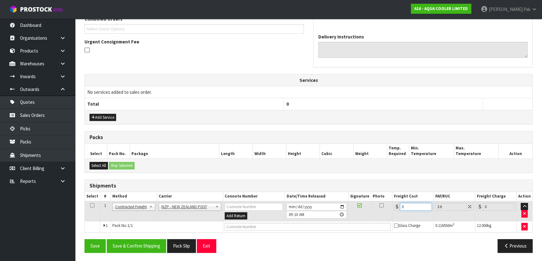
drag, startPoint x: 414, startPoint y: 206, endPoint x: 393, endPoint y: 193, distance: 24.3
click at [394, 195] on table "Select # Method Carrier Connote Number Date/Time Released Signature Photo Freig…" at bounding box center [309, 212] width 448 height 40
type input "4"
type input "4.14"
type input "4.3"
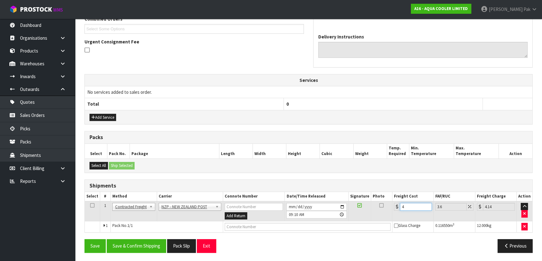
type input "4.45"
type input "4.33"
type input "4.49"
type input "4.33"
click at [152, 242] on button "Save & Confirm Shipping" at bounding box center [136, 245] width 59 height 13
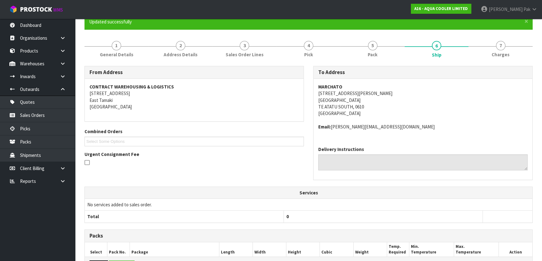
scroll to position [0, 0]
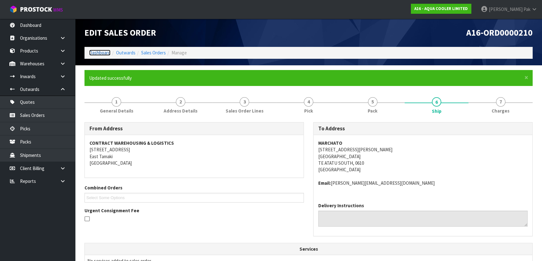
click at [105, 51] on link "Dashboard" at bounding box center [99, 53] width 21 height 6
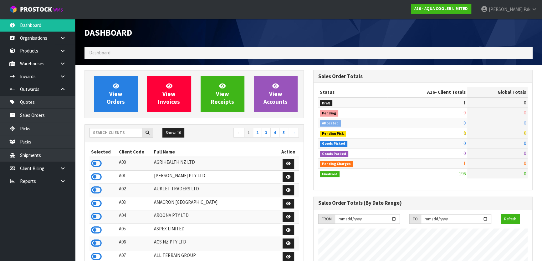
scroll to position [406, 228]
click at [120, 131] on input "text" at bounding box center [116, 133] width 53 height 10
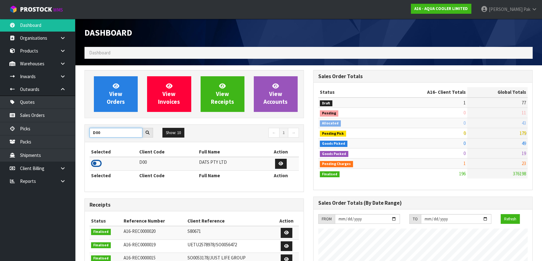
type input "D00"
click at [97, 162] on icon at bounding box center [96, 163] width 11 height 9
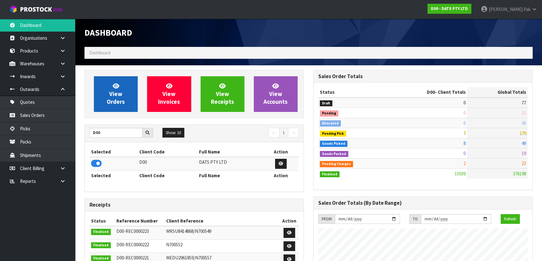
scroll to position [473, 228]
click at [120, 83] on link "View Orders" at bounding box center [116, 94] width 44 height 36
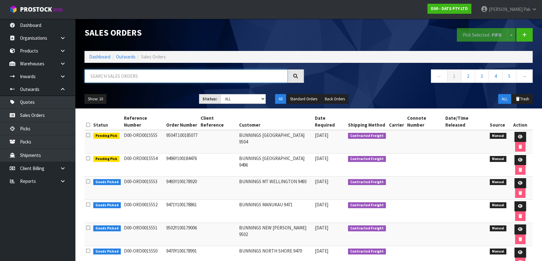
click at [125, 79] on input "text" at bounding box center [185, 75] width 203 height 13
type input "JOB-0406815"
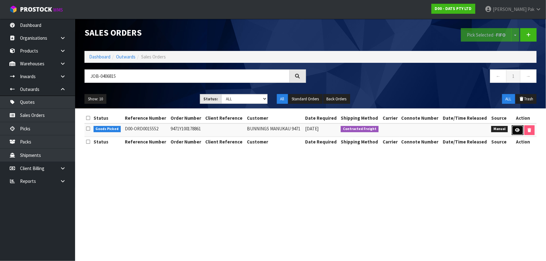
click at [514, 129] on link at bounding box center [518, 130] width 12 height 10
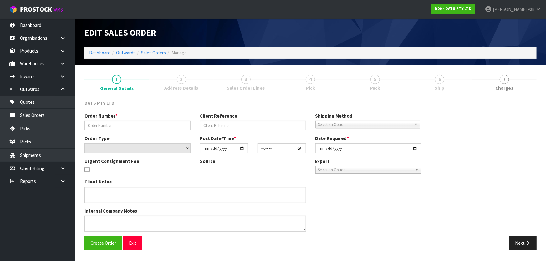
type input "9471Y100178861"
select select "number:0"
type input "[DATE]"
type input "09:26:00.000"
type input "[DATE]"
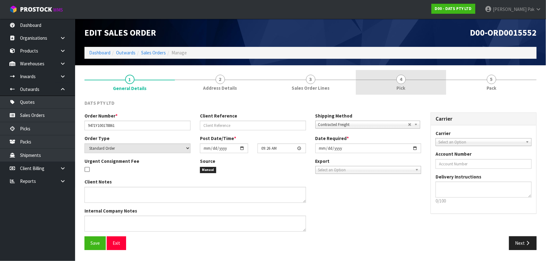
click at [409, 76] on link "4 Pick" at bounding box center [401, 82] width 90 height 25
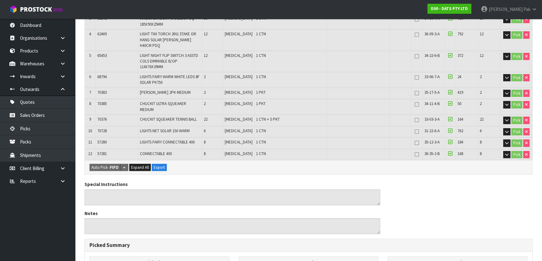
scroll to position [85, 0]
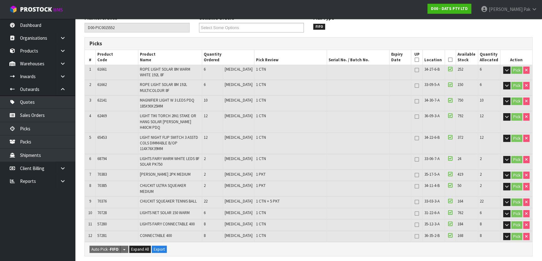
click at [448, 60] on icon at bounding box center [450, 60] width 4 height 0
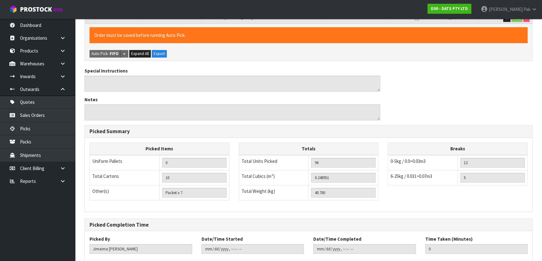
scroll to position [322, 0]
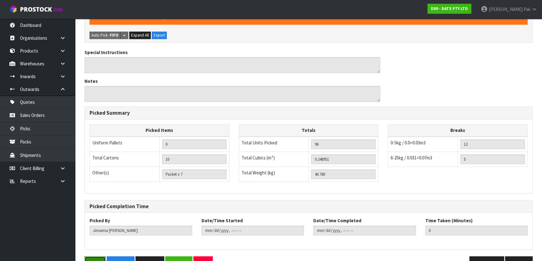
drag, startPoint x: 95, startPoint y: 245, endPoint x: 107, endPoint y: 250, distance: 13.1
click at [96, 257] on button "Save" at bounding box center [94, 263] width 21 height 13
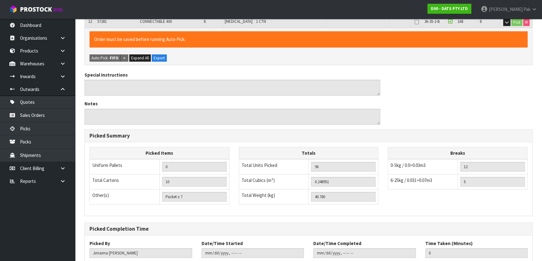
scroll to position [0, 0]
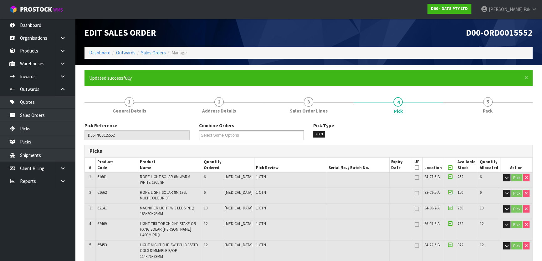
type input "[PERSON_NAME]"
type input "2025-08-12T09:14:36"
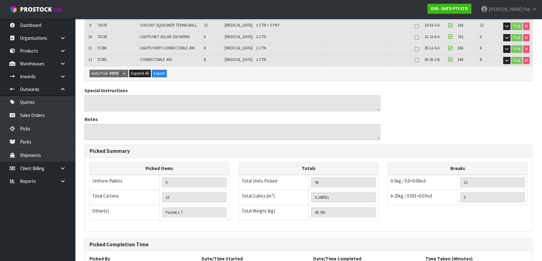
scroll to position [322, 0]
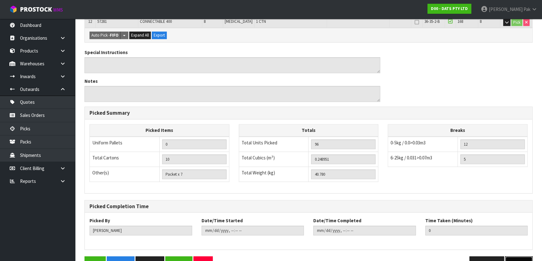
click at [524, 261] on icon "button" at bounding box center [524, 263] width 6 height 5
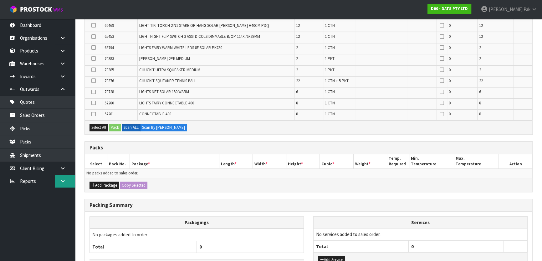
scroll to position [199, 0]
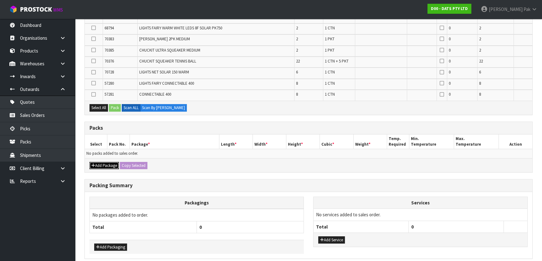
click at [101, 162] on button "Add Package" at bounding box center [104, 166] width 29 height 8
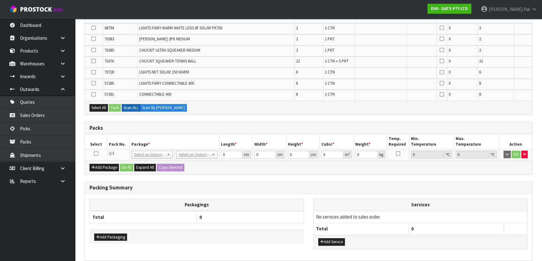
click at [97, 154] on icon at bounding box center [96, 154] width 4 height 0
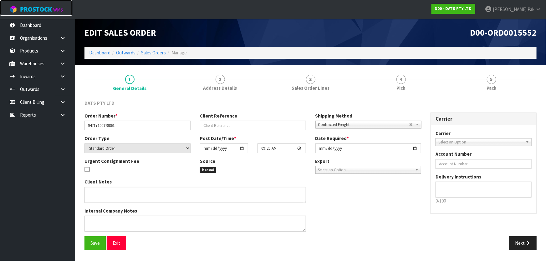
click at [39, 11] on span "ProStock" at bounding box center [36, 9] width 32 height 8
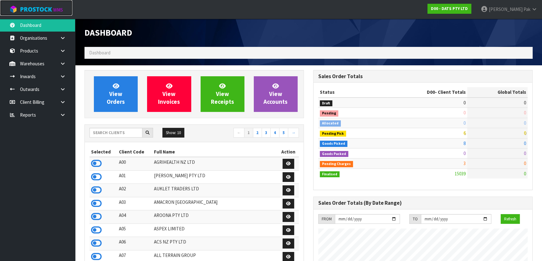
scroll to position [473, 228]
click at [120, 132] on input "text" at bounding box center [116, 133] width 53 height 10
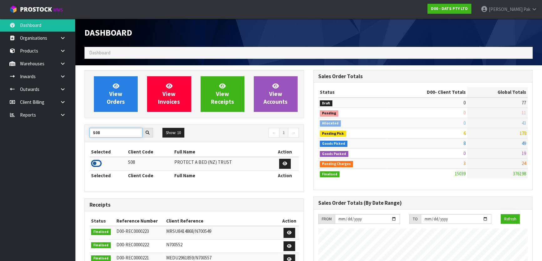
type input "S08"
click at [97, 161] on icon at bounding box center [96, 163] width 11 height 9
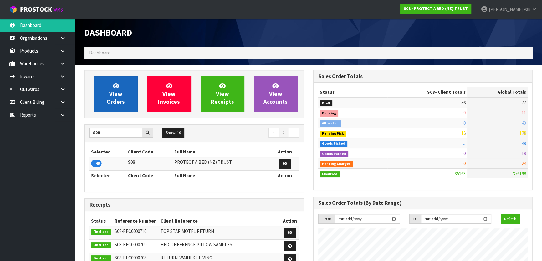
scroll to position [493, 228]
click at [121, 100] on span "View Orders" at bounding box center [116, 93] width 18 height 23
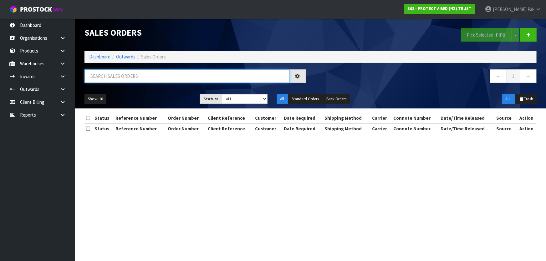
click at [113, 75] on input "text" at bounding box center [186, 75] width 205 height 13
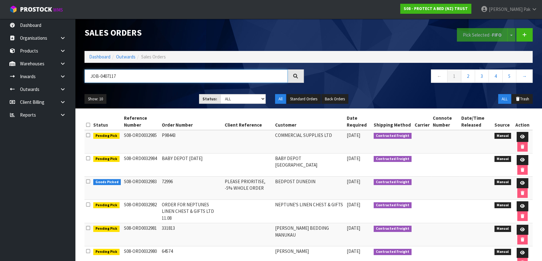
type input "JOB-0407117"
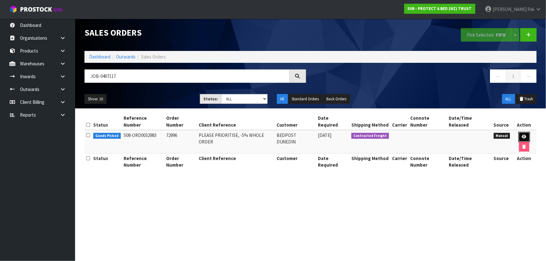
click at [522, 135] on icon at bounding box center [524, 137] width 5 height 4
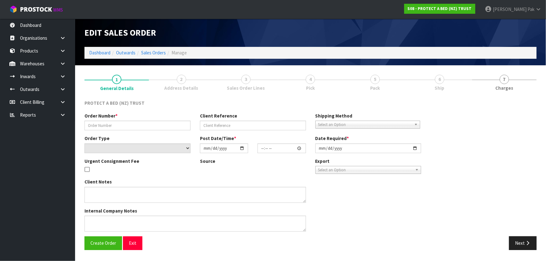
type input "72996"
type input "PLEASE PRIORITISE, -5% WHOLE ORDER"
select select "number:0"
type input "[DATE]"
type input "13:27:00.000"
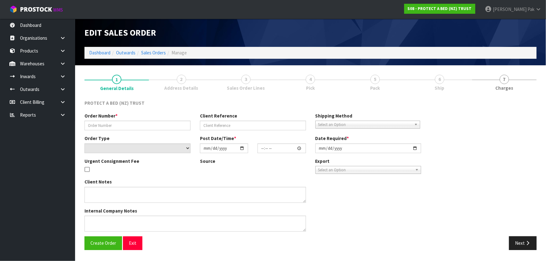
type input "[DATE]"
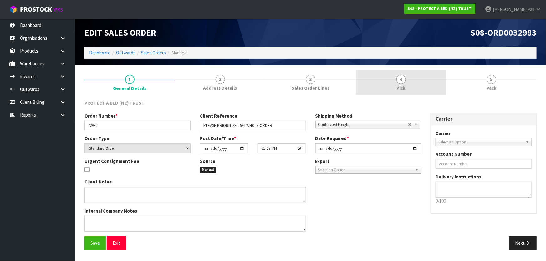
click at [414, 89] on link "4 Pick" at bounding box center [401, 82] width 90 height 25
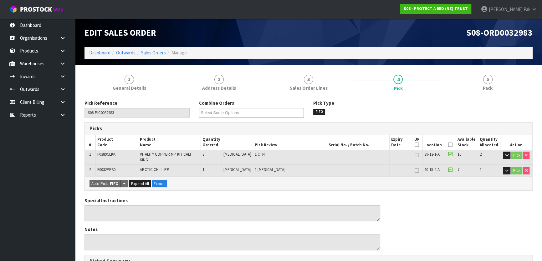
click at [448, 145] on icon at bounding box center [450, 145] width 4 height 0
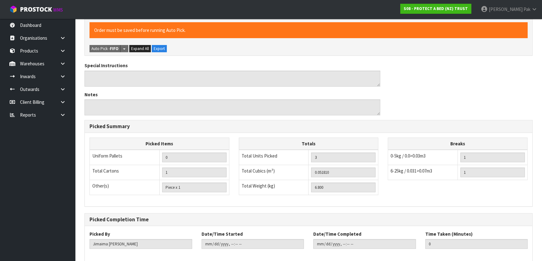
scroll to position [184, 0]
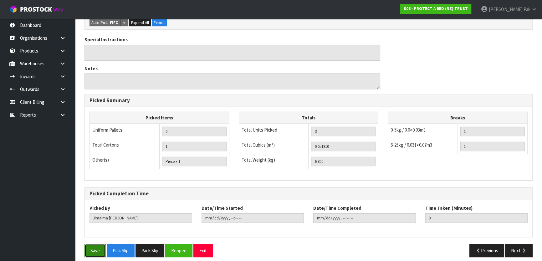
click at [91, 244] on button "Save" at bounding box center [94, 250] width 21 height 13
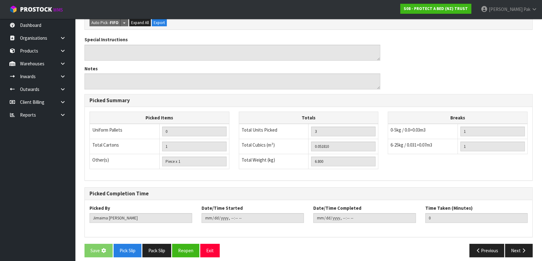
scroll to position [0, 0]
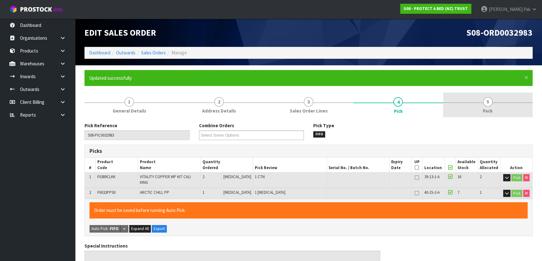
type input "[PERSON_NAME]"
type input "[DATE]T09:17:27"
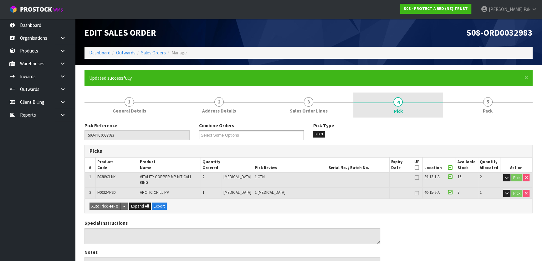
drag, startPoint x: 462, startPoint y: 97, endPoint x: 442, endPoint y: 102, distance: 21.2
click at [462, 98] on link "5 Pack" at bounding box center [488, 105] width 90 height 25
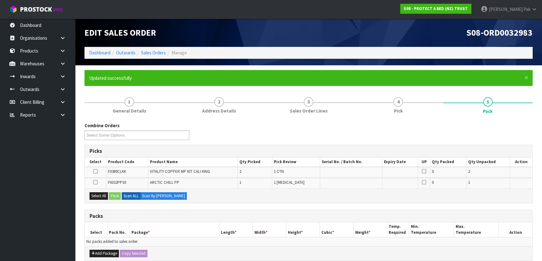
scroll to position [85, 0]
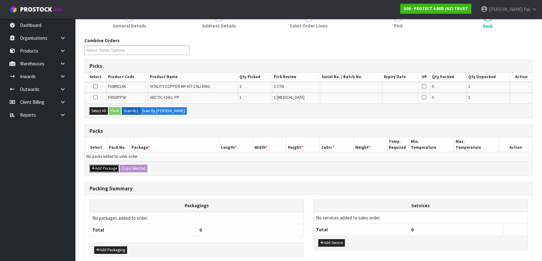
drag, startPoint x: 99, startPoint y: 169, endPoint x: 98, endPoint y: 166, distance: 3.1
click at [99, 167] on button "Add Package" at bounding box center [104, 169] width 29 height 8
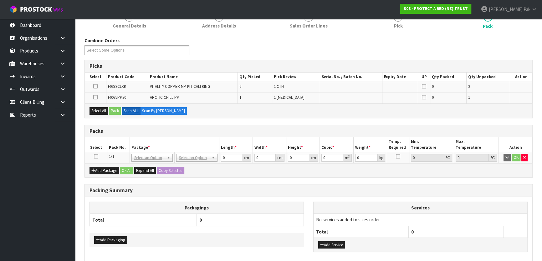
click at [94, 156] on icon at bounding box center [96, 156] width 4 height 0
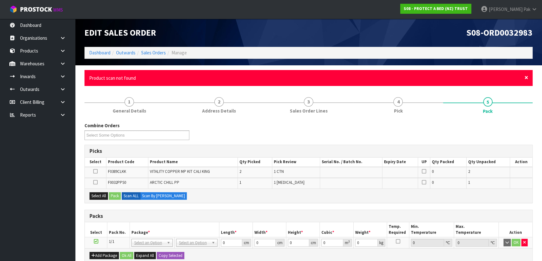
click at [527, 79] on span "×" at bounding box center [526, 77] width 4 height 9
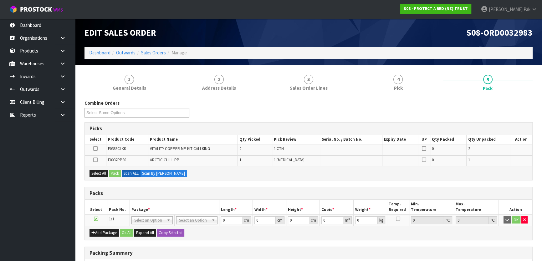
click at [94, 149] on icon at bounding box center [95, 149] width 4 height 0
click at [0, 0] on input "checkbox" at bounding box center [0, 0] width 0 height 0
click at [111, 171] on button "Pack" at bounding box center [115, 174] width 12 height 8
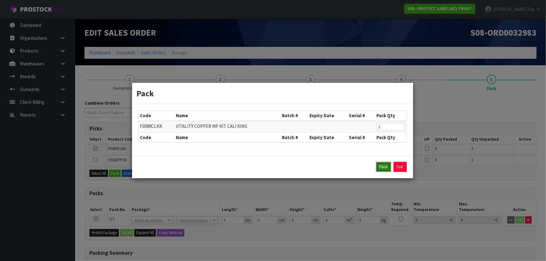
click at [381, 165] on button "Pack" at bounding box center [383, 167] width 15 height 10
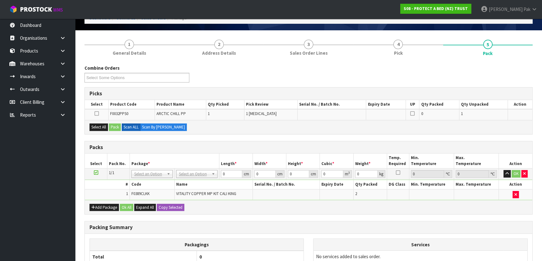
scroll to position [102, 0]
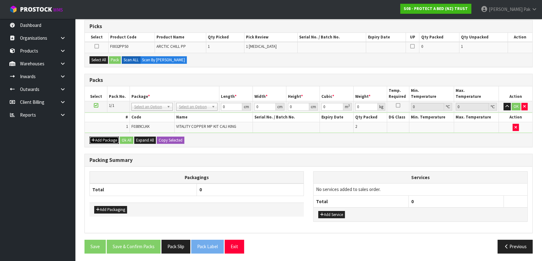
click at [102, 138] on button "Add Package" at bounding box center [104, 141] width 29 height 8
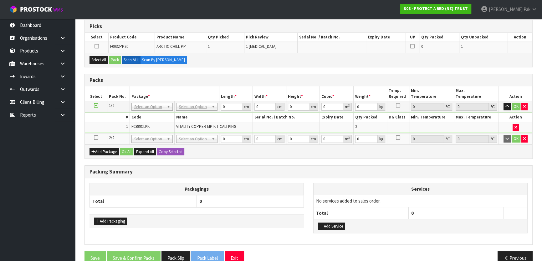
click at [96, 138] on icon at bounding box center [96, 138] width 4 height 0
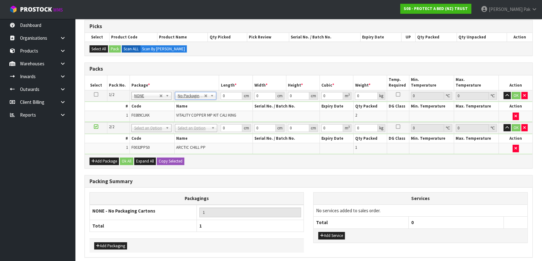
click at [194, 132] on tbody "2/2 NONE 007-001 007-002 007-004 007-009 007-013 007-014 007-015 007-017 007-01…" at bounding box center [309, 138] width 448 height 32
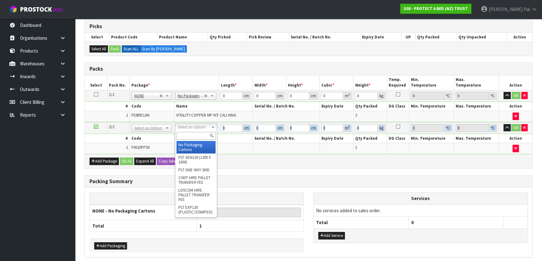
click at [196, 137] on input "text" at bounding box center [195, 136] width 39 height 8
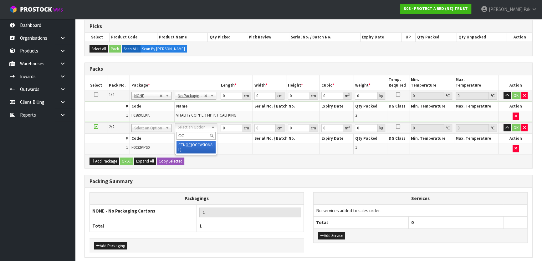
type input "OC"
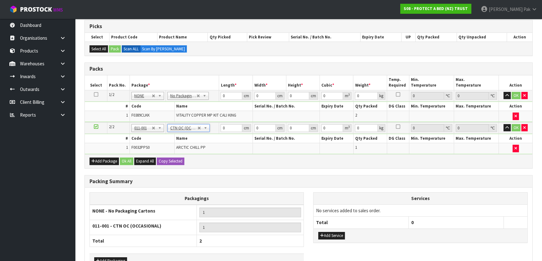
type input "0.3"
drag, startPoint x: 230, startPoint y: 94, endPoint x: 195, endPoint y: 85, distance: 36.3
click at [198, 87] on table "Select Pack No. Package * Length * Width * Height * Cubic * Weight * Temp. Requ…" at bounding box center [309, 114] width 448 height 79
type input "59"
type input "31"
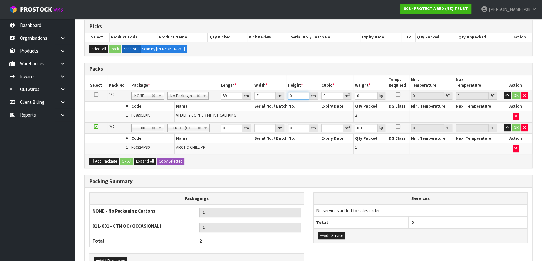
type input "3"
type input "0.005487"
type input "30"
type input "0.05487"
type input "30"
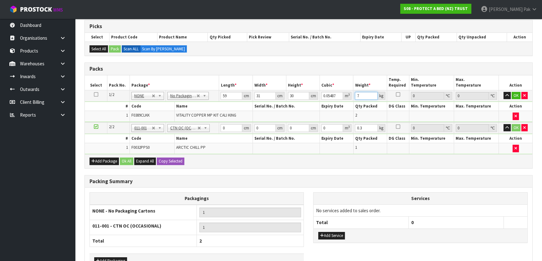
type input "7"
click at [504, 92] on button "button" at bounding box center [507, 96] width 7 height 8
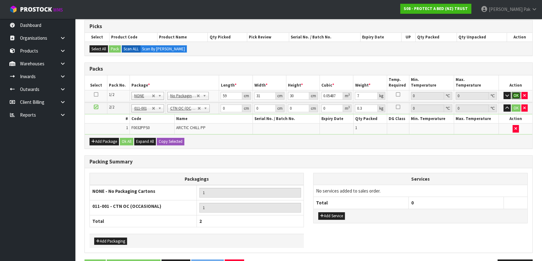
click button "OK" at bounding box center [516, 96] width 9 height 8
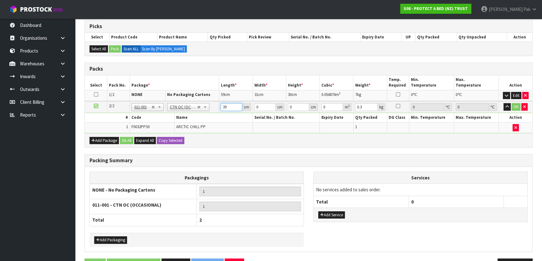
type input "39"
type input "15"
type input "6"
type input "0.00351"
type input "6"
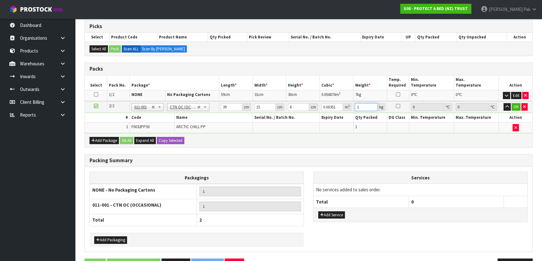
type input "1"
click at [504, 103] on button "button" at bounding box center [507, 107] width 7 height 8
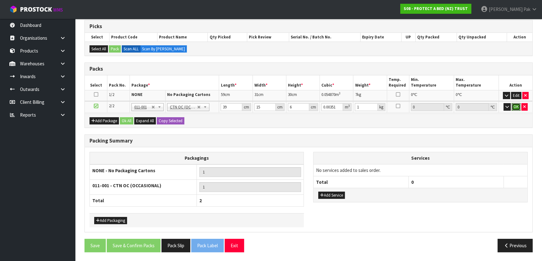
click button "OK" at bounding box center [516, 107] width 9 height 8
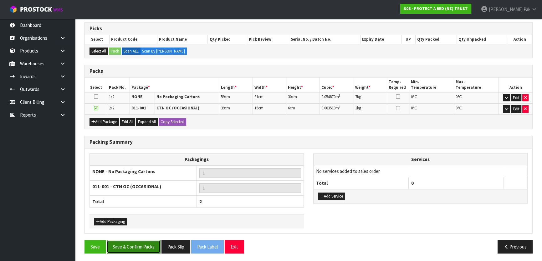
click at [137, 242] on button "Save & Confirm Packs" at bounding box center [134, 246] width 54 height 13
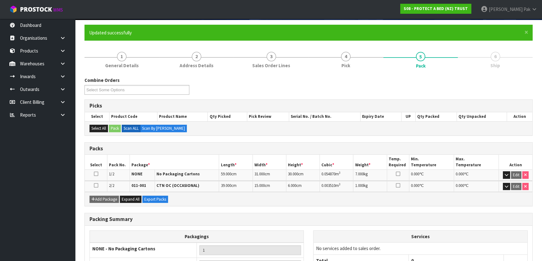
scroll to position [109, 0]
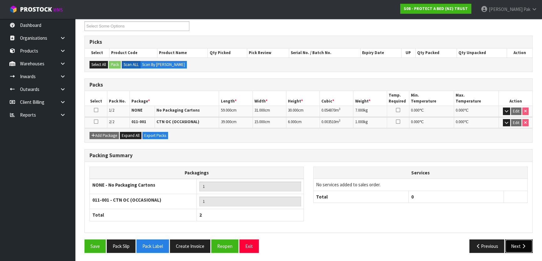
drag, startPoint x: 522, startPoint y: 247, endPoint x: 510, endPoint y: 246, distance: 11.9
click at [522, 246] on icon "button" at bounding box center [524, 246] width 6 height 5
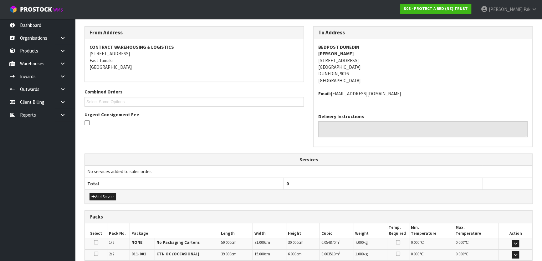
scroll to position [176, 0]
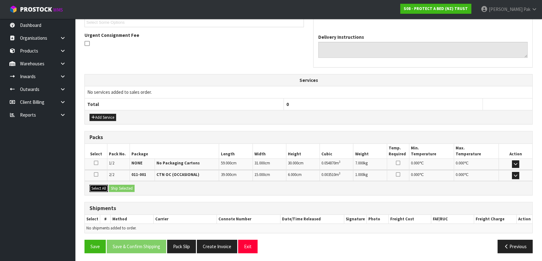
click at [104, 189] on button "Select All" at bounding box center [99, 189] width 18 height 8
click at [125, 187] on button "Ship Selected" at bounding box center [122, 189] width 26 height 8
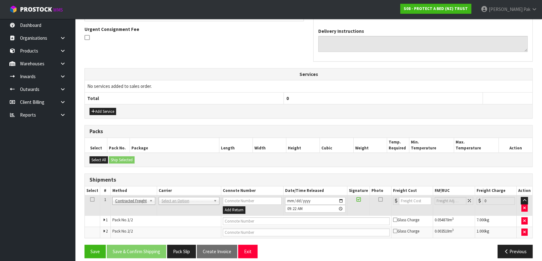
scroll to position [187, 0]
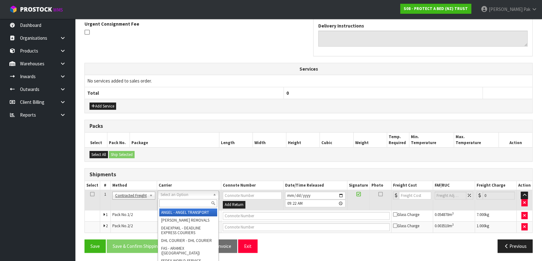
drag, startPoint x: 174, startPoint y: 195, endPoint x: 173, endPoint y: 202, distance: 6.3
click at [173, 202] on input "text" at bounding box center [188, 204] width 58 height 8
type input "Nzp"
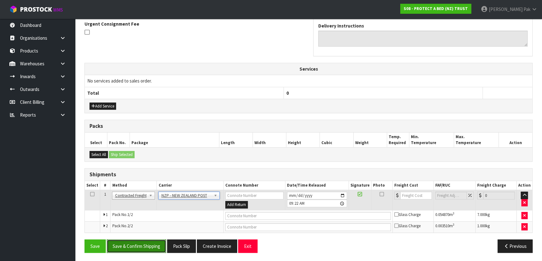
click at [133, 244] on button "Save & Confirm Shipping" at bounding box center [136, 246] width 59 height 13
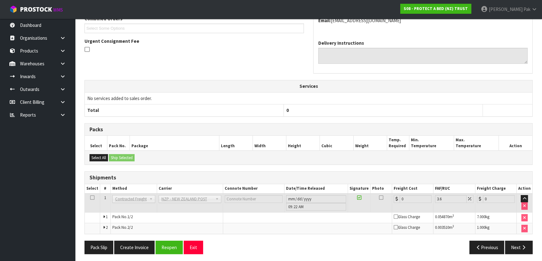
scroll to position [177, 0]
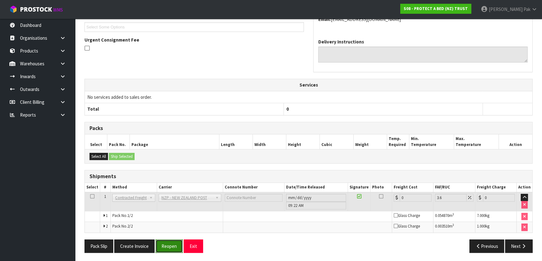
click at [170, 242] on button "Reopen" at bounding box center [169, 246] width 27 height 13
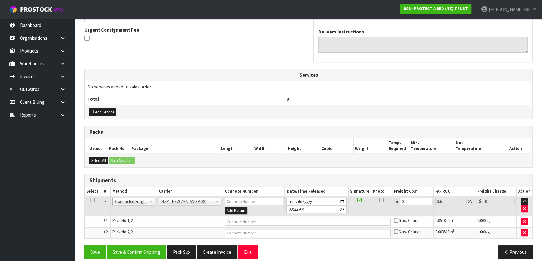
scroll to position [187, 0]
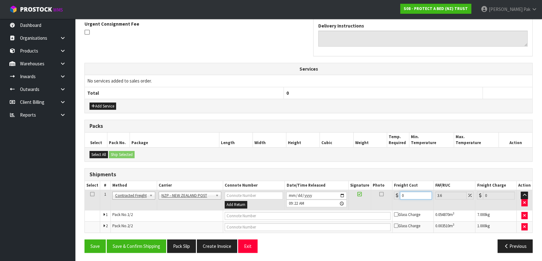
drag, startPoint x: 414, startPoint y: 195, endPoint x: 384, endPoint y: 181, distance: 33.5
click at [393, 187] on table "Select # Method Carrier Connote Number Date/Time Released Signature Photo Freig…" at bounding box center [309, 207] width 448 height 52
type input "2"
type input "2.07"
type input "24"
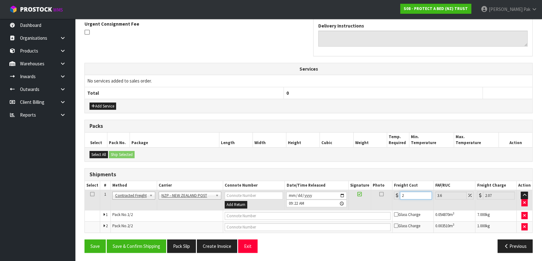
type input "24.86"
type input "24.8"
type input "25.69"
type input "24.88"
type input "25.78"
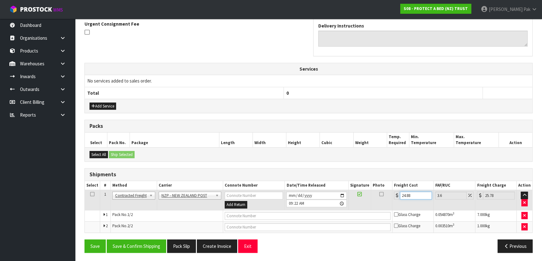
type input "24.88"
click at [138, 253] on div "Save Save & Confirm Shipping Pack Slip Create Invoice Exit Previous" at bounding box center [309, 249] width 458 height 18
click at [145, 248] on button "Save & Confirm Shipping" at bounding box center [136, 246] width 59 height 13
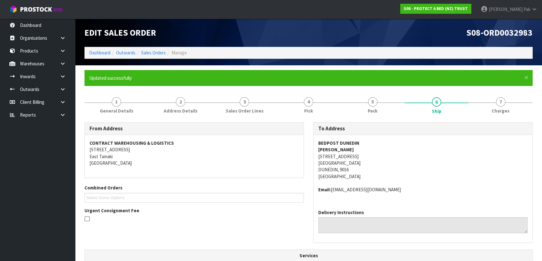
scroll to position [171, 0]
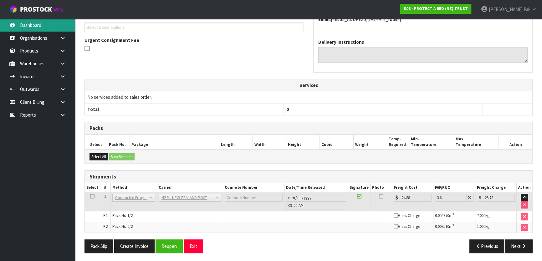
click at [45, 25] on link "Dashboard" at bounding box center [37, 25] width 75 height 13
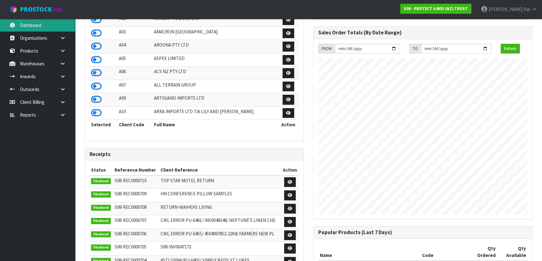
scroll to position [493, 228]
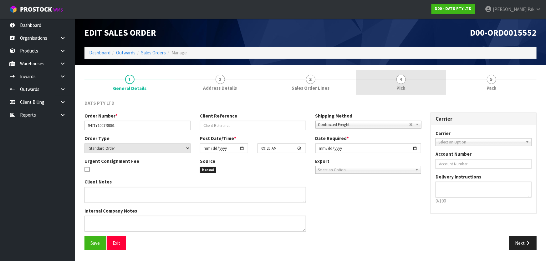
click at [404, 72] on link "4 Pick" at bounding box center [401, 82] width 90 height 25
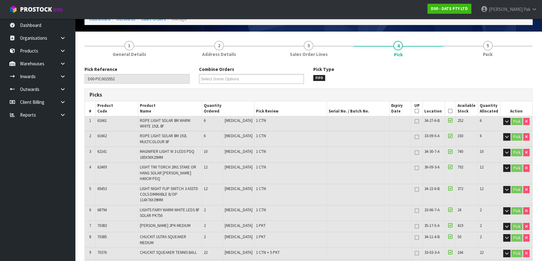
scroll to position [28, 0]
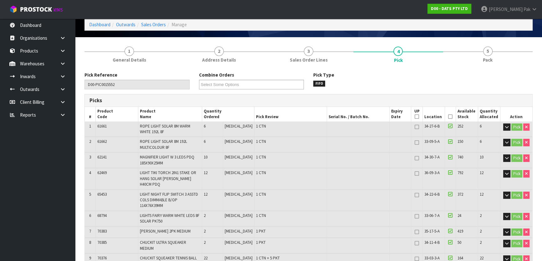
click at [448, 117] on icon at bounding box center [450, 117] width 4 height 0
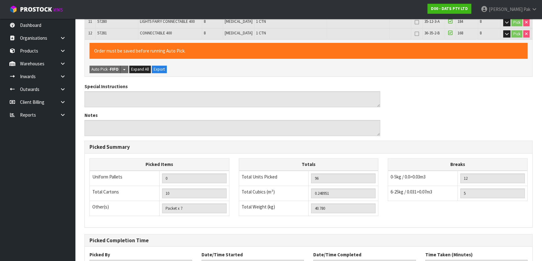
scroll to position [322, 0]
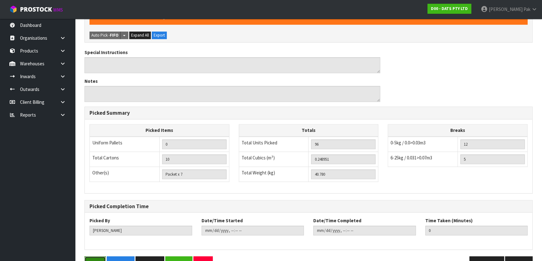
click at [95, 257] on button "Save" at bounding box center [94, 263] width 21 height 13
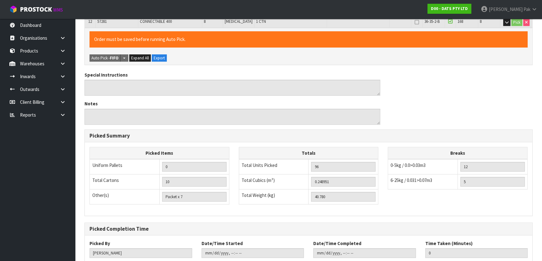
scroll to position [0, 0]
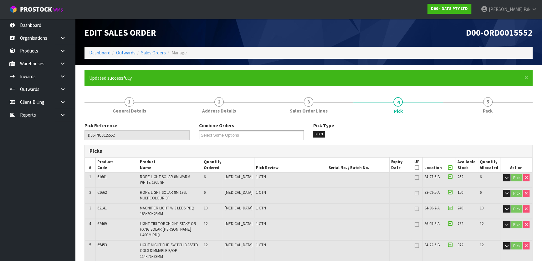
type input "[DATE]T09:24:21"
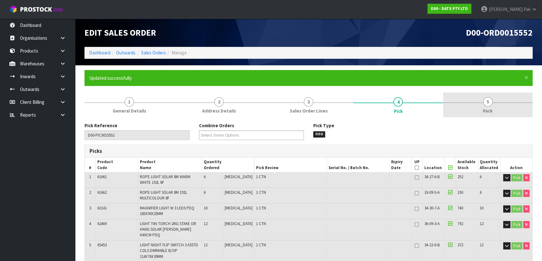
click at [486, 108] on span "Pack" at bounding box center [488, 111] width 10 height 7
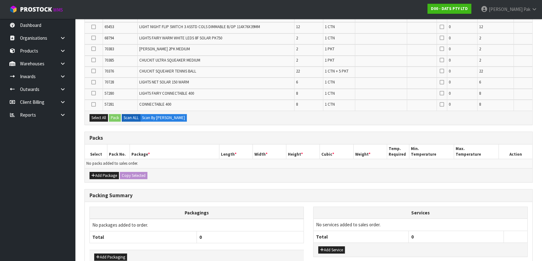
scroll to position [199, 0]
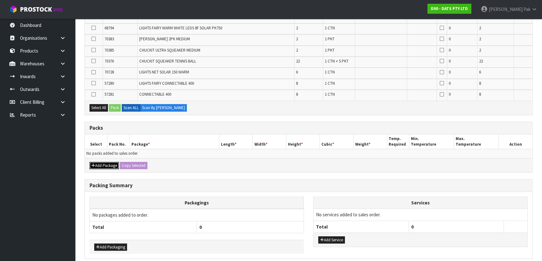
click at [109, 163] on button "Add Package" at bounding box center [104, 166] width 29 height 8
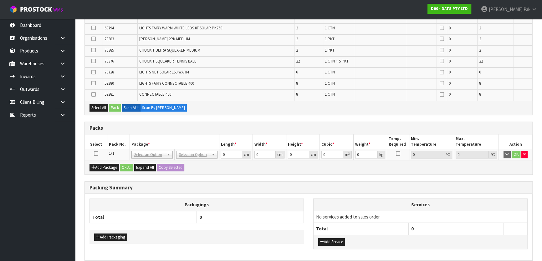
click at [96, 154] on icon at bounding box center [96, 154] width 4 height 0
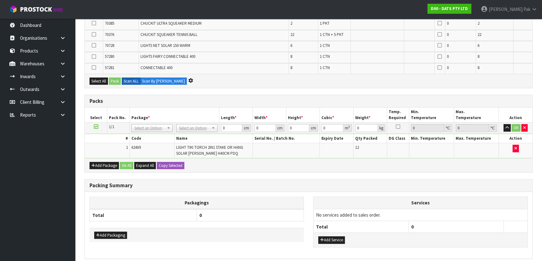
scroll to position [203, 0]
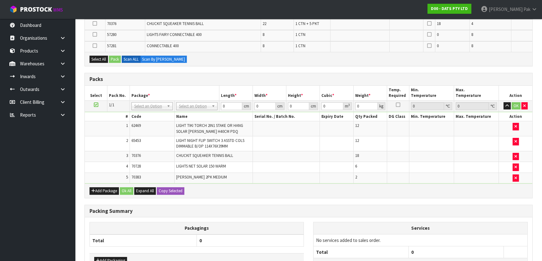
click at [242, 63] on div "Select All Pack Scan ALL Scan By [PERSON_NAME]" at bounding box center [309, 59] width 448 height 14
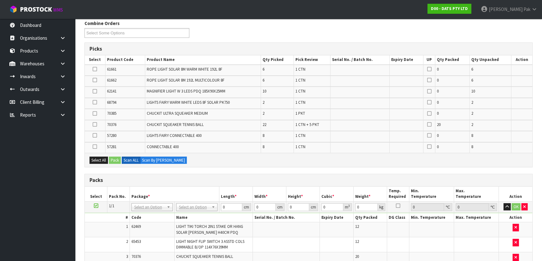
scroll to position [253, 0]
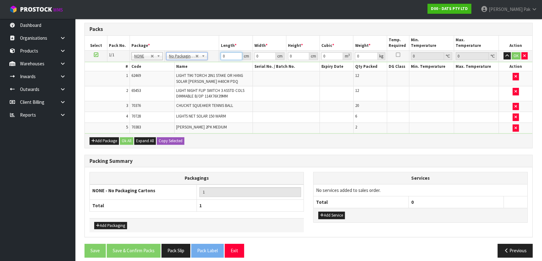
drag, startPoint x: 229, startPoint y: 57, endPoint x: 206, endPoint y: 46, distance: 25.5
click at [217, 52] on tr "1/1 NONE 007-001 007-002 007-004 007-009 007-013 007-014 007-015 007-017 007-01…" at bounding box center [309, 55] width 448 height 11
type input "1"
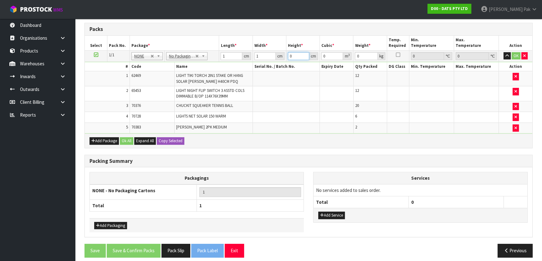
type input "0.000001"
type input "1"
click at [126, 138] on button "Ok All" at bounding box center [126, 141] width 13 height 8
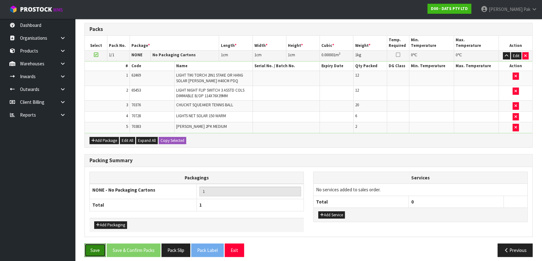
click at [91, 252] on button "Save" at bounding box center [94, 250] width 21 height 13
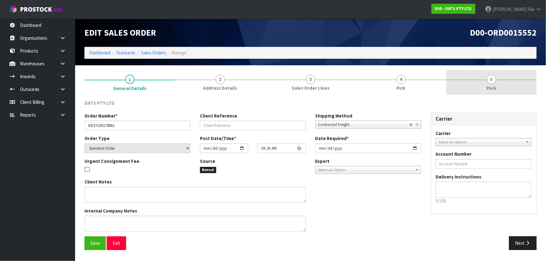
click at [500, 85] on link "5 Pack" at bounding box center [491, 82] width 90 height 25
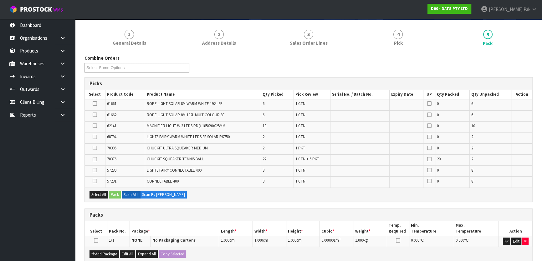
scroll to position [162, 0]
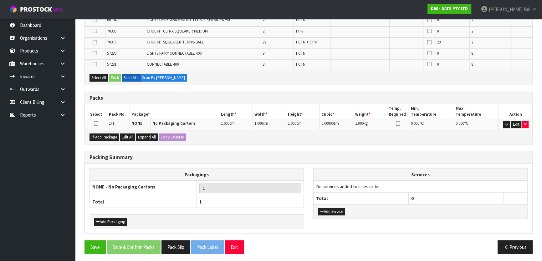
click at [95, 124] on icon at bounding box center [96, 124] width 4 height 0
drag, startPoint x: 504, startPoint y: 120, endPoint x: 499, endPoint y: 124, distance: 5.8
click at [504, 121] on button "button" at bounding box center [506, 125] width 7 height 8
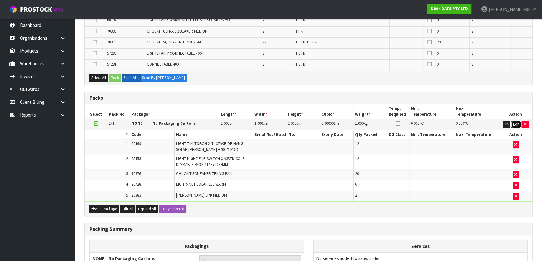
click at [515, 125] on button "Edit" at bounding box center [516, 125] width 10 height 8
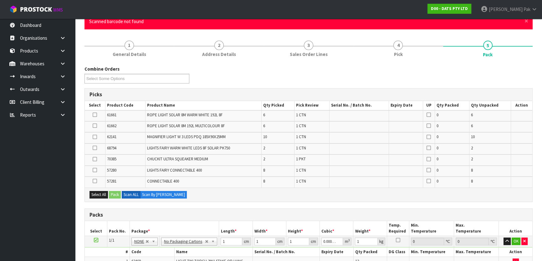
scroll to position [0, 0]
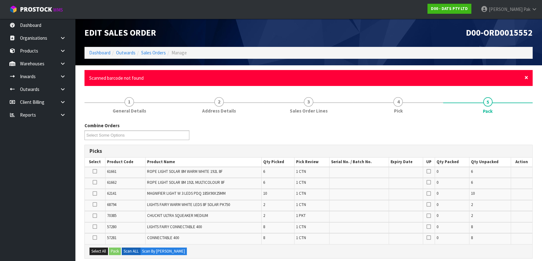
click at [526, 77] on span "×" at bounding box center [526, 77] width 4 height 9
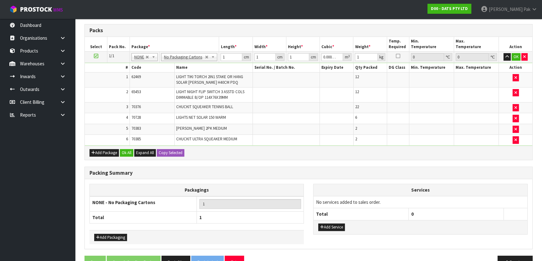
scroll to position [212, 0]
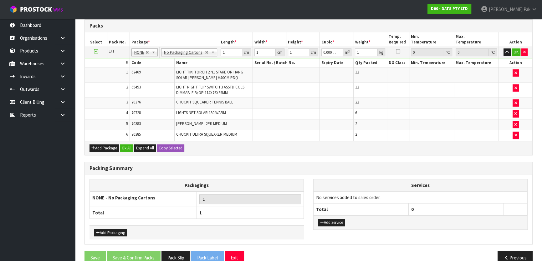
click at [106, 139] on td "6" at bounding box center [107, 135] width 45 height 11
click at [106, 145] on button "Add Package" at bounding box center [104, 149] width 29 height 8
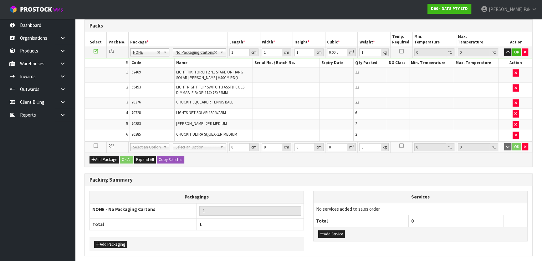
click at [97, 146] on icon at bounding box center [96, 146] width 4 height 0
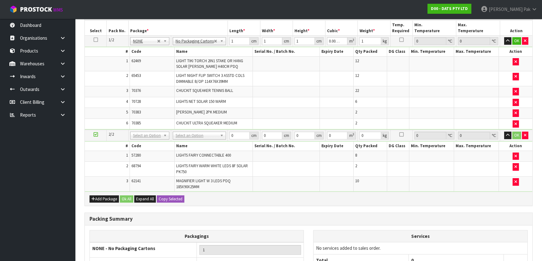
scroll to position [179, 0]
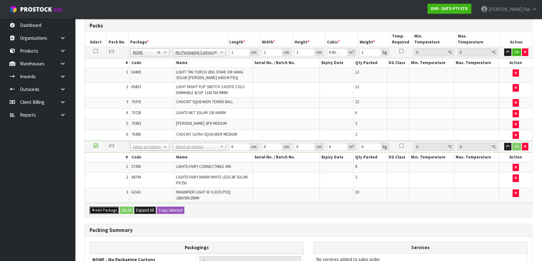
click at [116, 207] on button "Add Package" at bounding box center [104, 211] width 29 height 8
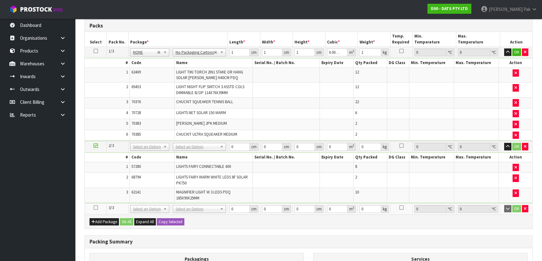
click at [95, 208] on icon at bounding box center [96, 208] width 4 height 0
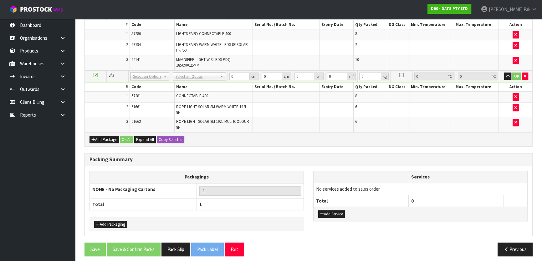
scroll to position [280, 0]
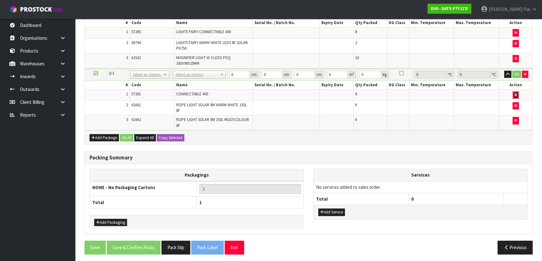
click at [517, 93] on button "button" at bounding box center [516, 95] width 6 height 8
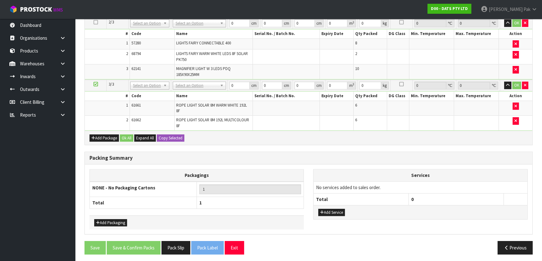
scroll to position [281, 0]
click at [113, 138] on button "Add Package" at bounding box center [104, 138] width 29 height 8
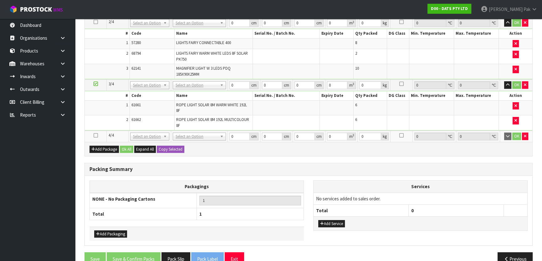
click at [201, 138] on td "No Packaging Cartons PLT GEN120 (1200 X 1000) PLT ONE WAY SKID CHEP HIRE PALLET…" at bounding box center [199, 136] width 57 height 11
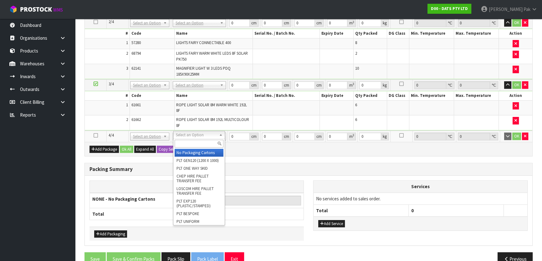
type input "2"
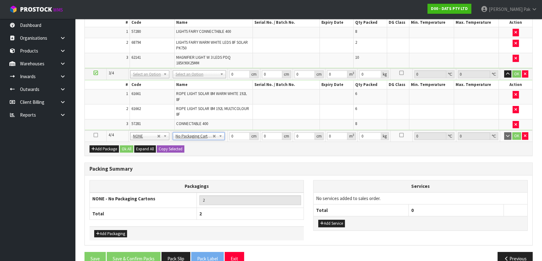
scroll to position [269, 0]
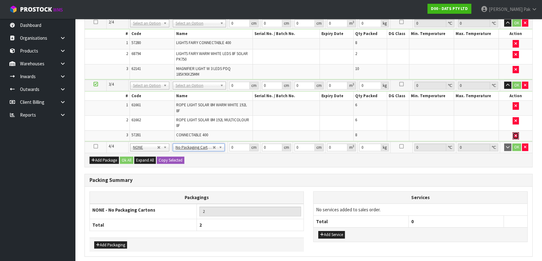
drag, startPoint x: 516, startPoint y: 132, endPoint x: 336, endPoint y: 127, distance: 180.3
click at [515, 134] on icon "button" at bounding box center [515, 136] width 3 height 4
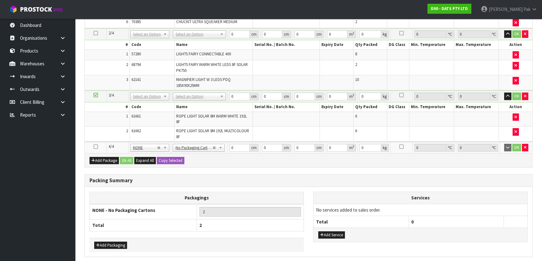
scroll to position [281, 0]
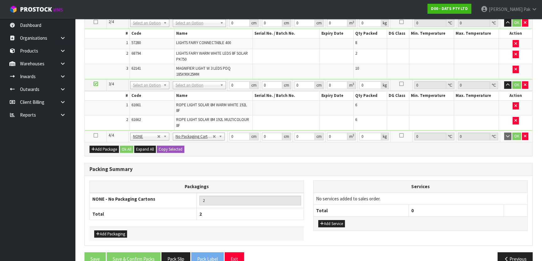
click at [95, 136] on icon at bounding box center [96, 136] width 4 height 0
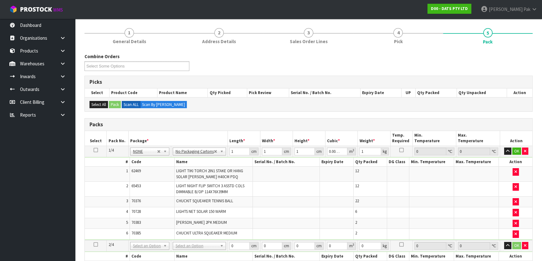
scroll to position [114, 0]
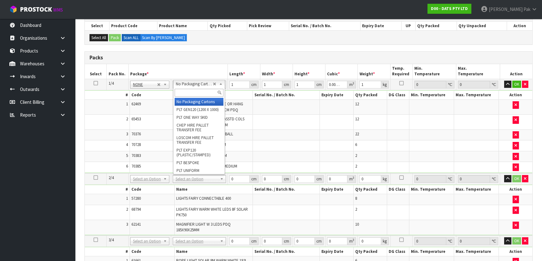
click at [185, 95] on input "text" at bounding box center [199, 93] width 49 height 8
type input "CTN9"
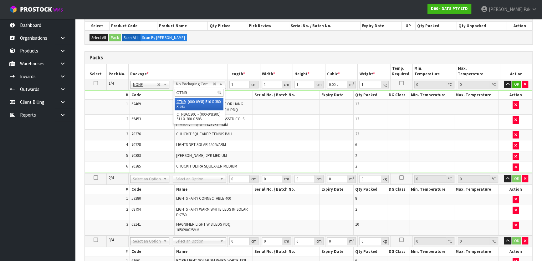
type input "1"
type input "51"
type input "38"
type input "58.5"
type input "0.113373"
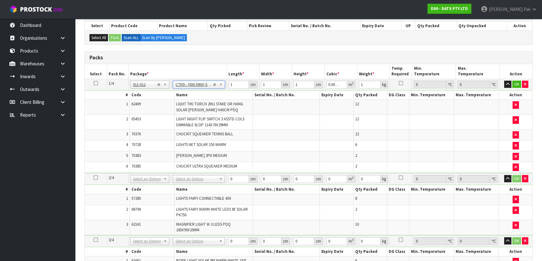
type input "8.5"
drag, startPoint x: 235, startPoint y: 83, endPoint x: 173, endPoint y: 81, distance: 61.4
click at [173, 81] on tr "1/4 NONE 007-001 007-002 007-004 007-009 007-013 007-014 007-015 007-017 007-01…" at bounding box center [309, 84] width 448 height 11
type input "5"
type input "0.011115"
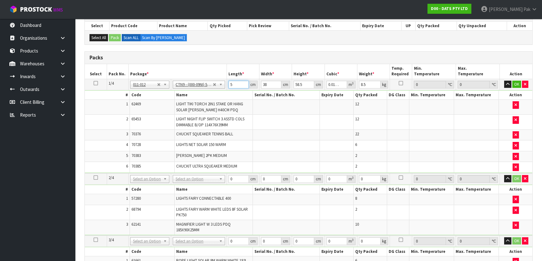
type input "52"
type input "0.115596"
type input "52"
type input "4"
type input "0.012168"
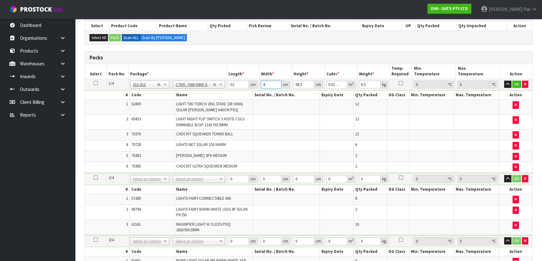
type input "40"
type input "0.12168"
type input "40"
type input "54"
type input "0.11232"
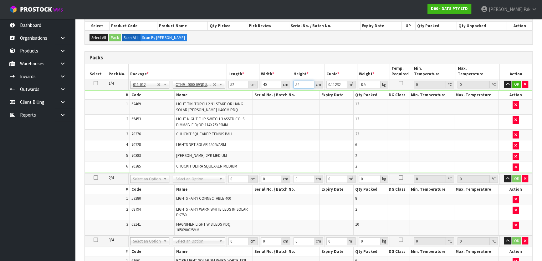
type input "546"
type input "1.13568"
type input "5"
type input "0.0104"
type input "569"
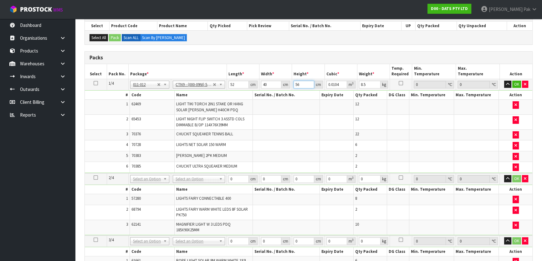
type input "1.18352"
type input "5"
type input "0.0104"
type input "56"
type input "0.11648"
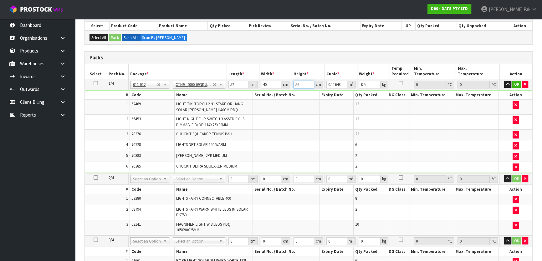
type input "56"
type input "9"
click button "OK" at bounding box center [516, 85] width 9 height 8
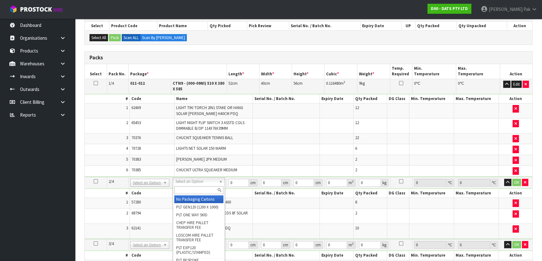
click at [197, 192] on input "text" at bounding box center [198, 191] width 49 height 8
type input "CTN9"
type input "2"
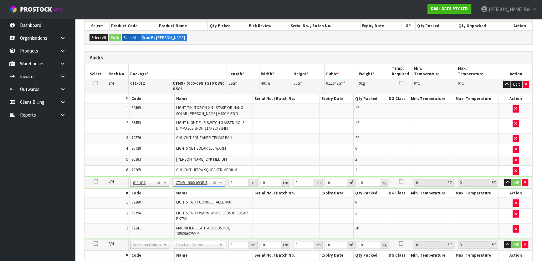
type input "51"
type input "38"
type input "58.5"
type input "0.113373"
type input "14.18"
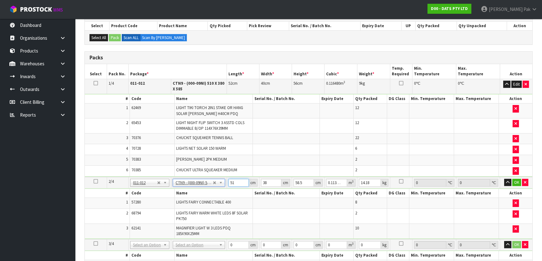
click at [232, 180] on input "51" at bounding box center [238, 183] width 20 height 8
type input "5"
type input "0.011115"
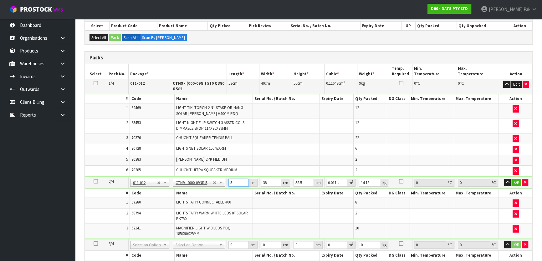
type input "52"
type input "0.115596"
type input "52"
type input "4"
type input "0.012168"
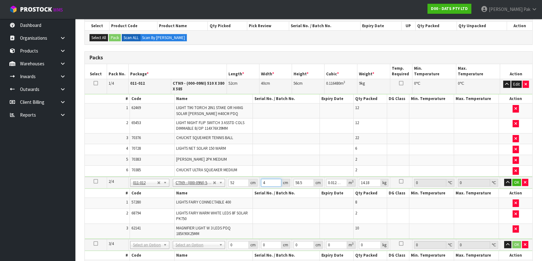
type input "40"
type input "0.12168"
type input "40"
type input "5"
type input "0.0104"
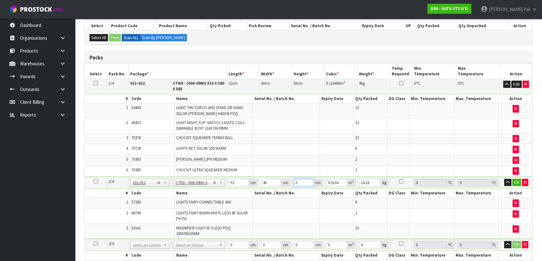
type input "56"
type input "0.11648"
type input "56"
type input "14"
click button "OK" at bounding box center [516, 183] width 9 height 8
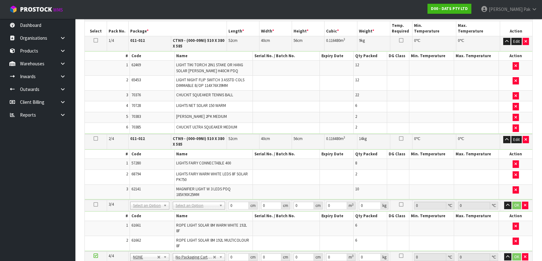
scroll to position [228, 0]
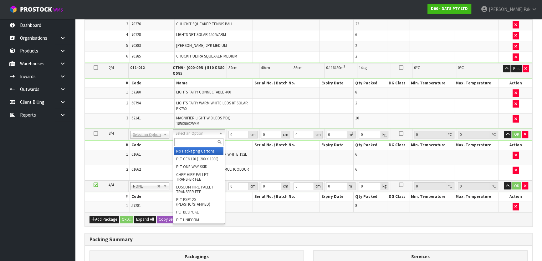
click at [187, 145] on input "text" at bounding box center [198, 142] width 49 height 8
type input "CTN9"
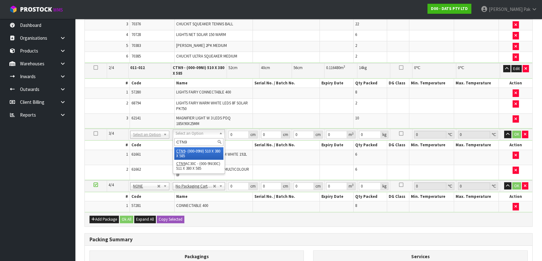
type input "3"
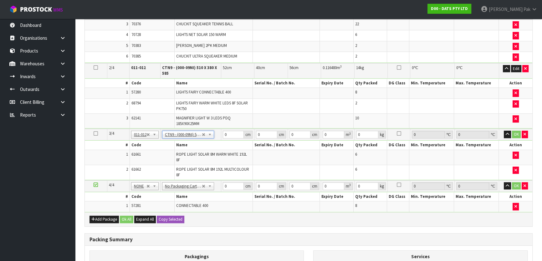
type input "51"
type input "38"
type input "58.5"
type input "0.113373"
type input "12.9"
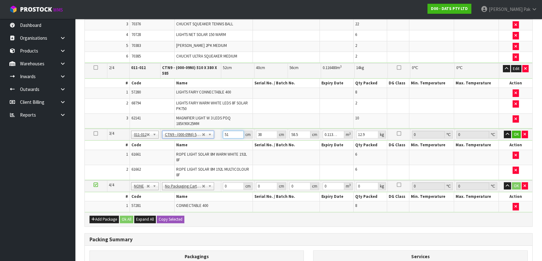
click at [229, 131] on input "51" at bounding box center [233, 135] width 21 height 8
drag, startPoint x: 225, startPoint y: 135, endPoint x: 236, endPoint y: 131, distance: 11.0
click at [219, 136] on tr "3/4 NONE 007-001 007-002 007-004 007-009 007-013 007-014 007-015 007-017 007-01…" at bounding box center [309, 135] width 448 height 12
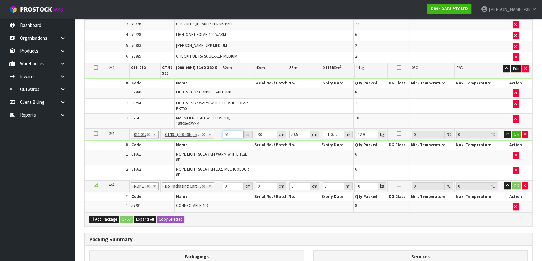
drag, startPoint x: 230, startPoint y: 134, endPoint x: 181, endPoint y: 127, distance: 49.5
click at [181, 129] on tr "3/4 NONE 007-001 007-002 007-004 007-009 007-013 007-014 007-015 007-017 007-01…" at bounding box center [309, 135] width 448 height 12
type input "5"
type input "0.011115"
type input "52"
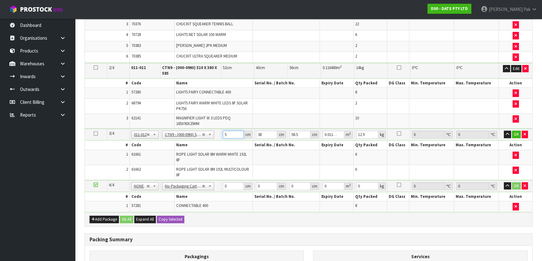
type input "0.115596"
type input "52"
type input "0"
type input "39"
type input "4"
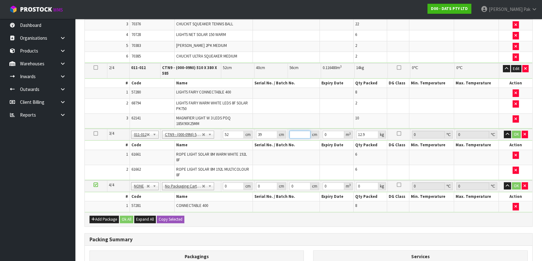
type input "0.008112"
type input "46"
type input "0.093288"
type input "46"
type input "14"
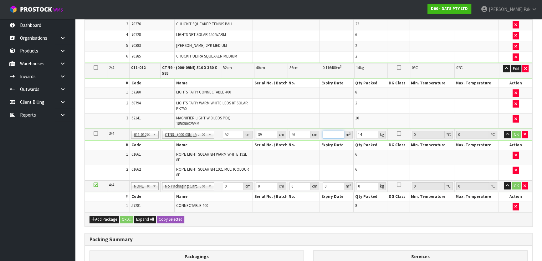
click at [334, 134] on input "number" at bounding box center [334, 135] width 22 height 8
type input "46.001"
type input "0.09329"
click at [304, 133] on input "46.001" at bounding box center [299, 135] width 21 height 8
click at [296, 135] on input "46.001" at bounding box center [299, 135] width 21 height 8
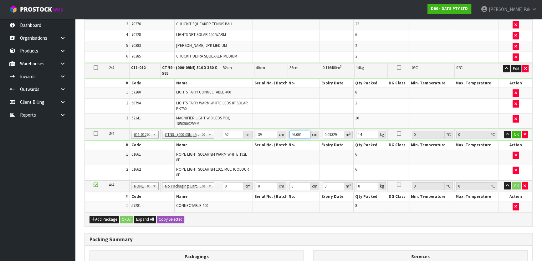
click at [296, 135] on input "46.001" at bounding box center [299, 135] width 21 height 8
type input "4"
type input "0.008112"
type input "46"
type input "0"
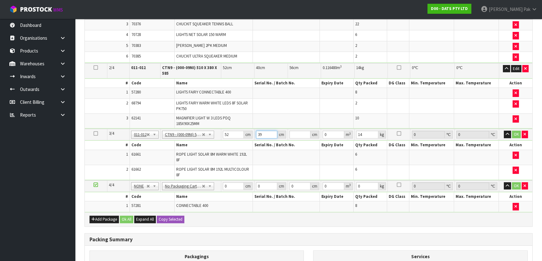
click at [268, 134] on input "39" at bounding box center [266, 135] width 21 height 8
drag, startPoint x: 268, startPoint y: 134, endPoint x: 245, endPoint y: 133, distance: 23.2
click at [245, 133] on tr "3/4 NONE 007-001 007-002 007-004 007-009 007-013 007-014 007-015 007-017 007-01…" at bounding box center [309, 135] width 448 height 12
type input "39"
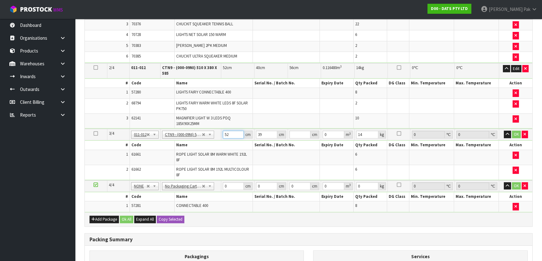
click at [227, 135] on input "52" at bounding box center [233, 135] width 21 height 8
click at [369, 133] on input "14" at bounding box center [367, 135] width 23 height 8
click at [349, 134] on div "m 3" at bounding box center [348, 135] width 8 height 8
click at [328, 132] on input "0" at bounding box center [334, 135] width 22 height 8
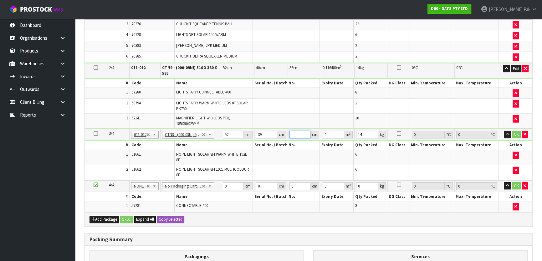
drag, startPoint x: 291, startPoint y: 132, endPoint x: 303, endPoint y: 135, distance: 11.9
click at [295, 133] on input "number" at bounding box center [299, 135] width 21 height 8
click at [300, 135] on input "number" at bounding box center [299, 135] width 21 height 8
type input "46"
type input "0.093288"
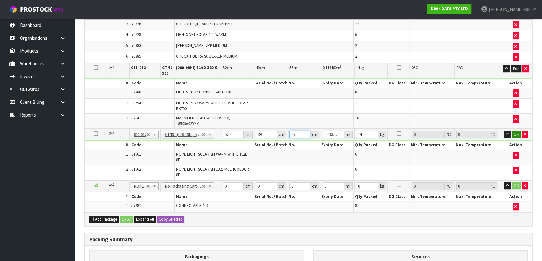
type input "46"
click at [516, 135] on button "OK" at bounding box center [516, 135] width 9 height 8
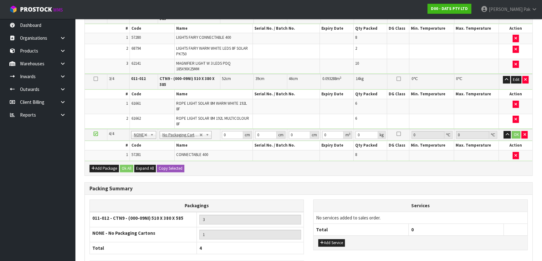
scroll to position [284, 0]
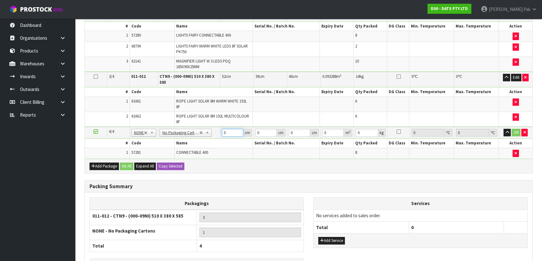
drag, startPoint x: 225, startPoint y: 131, endPoint x: 203, endPoint y: 136, distance: 22.7
click at [203, 136] on tr "4/4 NONE 007-001 007-002 007-004 007-009 007-013 007-014 007-015 007-017 007-01…" at bounding box center [309, 133] width 448 height 12
type input "43"
type input "28"
type input "2"
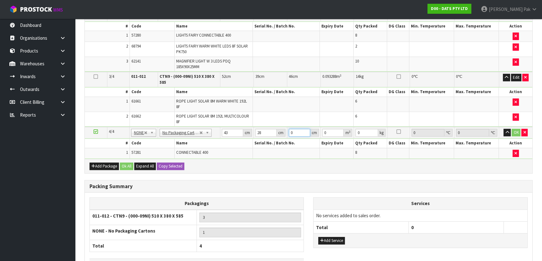
type input "0.002408"
type input "28"
type input "0.033712"
type input "28"
type input "6"
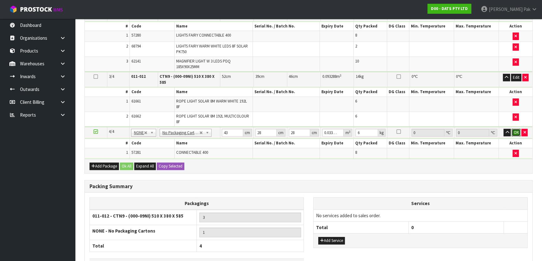
click button "OK" at bounding box center [516, 133] width 9 height 8
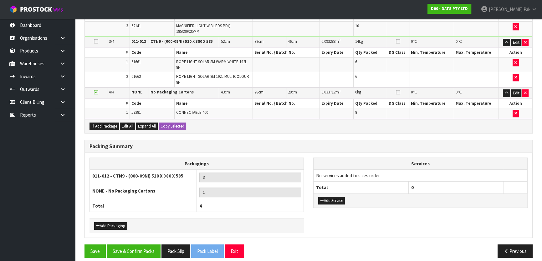
scroll to position [315, 0]
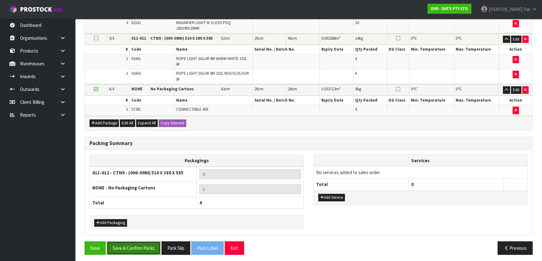
click at [149, 244] on button "Save & Confirm Packs" at bounding box center [134, 248] width 54 height 13
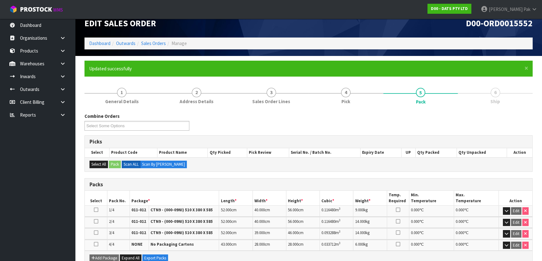
scroll to position [131, 0]
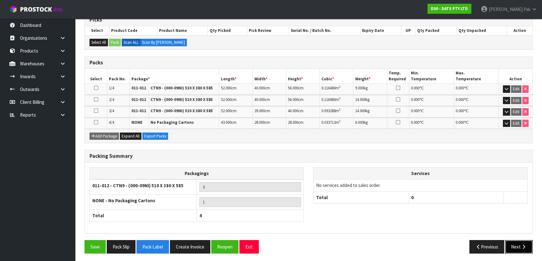
click at [519, 251] on button "Next" at bounding box center [519, 246] width 28 height 13
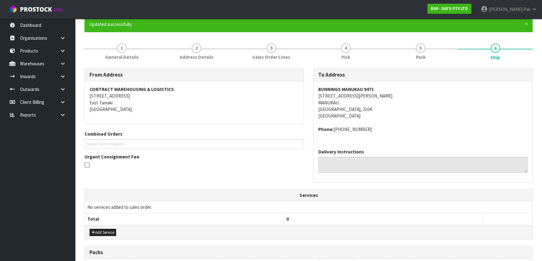
scroll to position [142, 0]
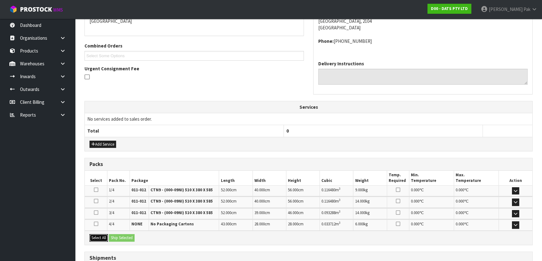
click at [99, 236] on button "Select All" at bounding box center [99, 238] width 18 height 8
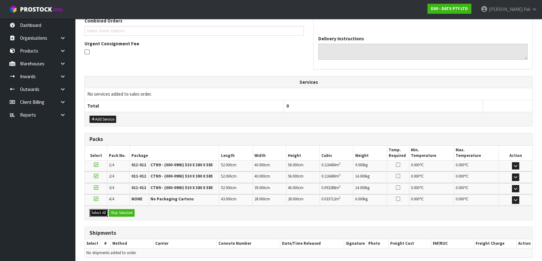
scroll to position [192, 0]
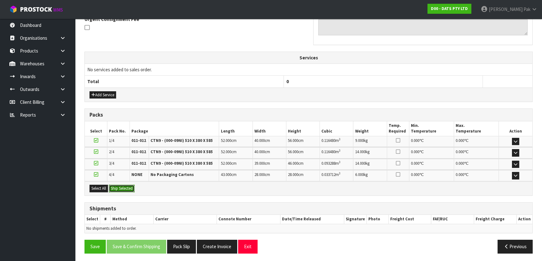
click at [131, 190] on button "Ship Selected" at bounding box center [122, 189] width 26 height 8
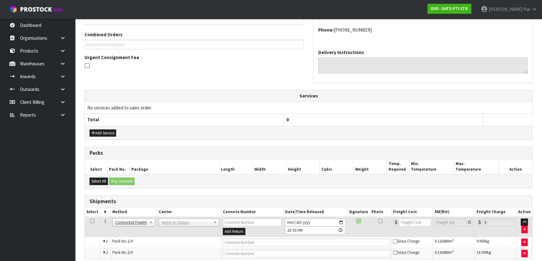
scroll to position [202, 0]
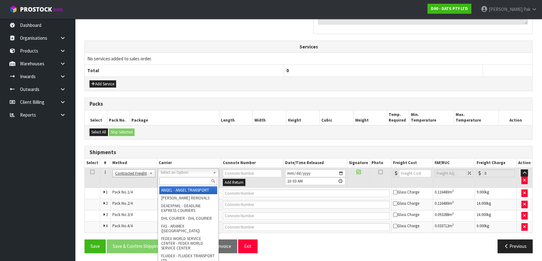
click at [167, 179] on input "text" at bounding box center [188, 181] width 58 height 8
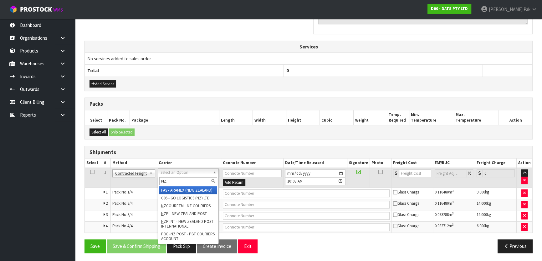
type input "NZP"
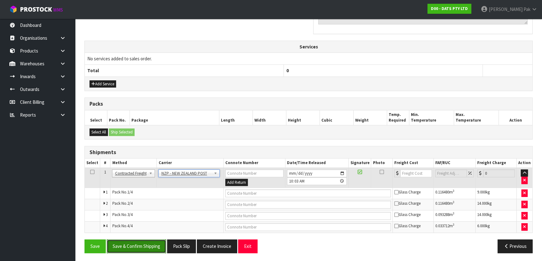
click at [118, 243] on button "Save & Confirm Shipping" at bounding box center [136, 246] width 59 height 13
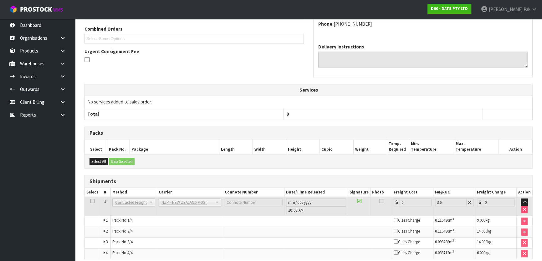
scroll to position [192, 0]
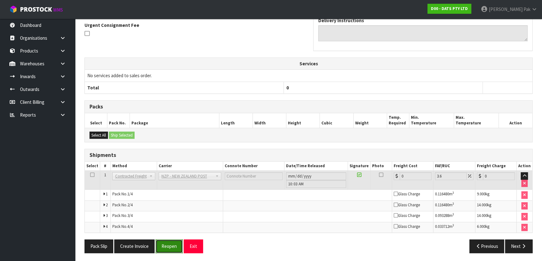
click at [164, 247] on button "Reopen" at bounding box center [169, 246] width 27 height 13
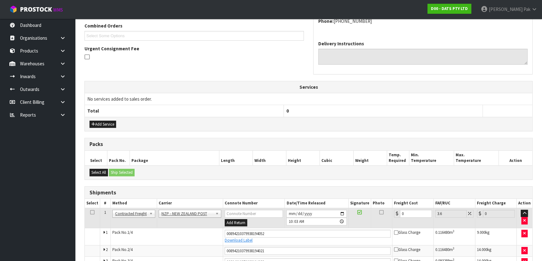
scroll to position [208, 0]
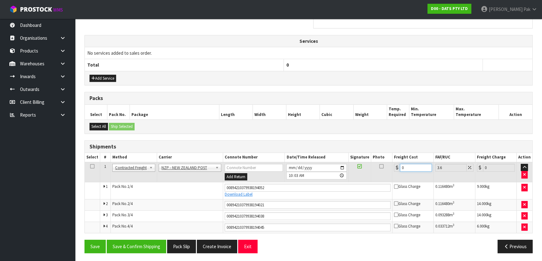
drag, startPoint x: 412, startPoint y: 167, endPoint x: 337, endPoint y: 163, distance: 75.3
click at [337, 163] on tr "1 Client Local Pickup Customer Local Pickup Company Freight Contracted Freight …" at bounding box center [309, 172] width 448 height 20
type input "1"
type input "1.04"
type input "17"
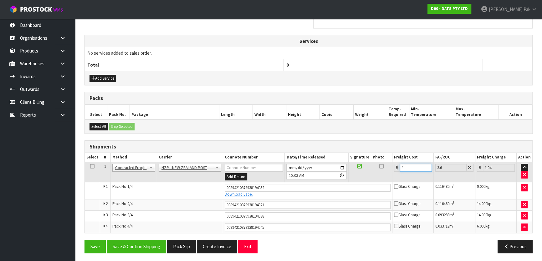
type input "17.61"
type input "17.3"
type input "17.92"
type input "17.32"
type input "17.94"
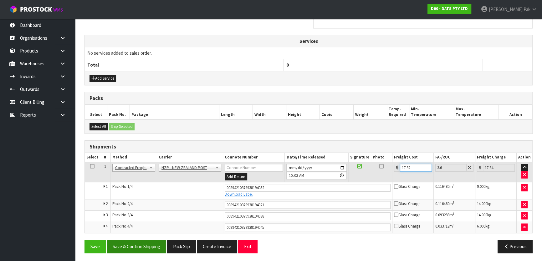
type input "17.32"
click at [131, 248] on button "Save & Confirm Shipping" at bounding box center [136, 246] width 59 height 13
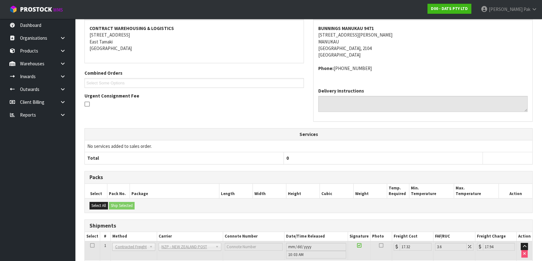
scroll to position [0, 0]
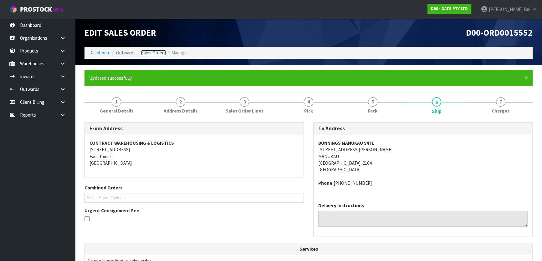
click at [158, 50] on link "Sales Orders" at bounding box center [153, 53] width 25 height 6
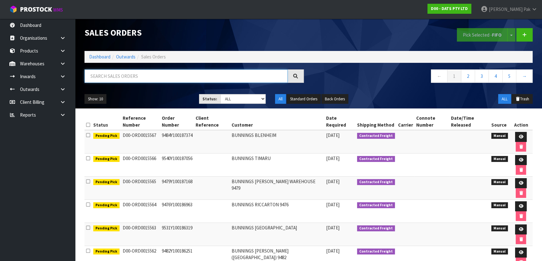
click at [89, 78] on input "text" at bounding box center [185, 75] width 203 height 13
type input "JOB-0406814"
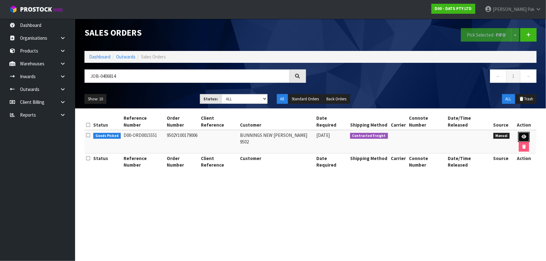
click at [522, 135] on icon at bounding box center [524, 137] width 5 height 4
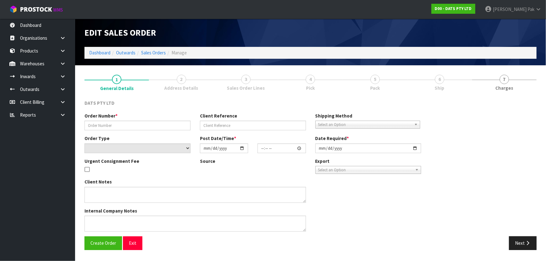
type input "9502Y100179006"
select select "number:0"
type input "[DATE]"
type input "09:25:00.000"
type input "[DATE]"
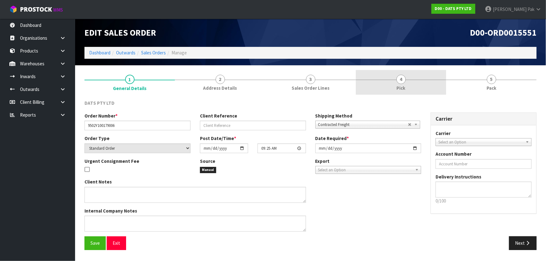
click at [420, 77] on link "4 Pick" at bounding box center [401, 82] width 90 height 25
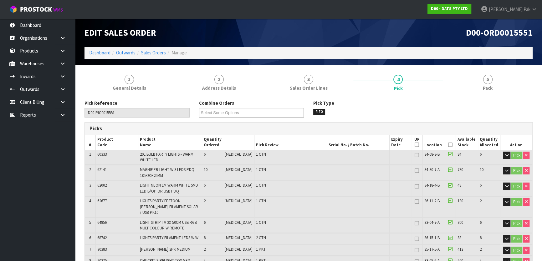
click at [448, 145] on icon at bounding box center [450, 145] width 4 height 0
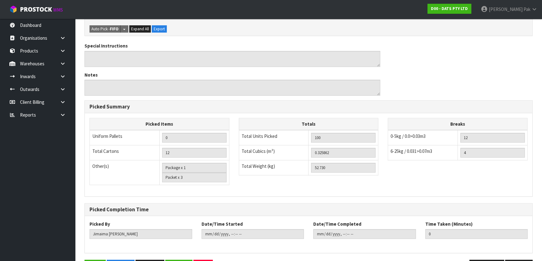
scroll to position [370, 0]
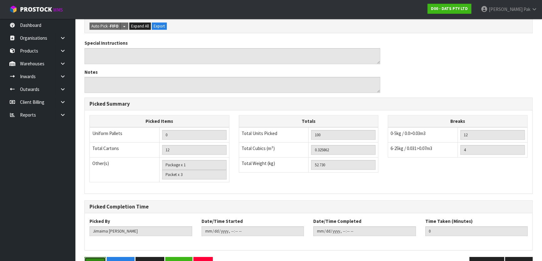
drag, startPoint x: 95, startPoint y: 243, endPoint x: 133, endPoint y: 241, distance: 37.9
click at [95, 257] on button "Save" at bounding box center [94, 263] width 21 height 13
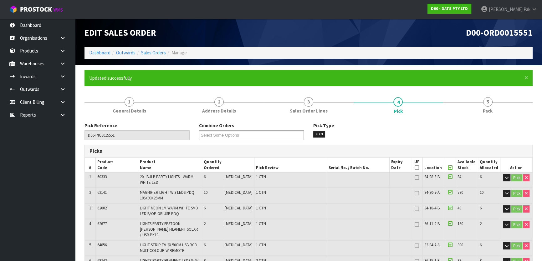
type input "[PERSON_NAME]"
type input "[DATE]T10:08:29"
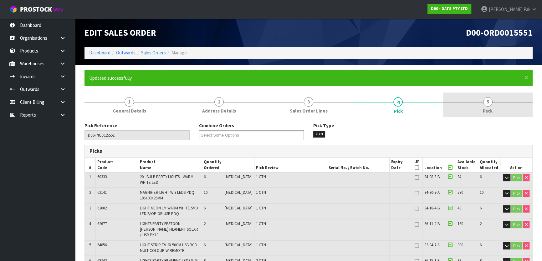
click at [490, 104] on span "5" at bounding box center [487, 101] width 9 height 9
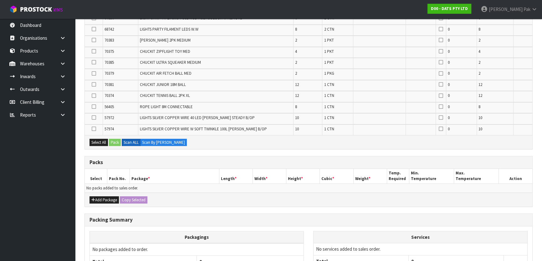
scroll to position [256, 0]
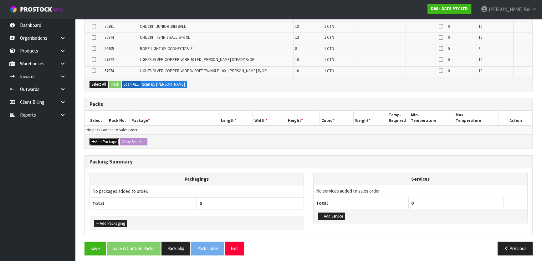
drag, startPoint x: 108, startPoint y: 139, endPoint x: 94, endPoint y: 156, distance: 21.8
click at [108, 139] on button "Add Package" at bounding box center [104, 142] width 29 height 8
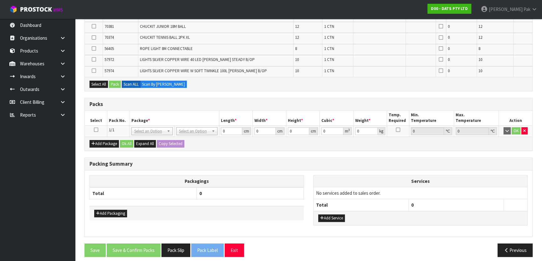
click at [96, 130] on icon at bounding box center [96, 130] width 4 height 0
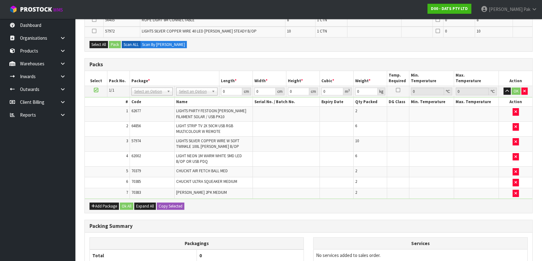
scroll to position [284, 0]
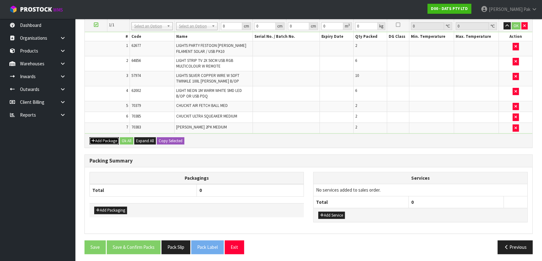
click at [101, 137] on button "Add Package" at bounding box center [104, 141] width 29 height 8
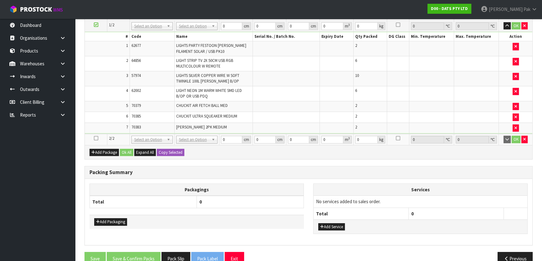
drag, startPoint x: 95, startPoint y: 137, endPoint x: 92, endPoint y: 131, distance: 7.0
click at [94, 138] on icon at bounding box center [96, 138] width 4 height 0
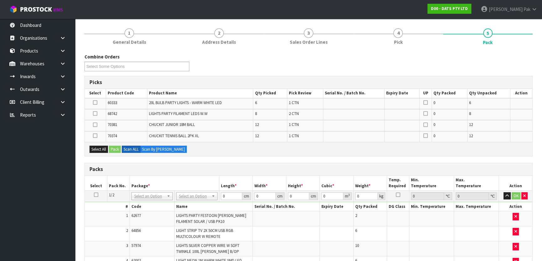
scroll to position [40, 0]
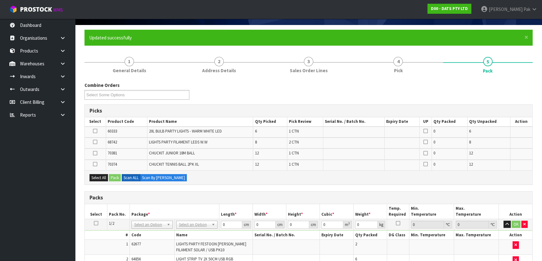
click at [93, 163] on label at bounding box center [95, 165] width 4 height 6
click at [0, 0] on input "checkbox" at bounding box center [0, 0] width 0 height 0
click at [114, 176] on button "Pack" at bounding box center [115, 178] width 12 height 8
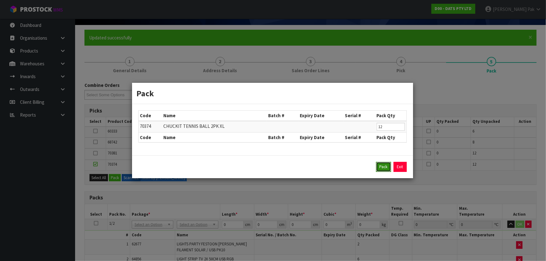
click at [379, 167] on button "Pack" at bounding box center [383, 167] width 15 height 10
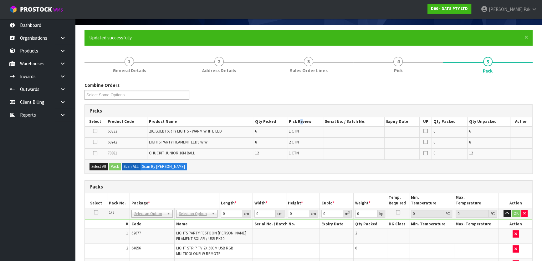
drag, startPoint x: 303, startPoint y: 119, endPoint x: 323, endPoint y: 125, distance: 20.5
click at [321, 122] on th "Pick Review" at bounding box center [305, 121] width 36 height 9
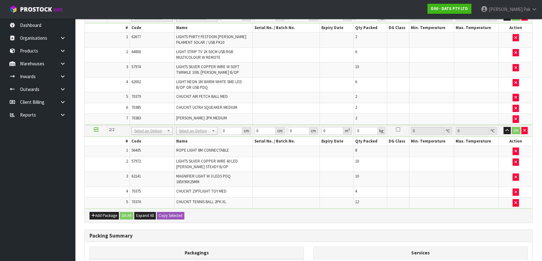
scroll to position [239, 0]
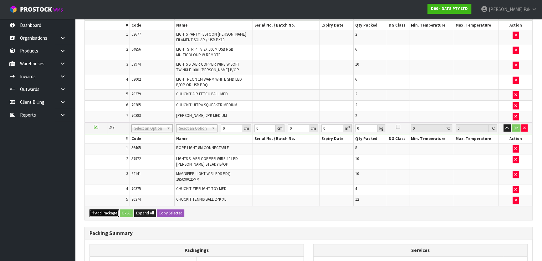
click at [103, 210] on button "Add Package" at bounding box center [104, 214] width 29 height 8
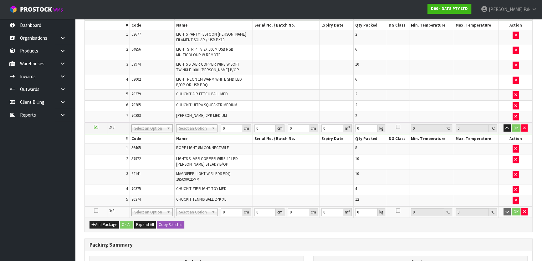
click at [96, 211] on icon at bounding box center [96, 211] width 4 height 0
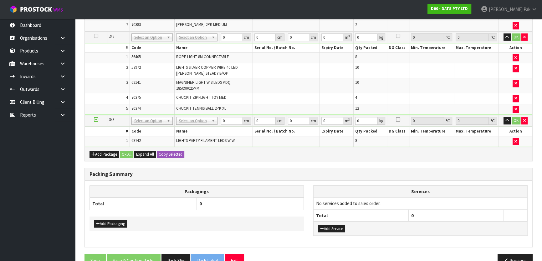
scroll to position [332, 0]
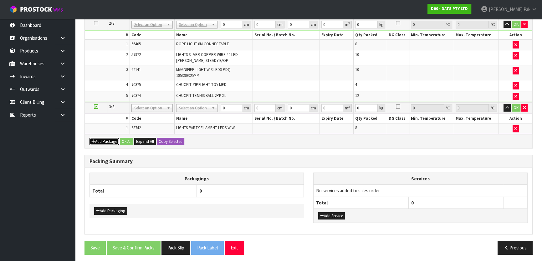
click at [97, 141] on button "Add Package" at bounding box center [104, 142] width 29 height 8
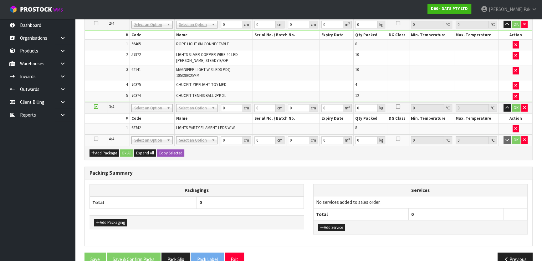
click at [95, 139] on icon at bounding box center [96, 139] width 4 height 0
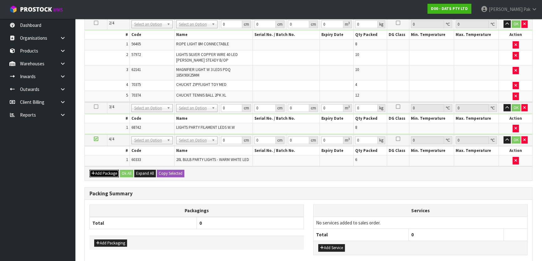
click at [93, 173] on icon "button" at bounding box center [93, 173] width 4 height 4
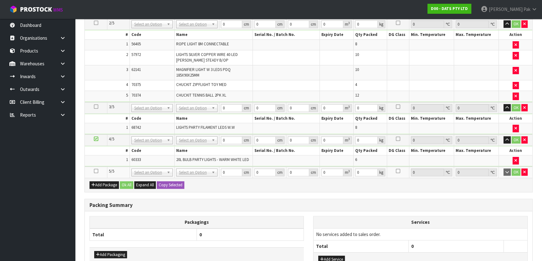
click at [95, 171] on icon at bounding box center [96, 171] width 4 height 0
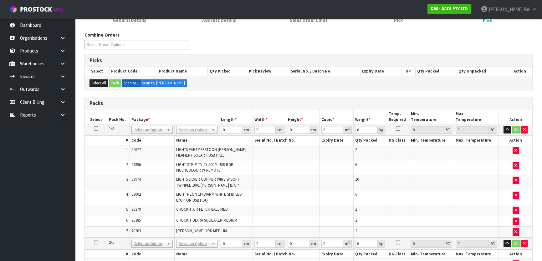
scroll to position [83, 0]
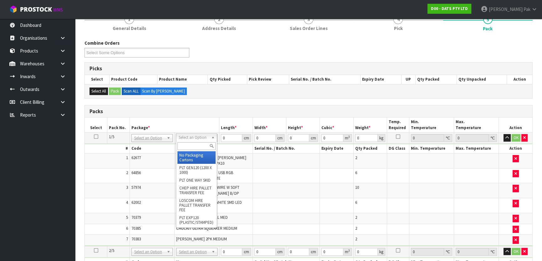
click at [188, 145] on input "text" at bounding box center [196, 146] width 38 height 8
type input "CTN9"
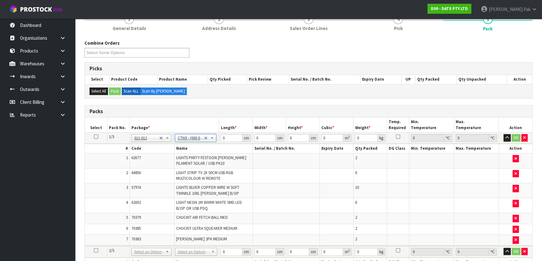
type input "51"
type input "38"
type input "58.5"
type input "0.113373"
type input "10.63"
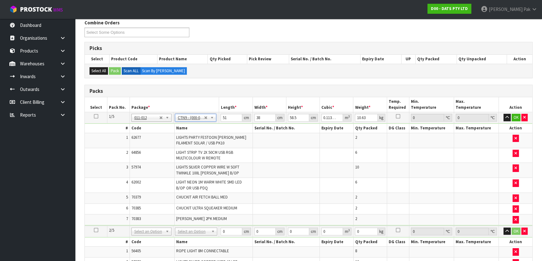
scroll to position [140, 0]
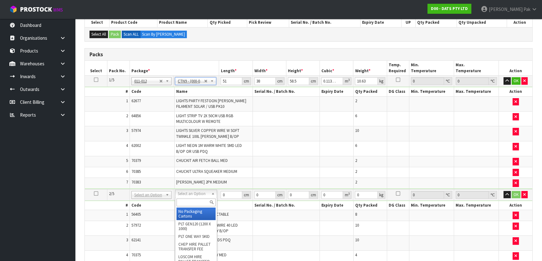
click at [188, 203] on input "text" at bounding box center [195, 203] width 39 height 8
type input "CTN9"
type input "2"
type input "51"
type input "38"
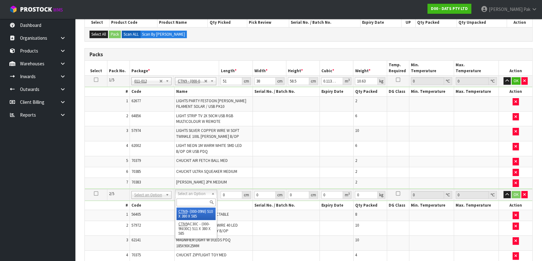
type input "58.5"
type input "0.113373"
type input "17.46"
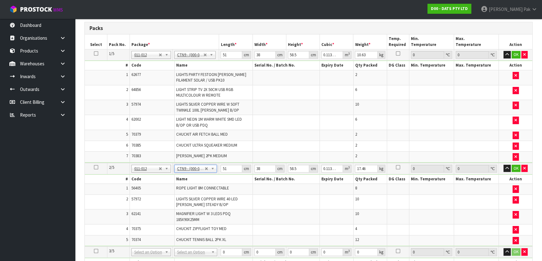
scroll to position [339, 0]
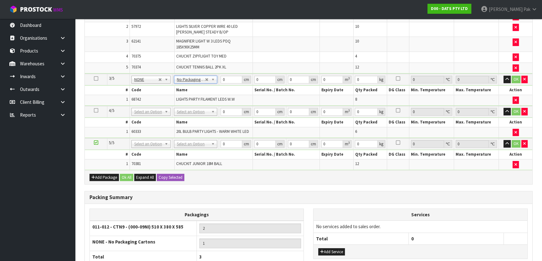
click at [188, 113] on td "No Packaging Cartons PLT GEN120 (1200 X 1000) PLT ONE WAY SKID CHEP HIRE PALLET…" at bounding box center [195, 112] width 47 height 12
drag, startPoint x: 192, startPoint y: 142, endPoint x: 192, endPoint y: 150, distance: 7.8
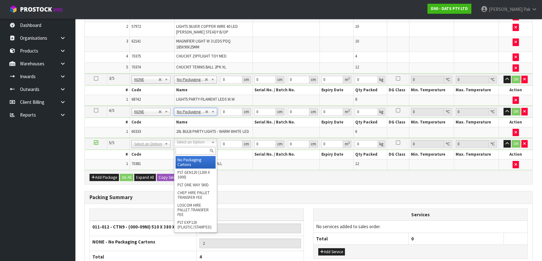
type input "3"
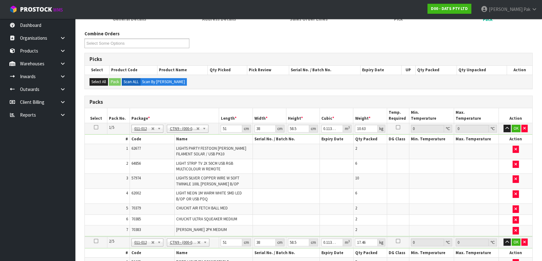
scroll to position [83, 0]
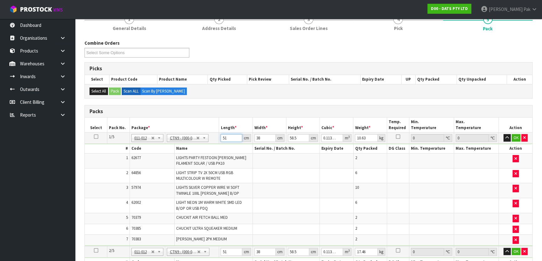
drag, startPoint x: 228, startPoint y: 139, endPoint x: 215, endPoint y: 129, distance: 16.4
type input "5"
type input "0.011115"
type input "51"
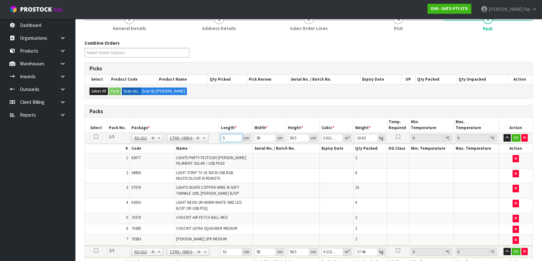
type input "0.113373"
type input "4"
type input "0.011934"
type input "41"
type input "0.122323"
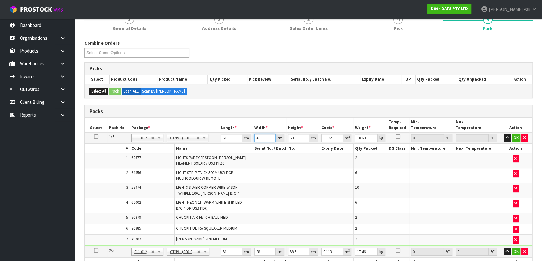
type input "41"
type input "4"
type input "0.008364"
type input "44"
type input "0.092004"
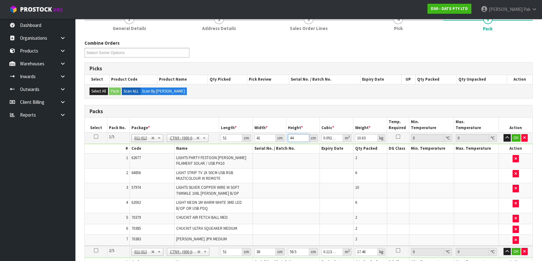
type input "44"
type input "11"
click at [504, 134] on button "button" at bounding box center [507, 138] width 7 height 8
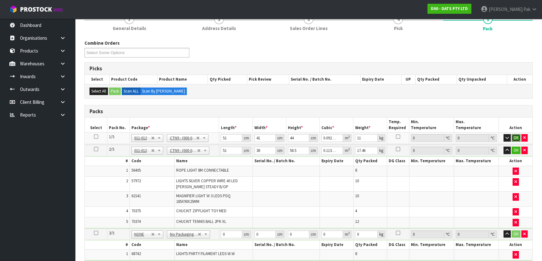
click button "OK" at bounding box center [516, 138] width 9 height 8
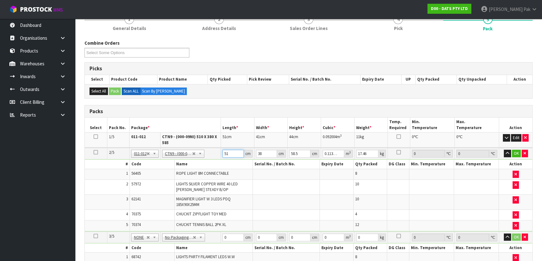
type input "5"
type input "0.011115"
type input "51"
type input "0.113373"
type input "4"
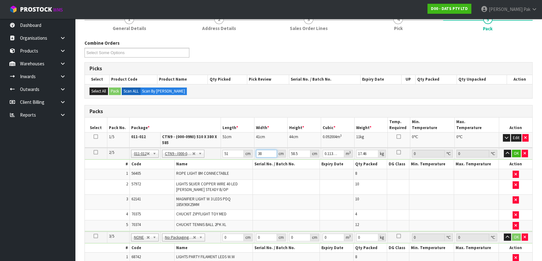
type input "0.011934"
type input "40"
type input "0.11934"
type input "40"
type input "5"
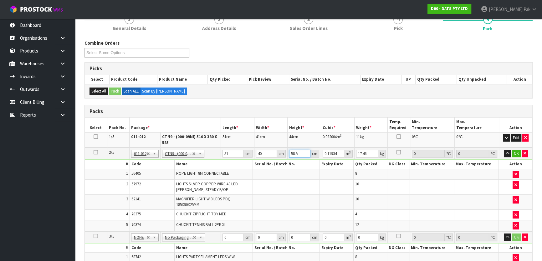
type input "0.0102"
type input "52"
type input "0.10608"
type input "52"
type input "18"
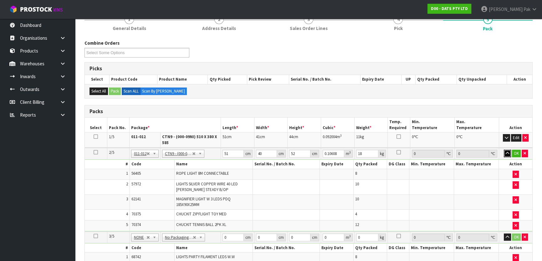
click at [504, 150] on button "button" at bounding box center [507, 154] width 7 height 8
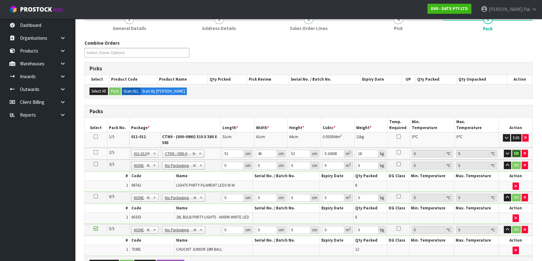
click button "OK" at bounding box center [516, 154] width 9 height 8
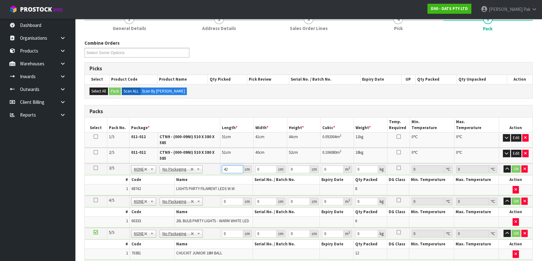
type input "42"
type input "44"
type input "6"
type input "0.011088"
type input "62"
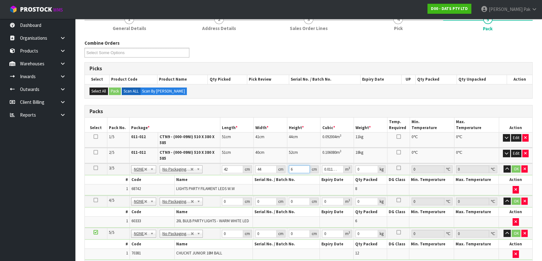
type input "0.114576"
type input "62"
type input "18"
click at [504, 166] on button "button" at bounding box center [507, 170] width 7 height 8
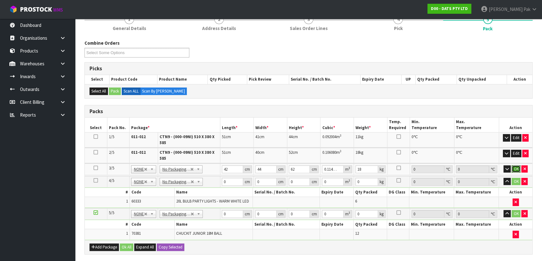
click button "OK" at bounding box center [516, 170] width 9 height 8
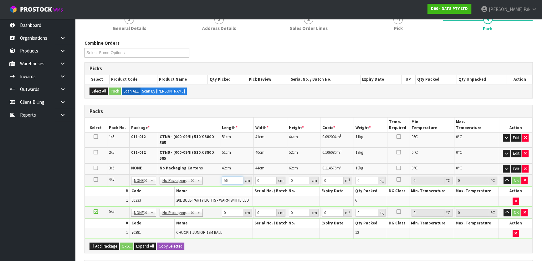
type input "56"
type input "26"
type input "4"
type input "0.005824"
type input "44"
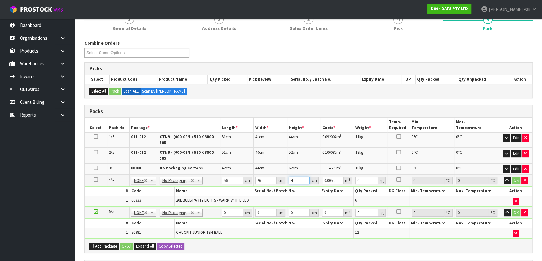
type input "0.064064"
type input "44"
type input "5"
click at [504, 177] on button "button" at bounding box center [507, 181] width 7 height 8
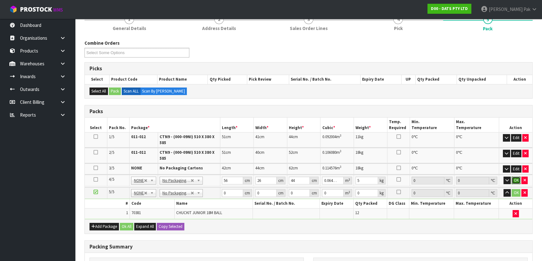
click button "OK" at bounding box center [516, 181] width 9 height 8
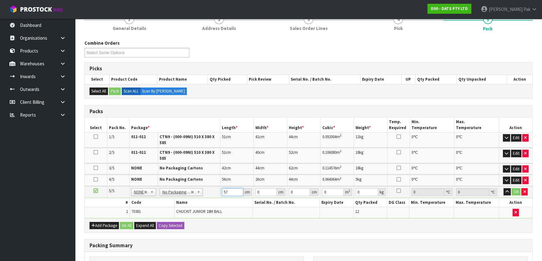
type input "57"
type input "32"
type input "1"
type input "0.001824"
type input "14"
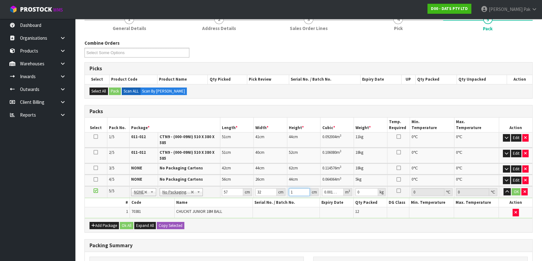
type input "0.025536"
type input "14"
type input "3"
click at [504, 188] on button "button" at bounding box center [507, 192] width 7 height 8
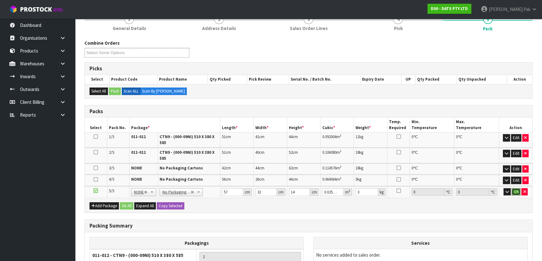
click button "OK" at bounding box center [516, 192] width 9 height 8
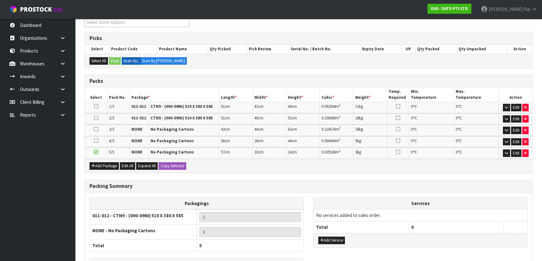
scroll to position [157, 0]
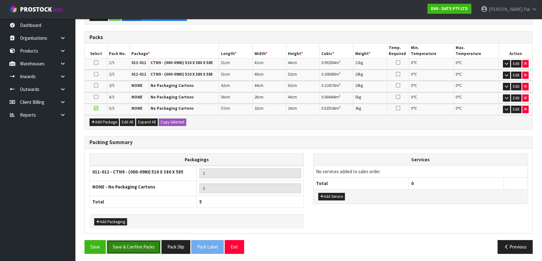
click at [140, 241] on button "Save & Confirm Packs" at bounding box center [134, 246] width 54 height 13
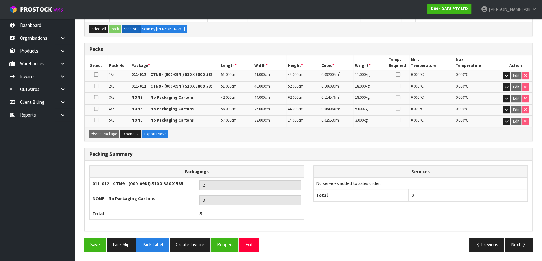
scroll to position [143, 0]
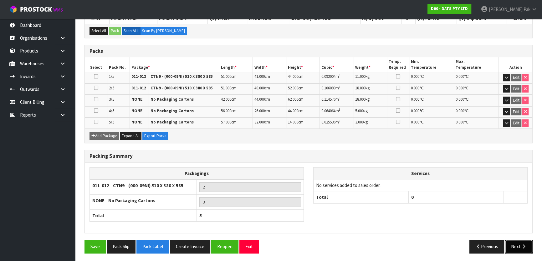
click at [519, 245] on button "Next" at bounding box center [519, 246] width 28 height 13
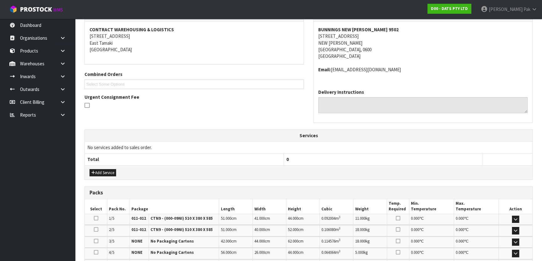
scroll to position [171, 0]
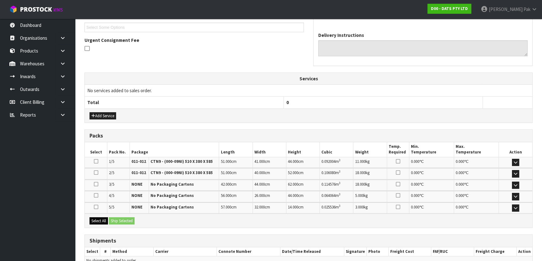
drag, startPoint x: 96, startPoint y: 215, endPoint x: 100, endPoint y: 216, distance: 3.6
click at [96, 215] on div "Select All Ship Selected" at bounding box center [309, 221] width 448 height 14
drag, startPoint x: 100, startPoint y: 220, endPoint x: 111, endPoint y: 220, distance: 11.0
click at [100, 220] on button "Select All" at bounding box center [99, 221] width 18 height 8
click at [120, 220] on button "Ship Selected" at bounding box center [122, 221] width 26 height 8
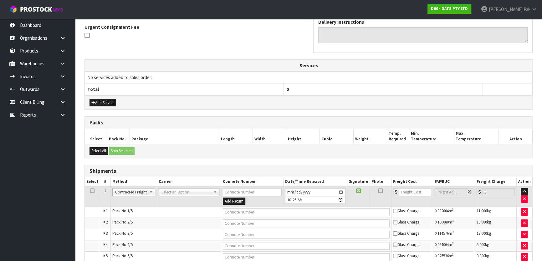
scroll to position [214, 0]
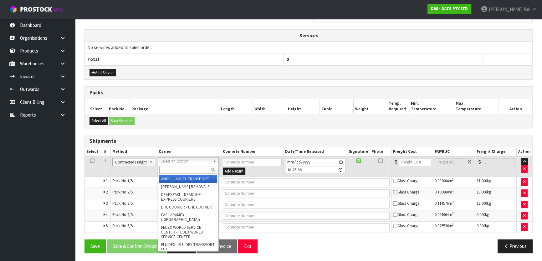
click at [187, 170] on input "text" at bounding box center [188, 170] width 58 height 8
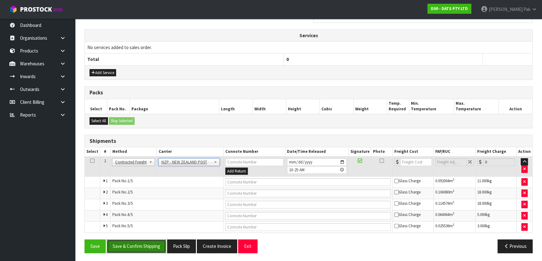
drag, startPoint x: 143, startPoint y: 244, endPoint x: 1, endPoint y: 206, distance: 147.2
click at [143, 244] on button "Save & Confirm Shipping" at bounding box center [136, 246] width 59 height 13
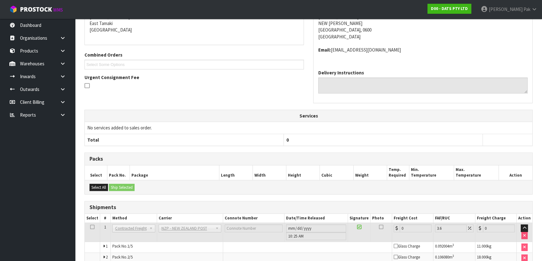
scroll to position [203, 0]
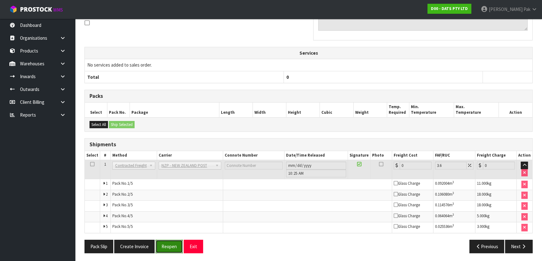
drag, startPoint x: 178, startPoint y: 245, endPoint x: 176, endPoint y: 243, distance: 3.2
click at [177, 244] on button "Reopen" at bounding box center [169, 246] width 27 height 13
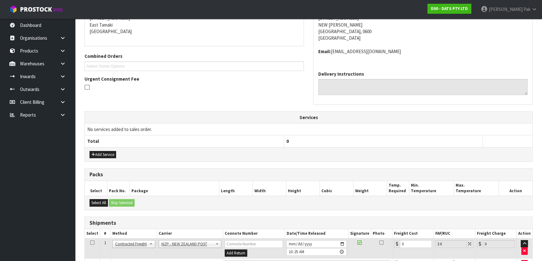
scroll to position [219, 0]
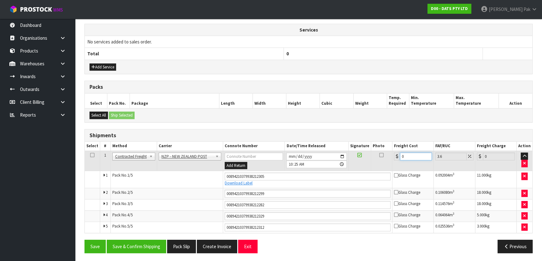
drag, startPoint x: 410, startPoint y: 156, endPoint x: 351, endPoint y: 115, distance: 71.5
click at [363, 142] on table "Select # Method Carrier Connote Number Date/Time Released Signature Photo Freig…" at bounding box center [309, 187] width 448 height 91
click at [127, 249] on button "Save & Confirm Shipping" at bounding box center [136, 246] width 59 height 13
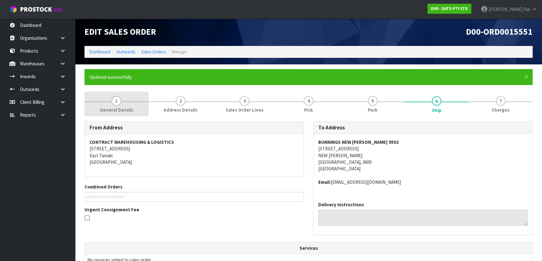
scroll to position [0, 0]
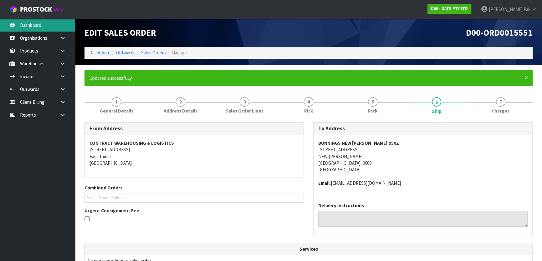
click at [36, 30] on link "Dashboard" at bounding box center [37, 25] width 75 height 13
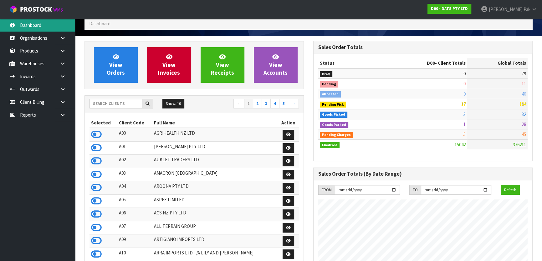
scroll to position [28, 0]
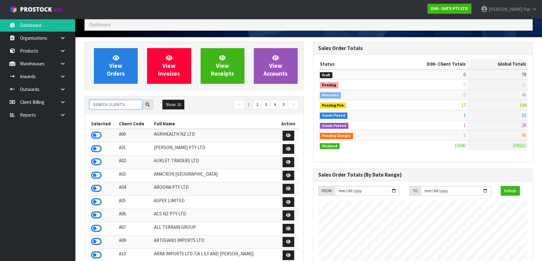
click at [131, 106] on input "text" at bounding box center [116, 105] width 53 height 10
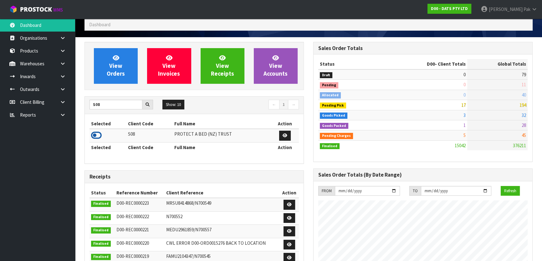
click at [94, 139] on icon at bounding box center [96, 135] width 11 height 9
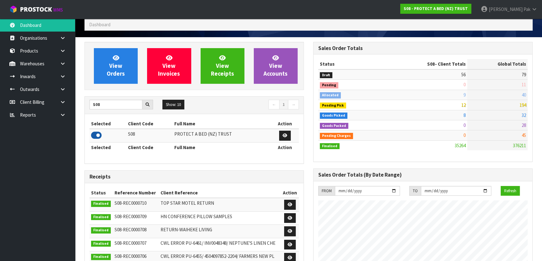
scroll to position [500, 228]
drag, startPoint x: 108, startPoint y: 105, endPoint x: 72, endPoint y: 105, distance: 36.0
click at [81, 107] on div "View Orders View Invoices View Receipts View Accounts S08 Show: 10 5 10 25 50 ←…" at bounding box center [194, 223] width 229 height 363
